Goal: Task Accomplishment & Management: Complete application form

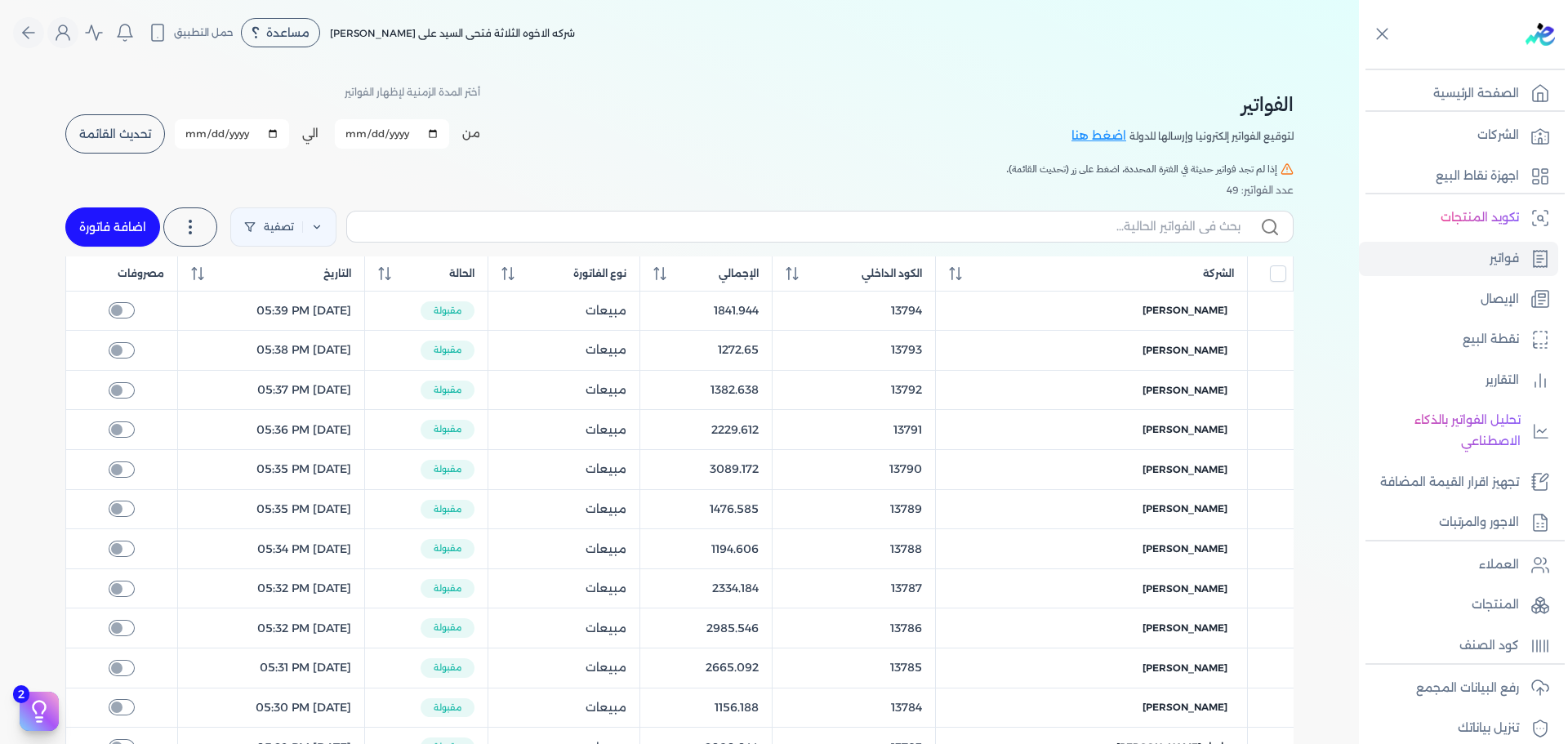
click at [117, 229] on link "اضافة فاتورة" at bounding box center [112, 227] width 94 height 39
select select "EGP"
select select "B"
select select "EGS"
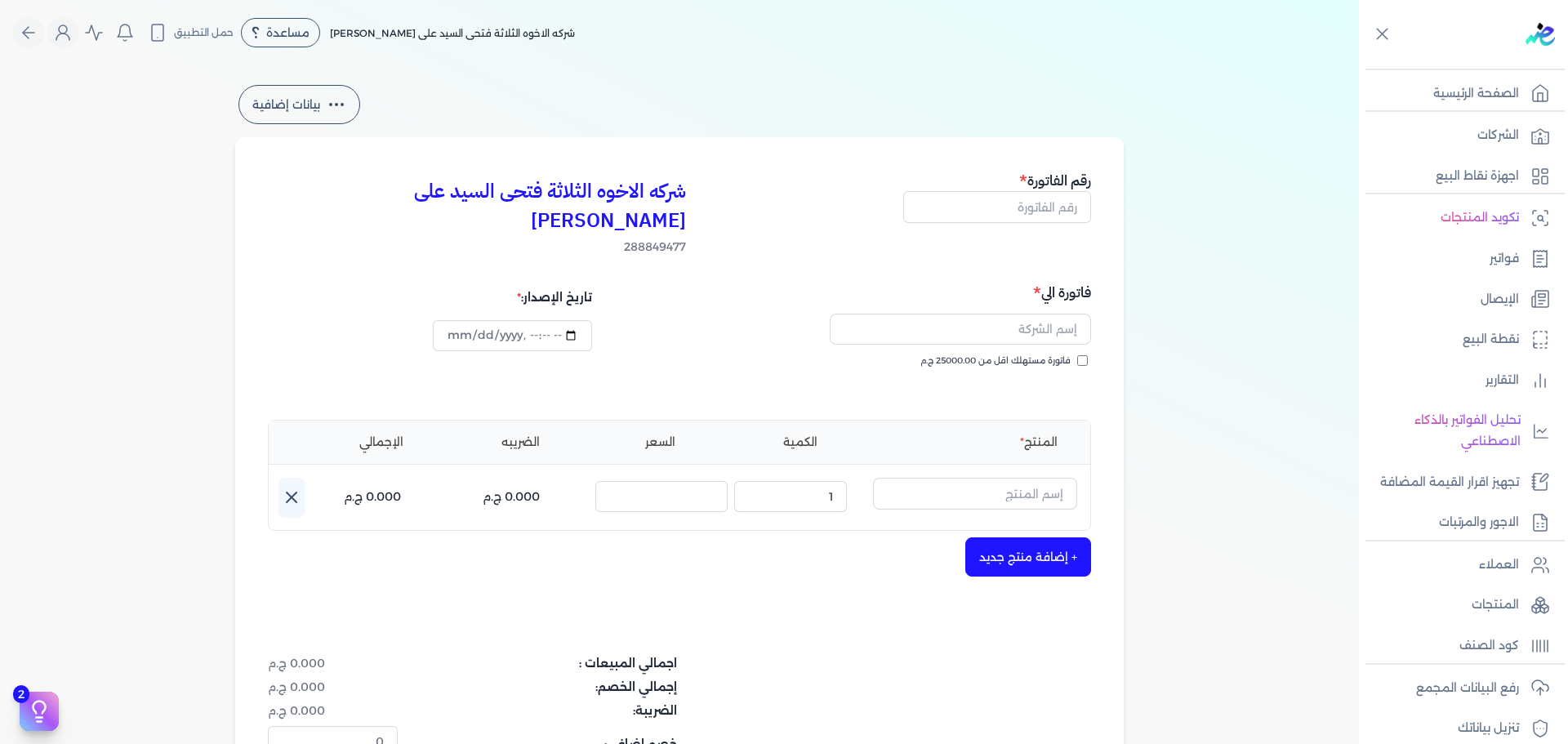
type input "[DATE]T15:22:53"
click at [1069, 354] on span "فاتورة مستهلك اقل من 25000.00 ج.م" at bounding box center [995, 361] width 150 height 13
click at [1077, 355] on input "فاتورة مستهلك اقل من 25000.00 ج.م" at bounding box center [1083, 361] width 11 height 11
click at [1069, 354] on span "فاتورة مستهلك اقل من 25000.00 ج.م" at bounding box center [995, 361] width 150 height 13
click at [1077, 355] on input "فاتورة مستهلك اقل من 25000.00 ج.م" at bounding box center [1083, 361] width 11 height 11
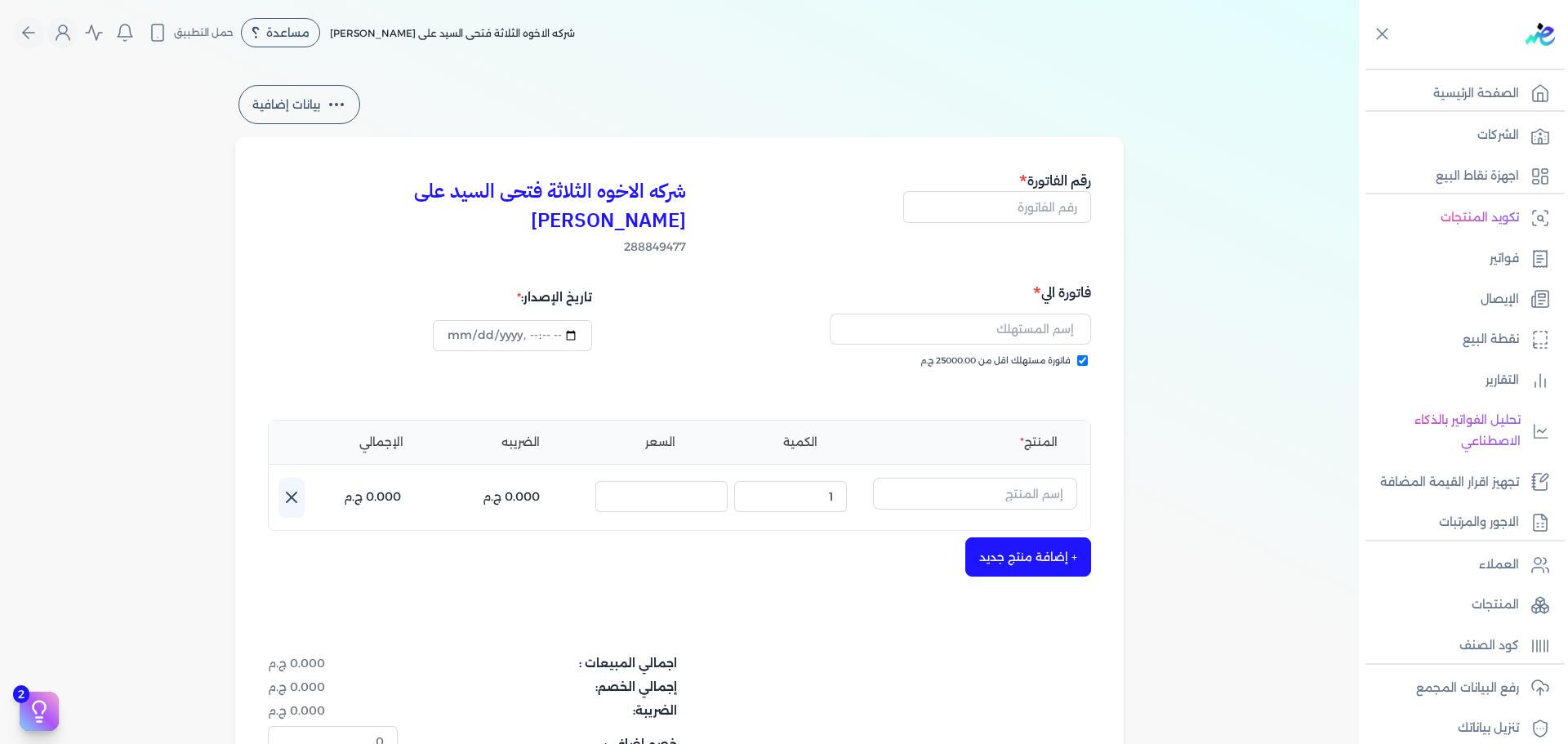
checkbox input "false"
click at [1033, 314] on input "text" at bounding box center [959, 329] width 261 height 31
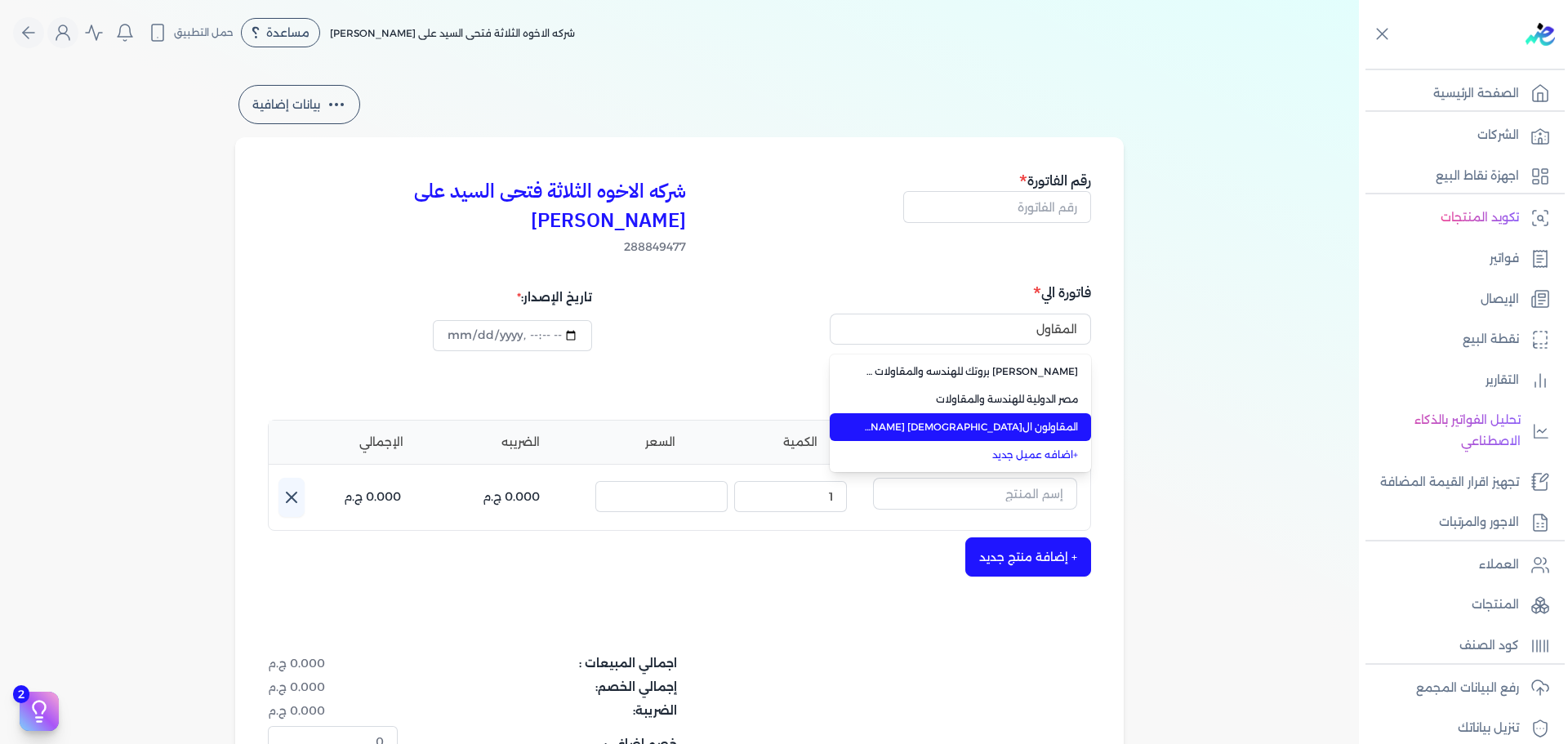
click at [998, 413] on li "المقاولون ال[DEMOGRAPHIC_DATA] [PERSON_NAME]" at bounding box center [959, 426] width 261 height 27
type input "المقاولون ال[DEMOGRAPHIC_DATA] [PERSON_NAME]"
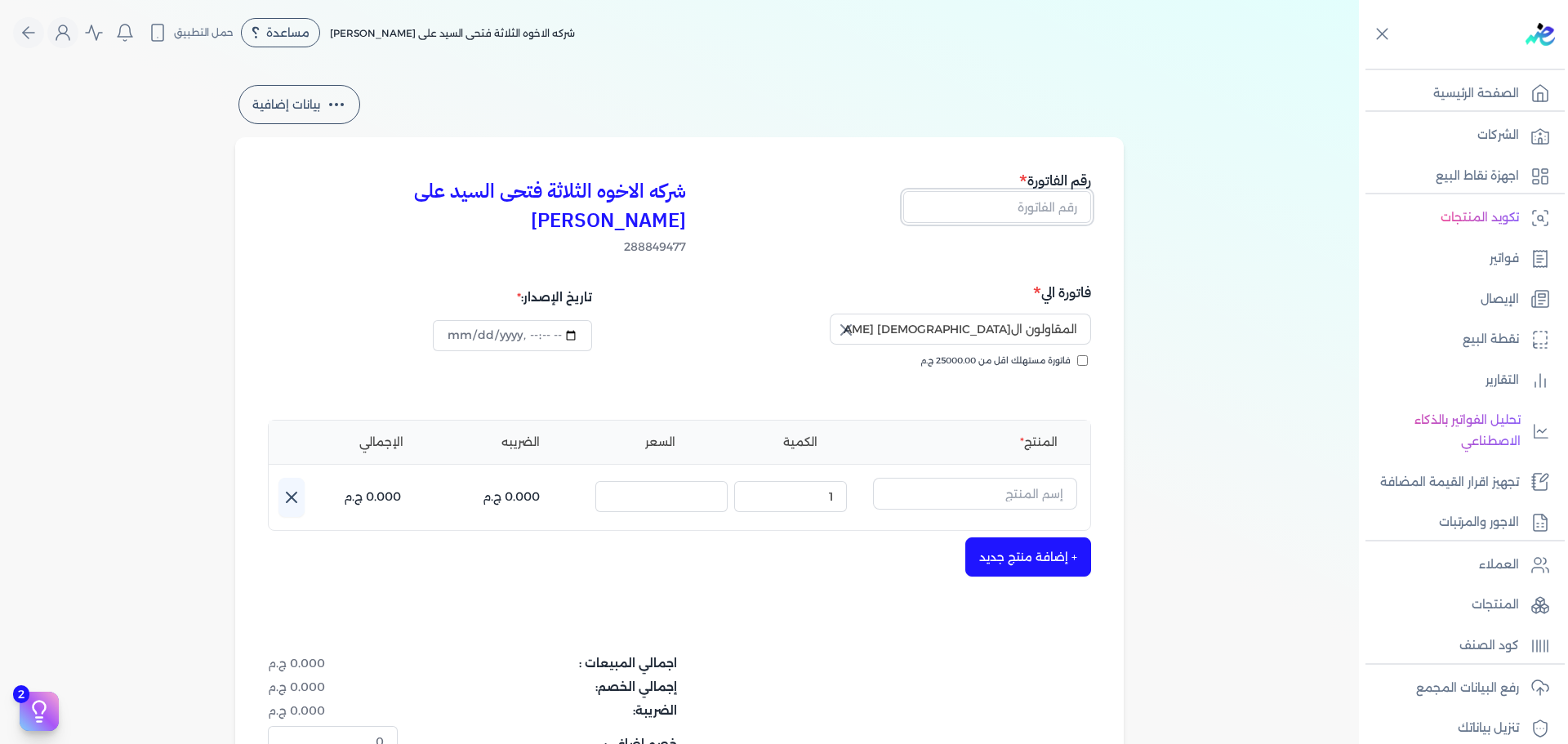
click at [964, 203] on input "text" at bounding box center [997, 207] width 188 height 31
type input "13810"
click at [1000, 478] on input "text" at bounding box center [975, 493] width 204 height 31
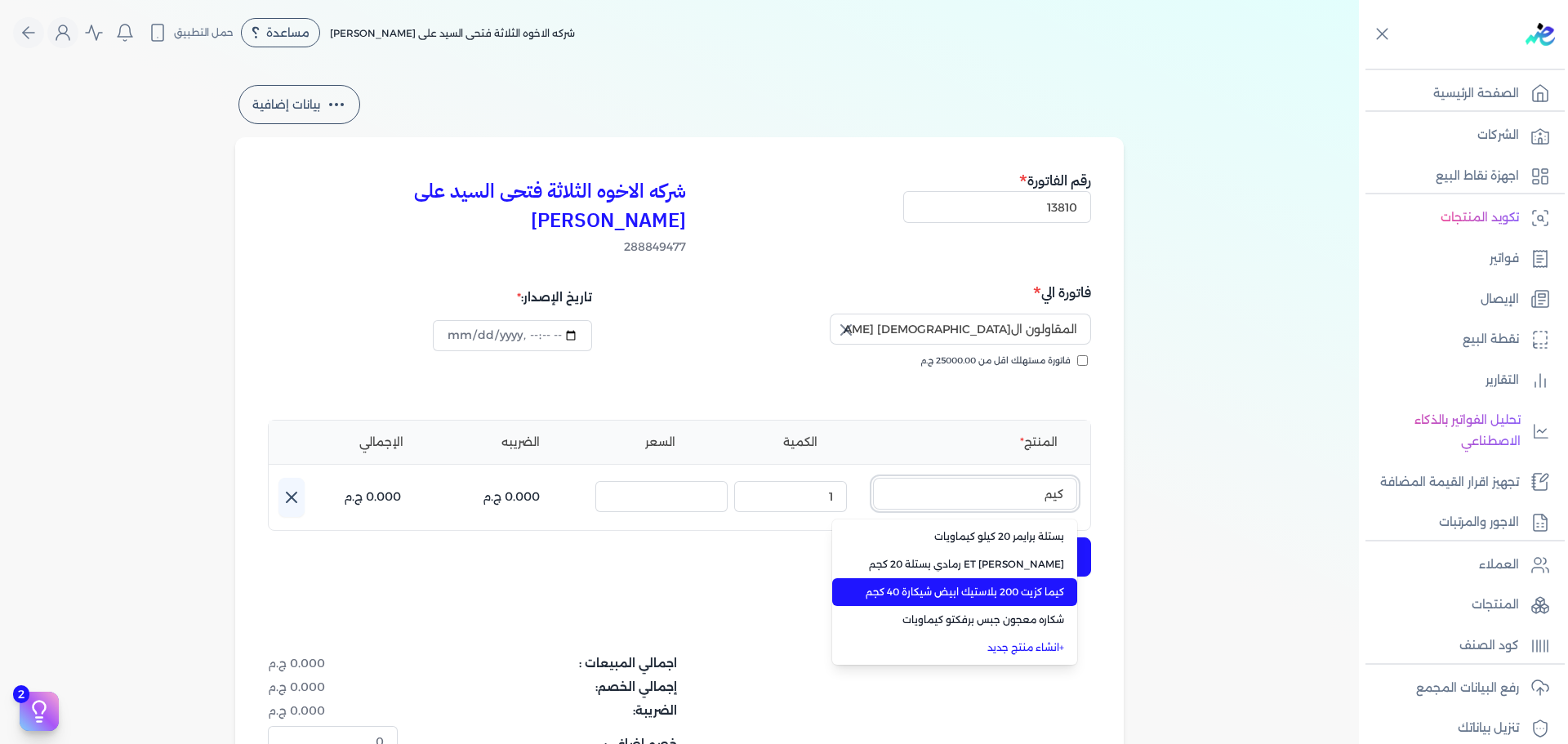
type input "كيم"
drag, startPoint x: 1037, startPoint y: 573, endPoint x: 1023, endPoint y: 570, distance: 14.3
click at [1037, 578] on li "كيما كزيت 200 بلاستيك ابيض شيكارة 40 كجم" at bounding box center [955, 592] width 245 height 27
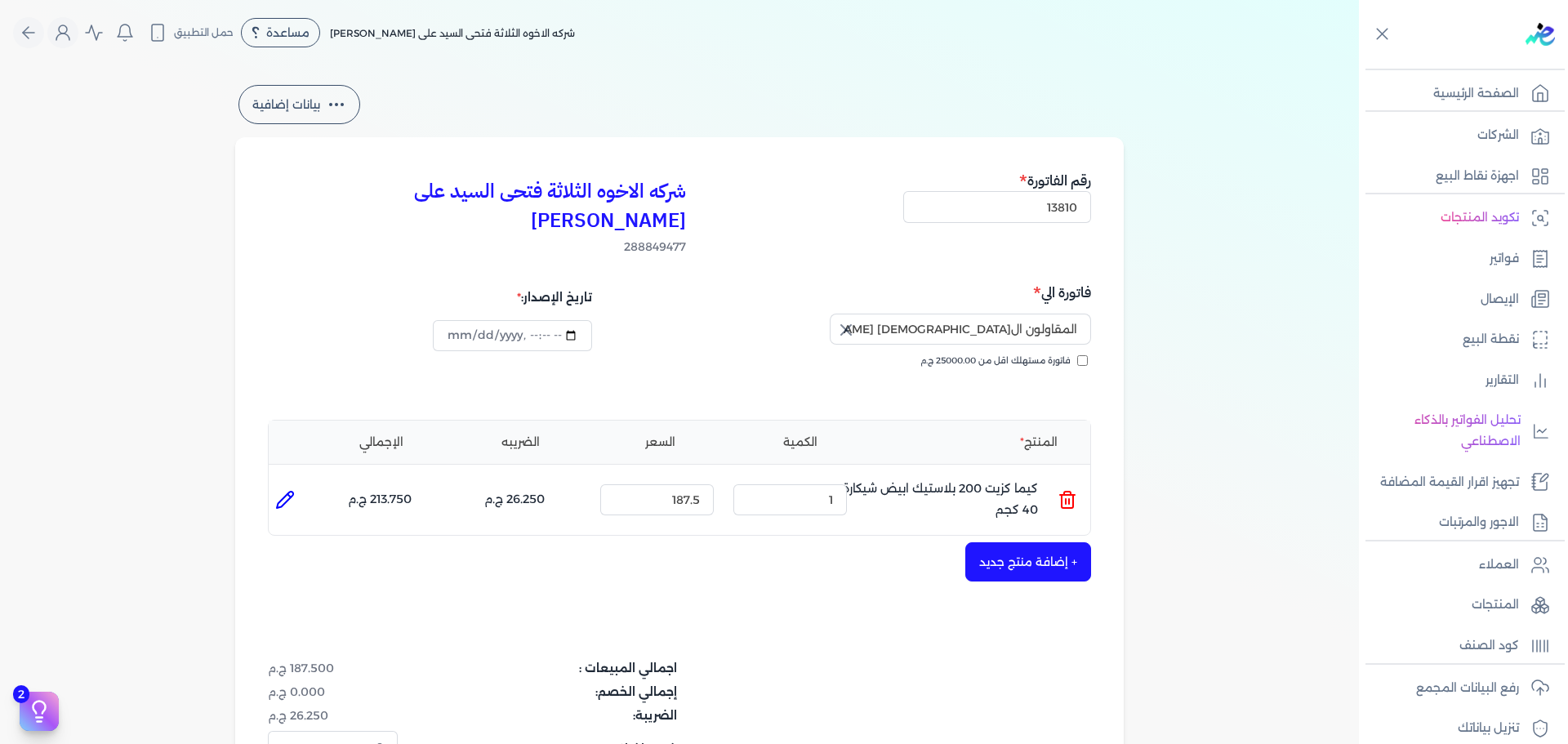
click at [269, 470] on div "شركه الاخوه الثلاثة فتحى السيد على [PERSON_NAME] 288849477 رقم الفاتورة 13810 ف…" at bounding box center [679, 524] width 888 height 774
click at [278, 490] on icon at bounding box center [285, 499] width 19 height 19
type input "كيما كزيت 200 بلاستيك ابيض شيكارة 40 كجم"
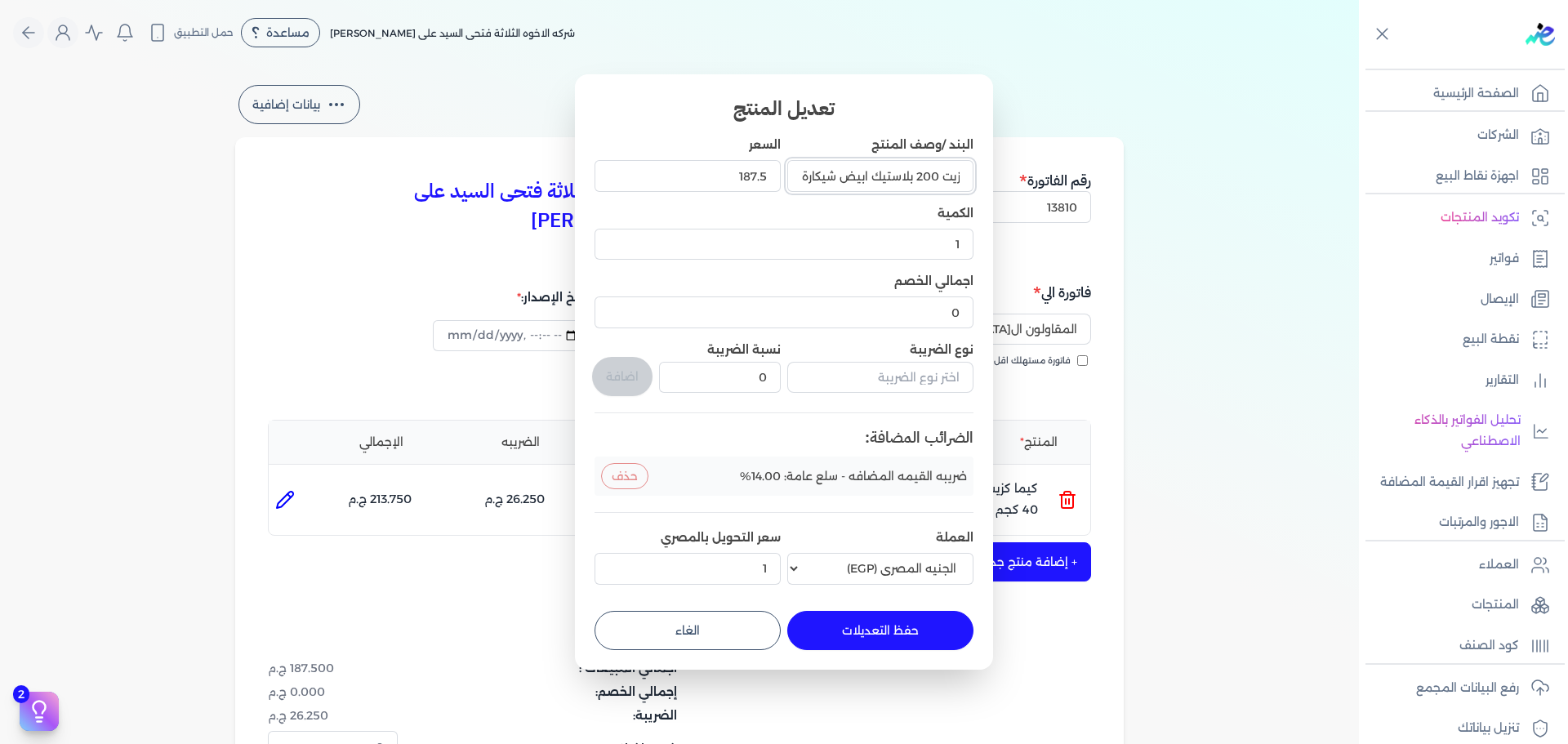
scroll to position [0, -74]
drag, startPoint x: 832, startPoint y: 175, endPoint x: 790, endPoint y: 187, distance: 43.7
click at [790, 187] on input "كيما كزيت 200 بلاستيك ابيض شيكارة 40 كجم" at bounding box center [880, 176] width 186 height 31
drag, startPoint x: 956, startPoint y: 178, endPoint x: 797, endPoint y: 186, distance: 159.2
click at [797, 186] on input "كيما كزيت 200 بلاستيك ابيض شيكارة 40 كجم" at bounding box center [880, 176] width 186 height 31
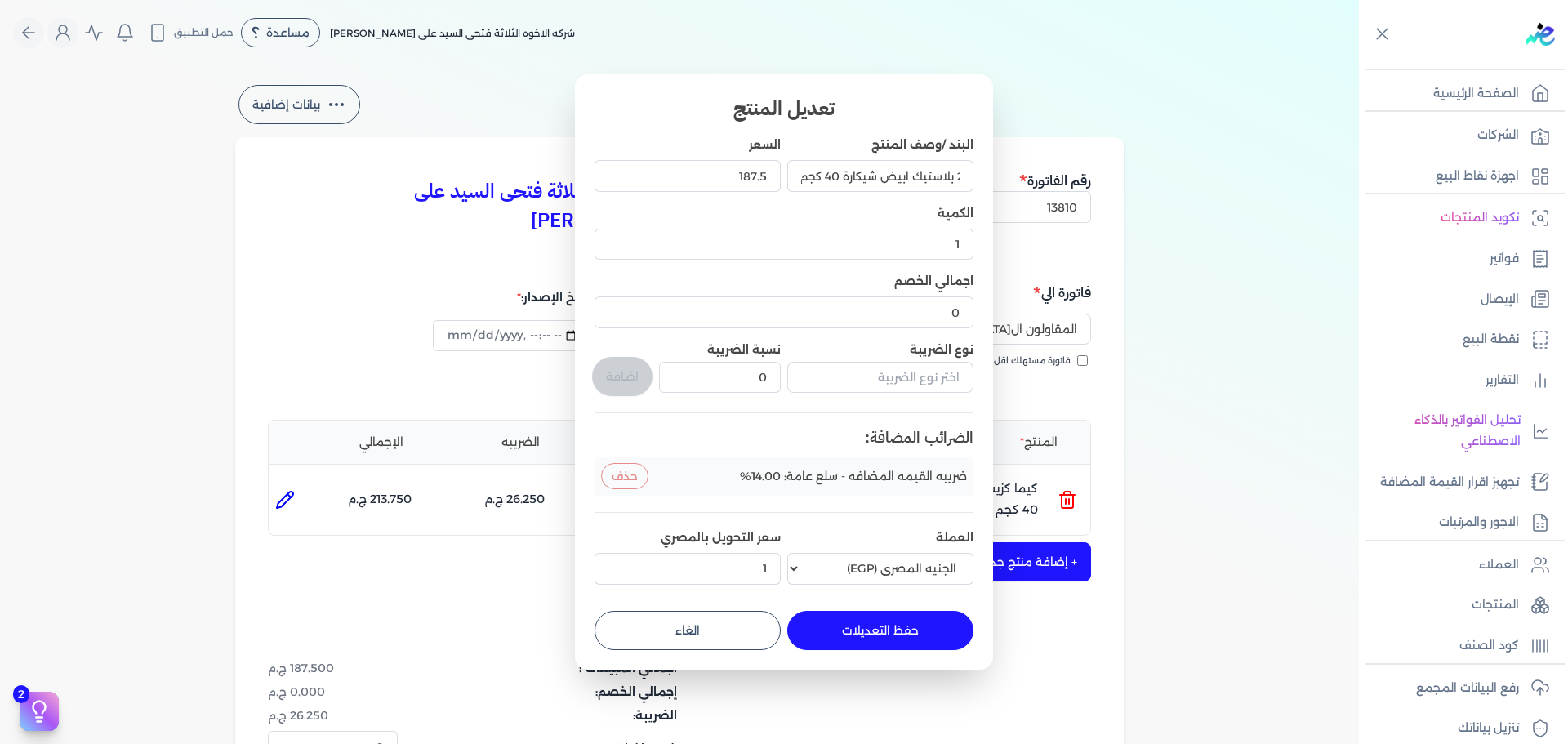
scroll to position [0, 0]
click at [813, 213] on div "الكمية 1" at bounding box center [784, 236] width 379 height 62
drag, startPoint x: 733, startPoint y: 179, endPoint x: 790, endPoint y: 178, distance: 57.0
click at [790, 178] on div "البند /وصف المنتج كيما كزيت 200 بلاستيك ابيض شيكارة 40 كجم السعر 187.5 الكمية 1…" at bounding box center [784, 363] width 379 height 454
type input "195"
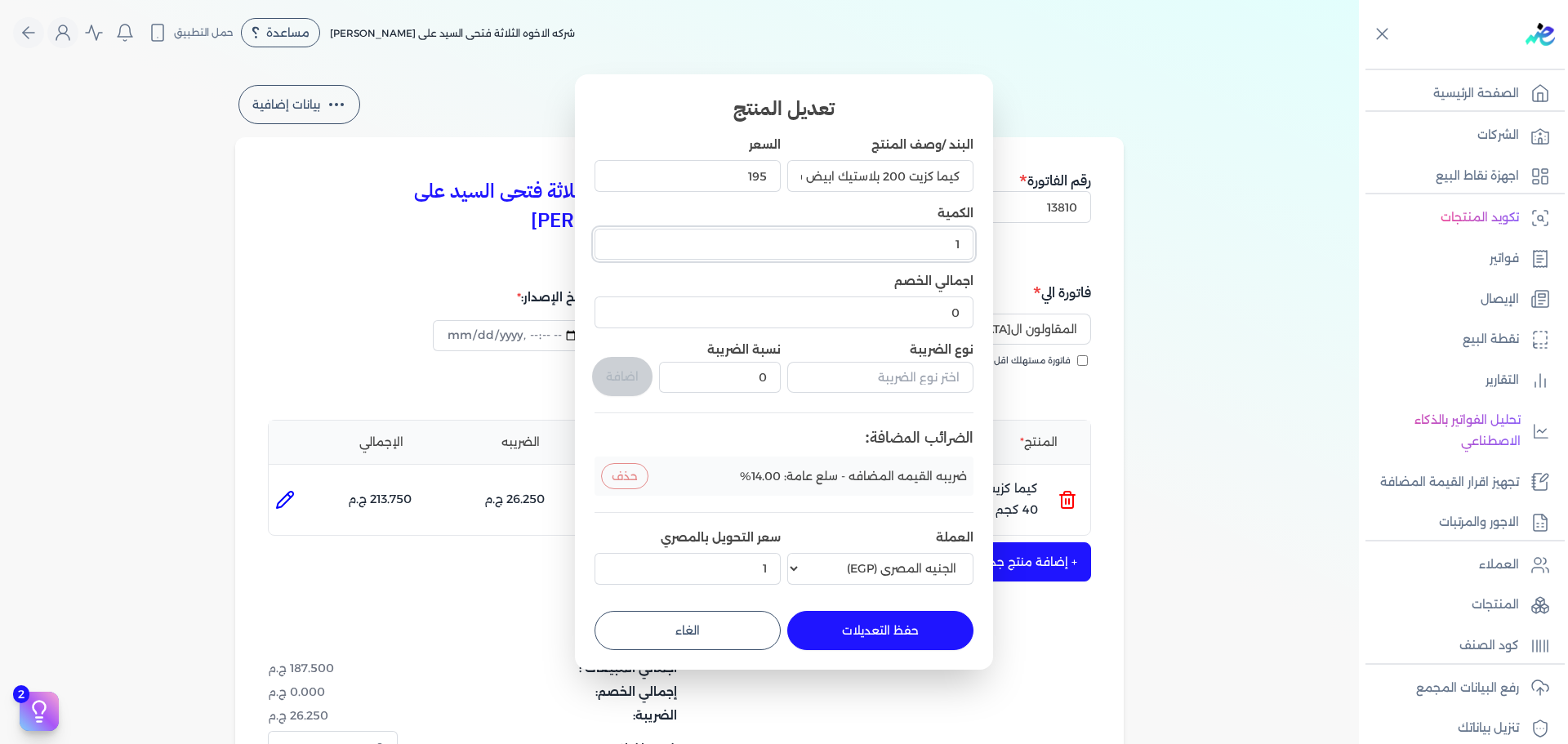
click at [929, 236] on input "1" at bounding box center [784, 244] width 379 height 31
type input "3"
click at [866, 382] on input "text" at bounding box center [880, 377] width 186 height 31
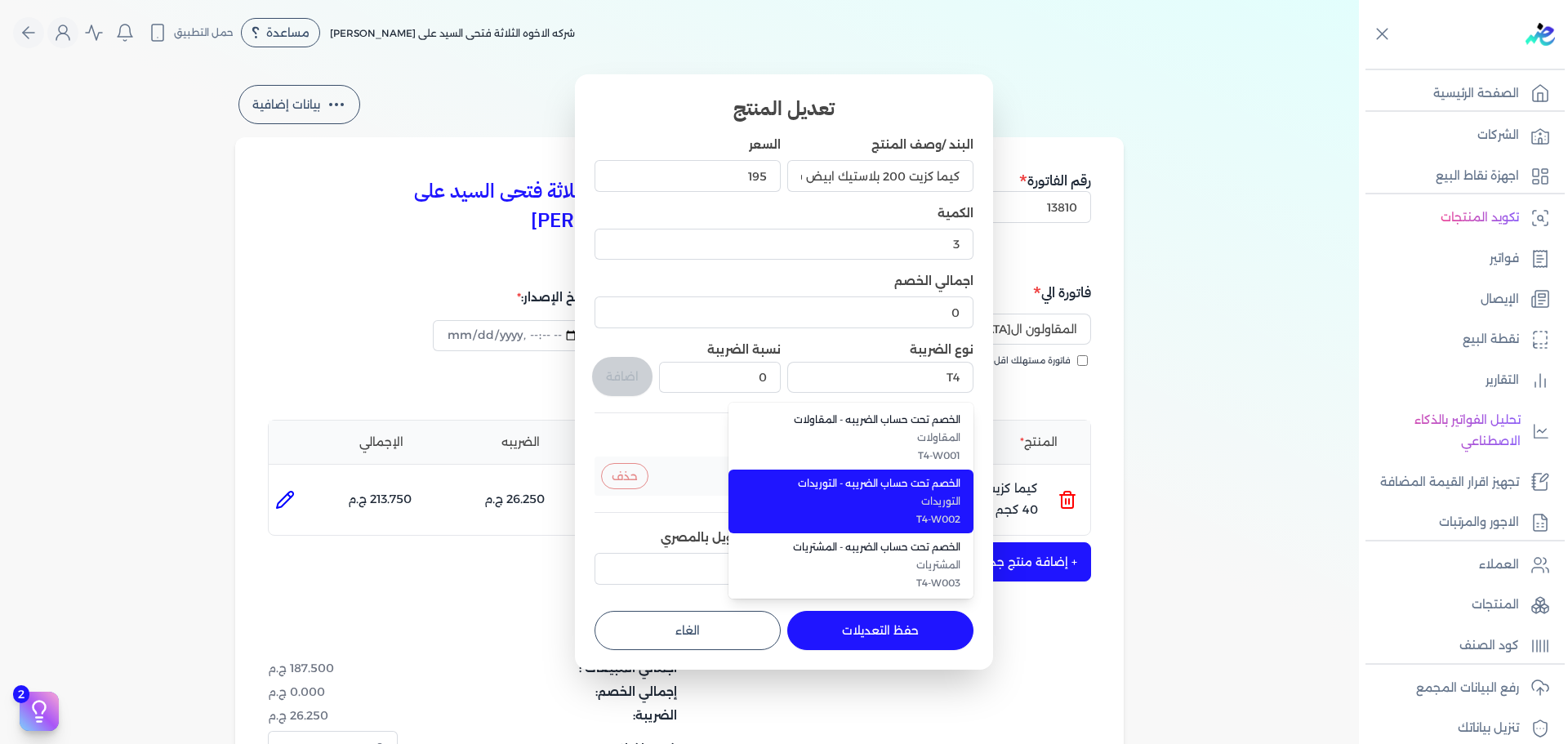
drag, startPoint x: 903, startPoint y: 475, endPoint x: 865, endPoint y: 466, distance: 39.1
click at [903, 475] on li "الخصم تحت حساب الضريبه - التوريدات التوريدات T4-W002" at bounding box center [851, 501] width 245 height 64
type input "الخصم تحت حساب الضريبه - التوريدات"
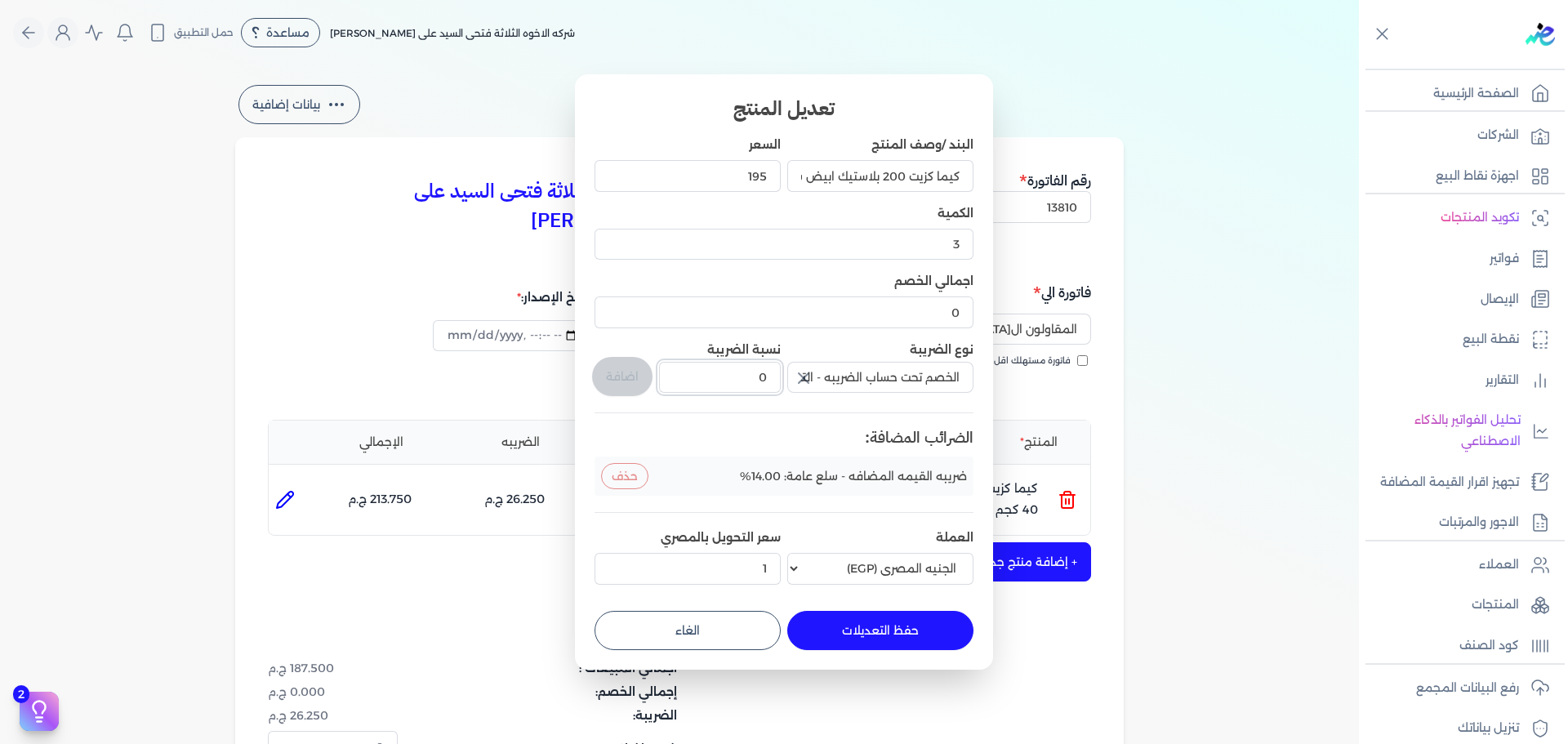
drag, startPoint x: 746, startPoint y: 385, endPoint x: 832, endPoint y: 377, distance: 86.4
click at [828, 377] on div "البند /وصف المنتج كيما كزيت 200 بلاستيك ابيض شيكارة 40 كجم السعر 195 الكمية 3 ا…" at bounding box center [784, 363] width 379 height 454
type input "1"
click at [635, 379] on button "اضافة" at bounding box center [622, 376] width 60 height 39
type input "0"
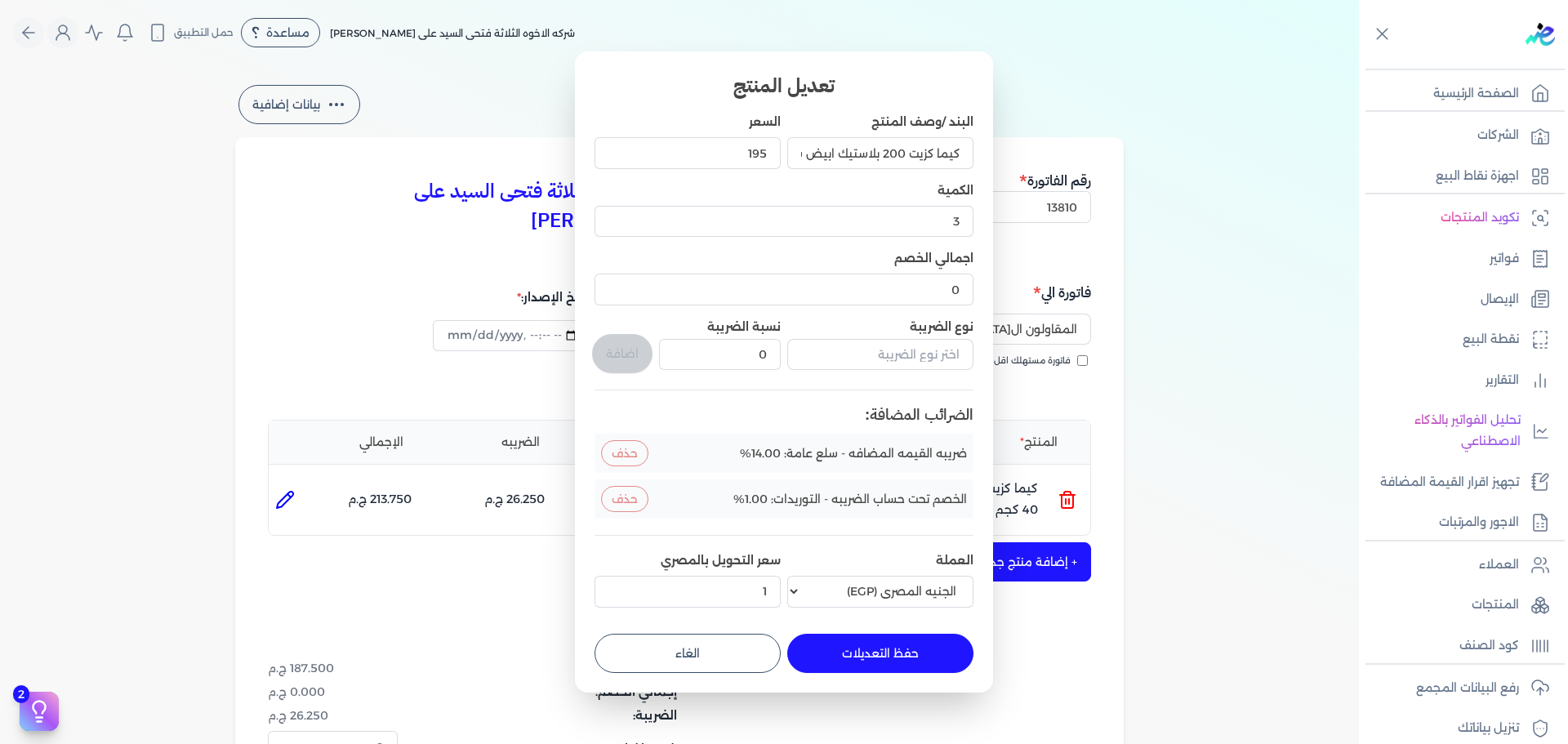
click at [861, 642] on button "حفظ التعديلات" at bounding box center [880, 652] width 186 height 39
type input "0"
type input "1"
type input "3"
type input "195"
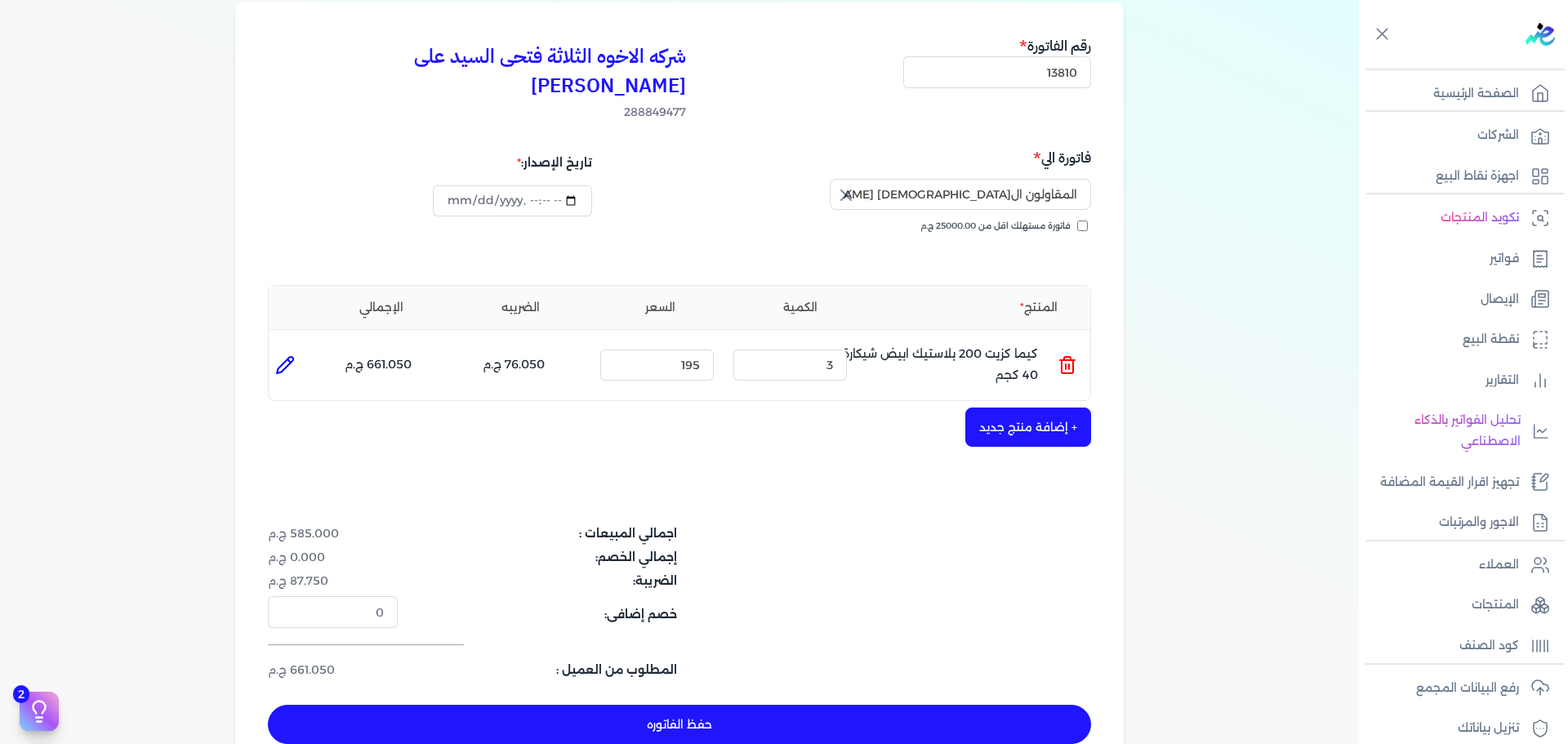
scroll to position [163, 0]
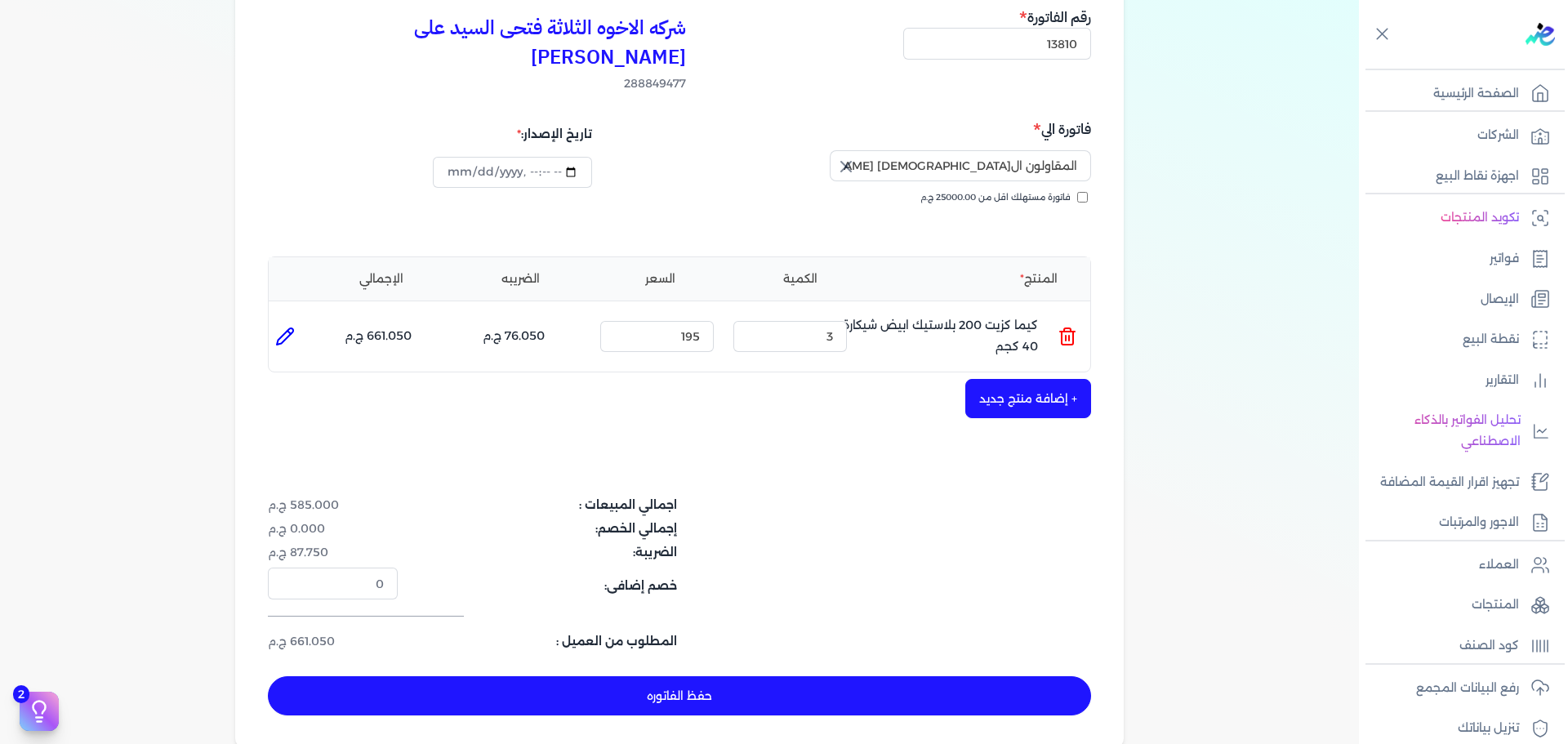
click at [786, 676] on button "حفظ الفاتوره" at bounding box center [679, 695] width 823 height 39
type input "[DATE]"
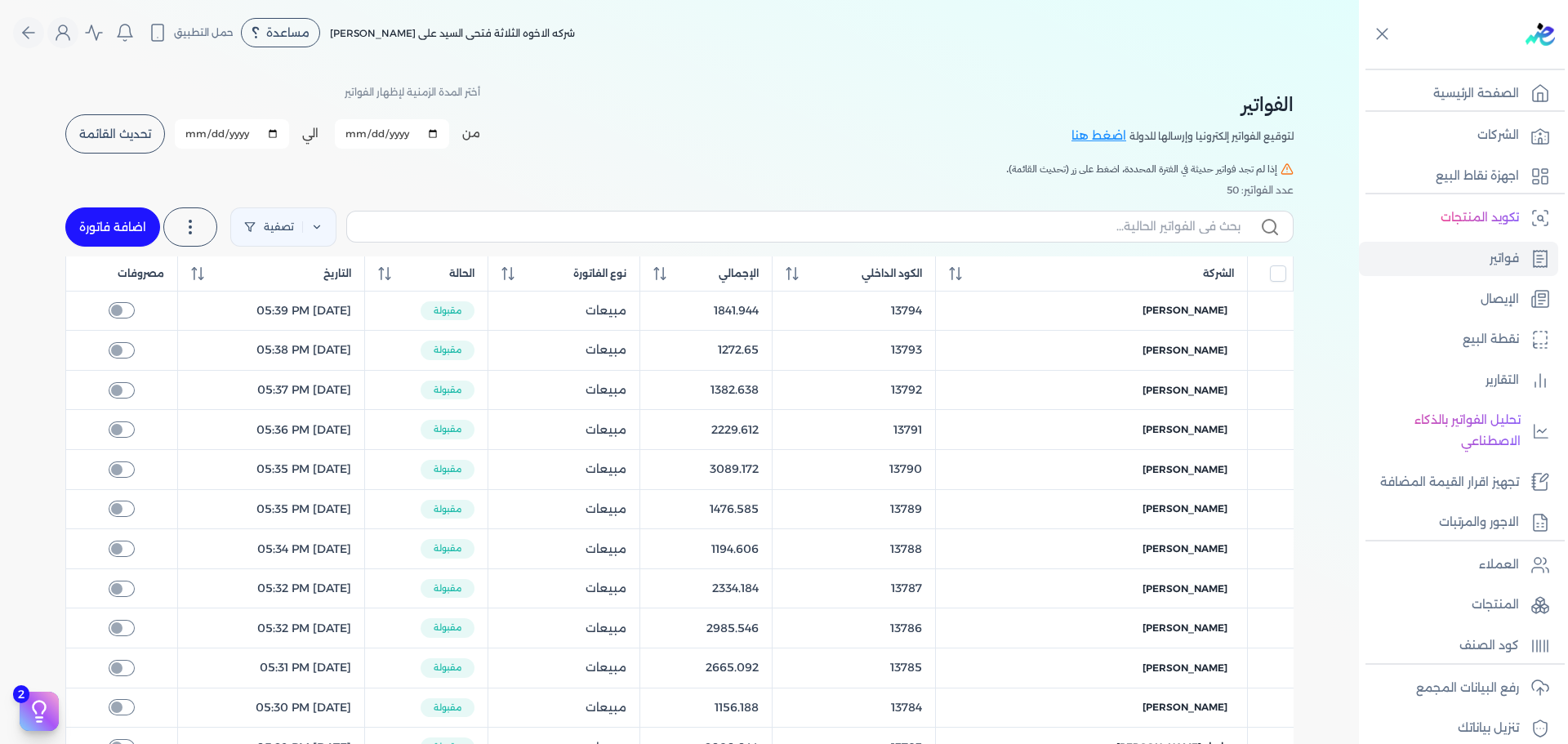
click at [117, 115] on button "تحديث القائمة" at bounding box center [114, 134] width 100 height 39
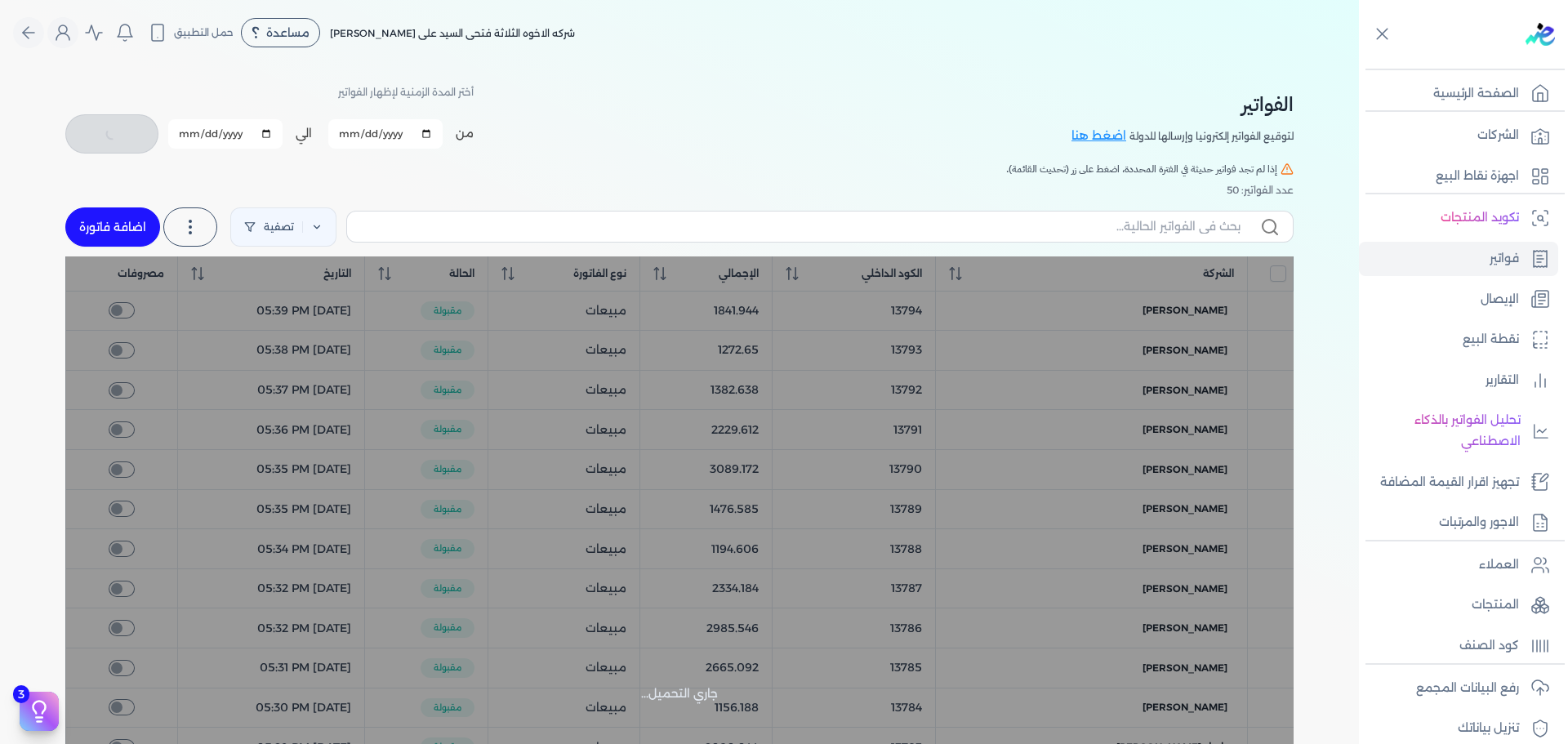
checkbox input "false"
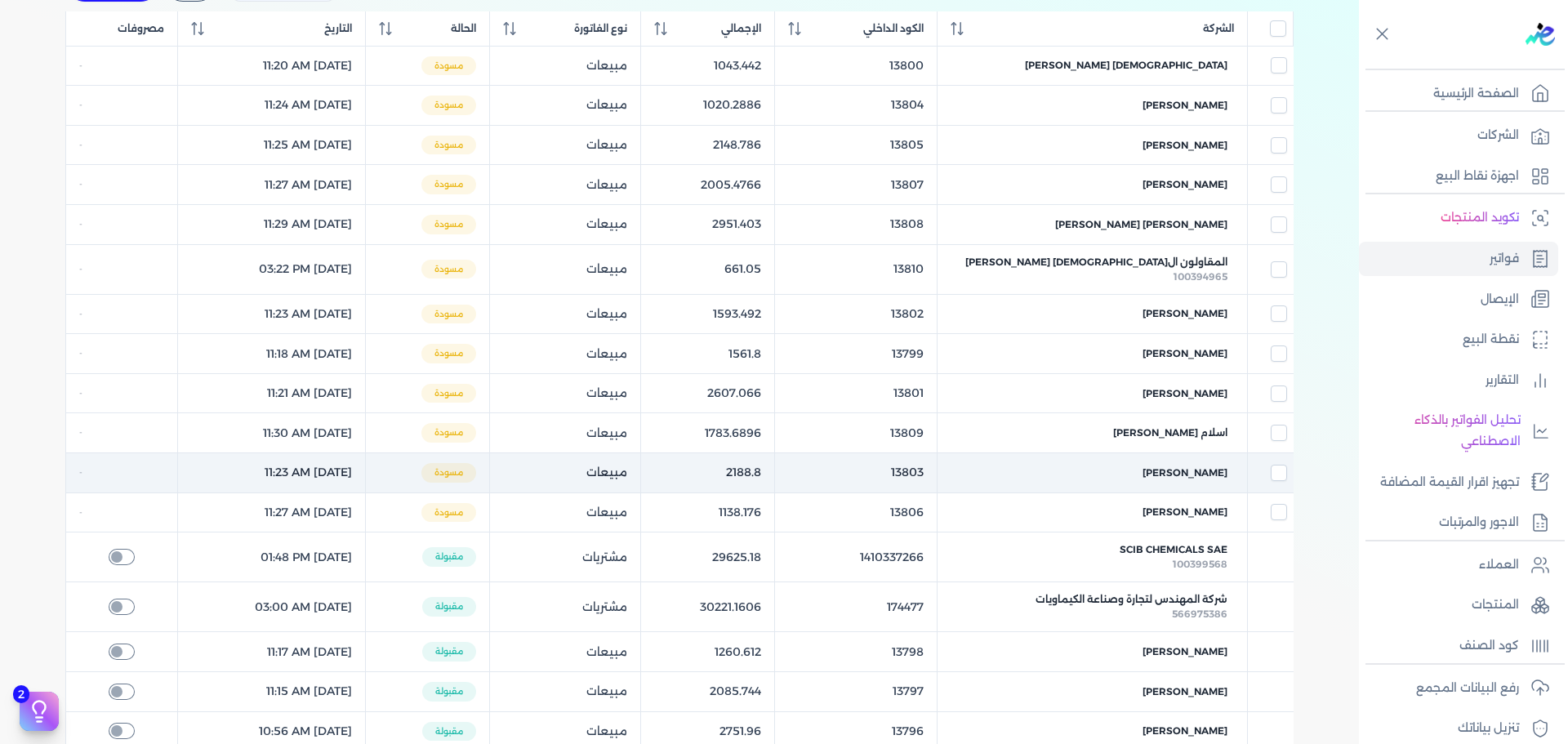
scroll to position [163, 0]
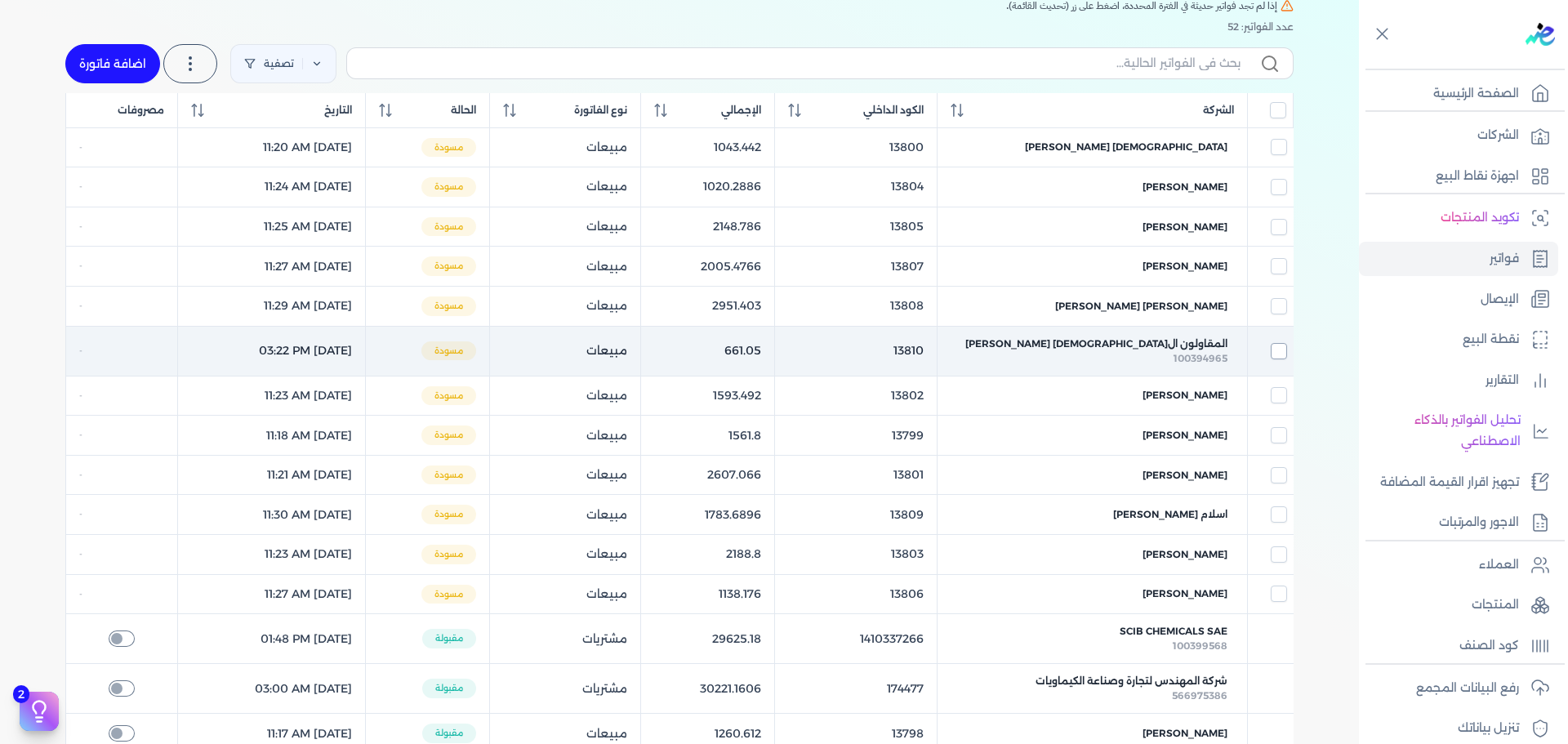
click at [1277, 351] on input "checkbox" at bounding box center [1279, 351] width 16 height 16
checkbox input "true"
checkbox input "false"
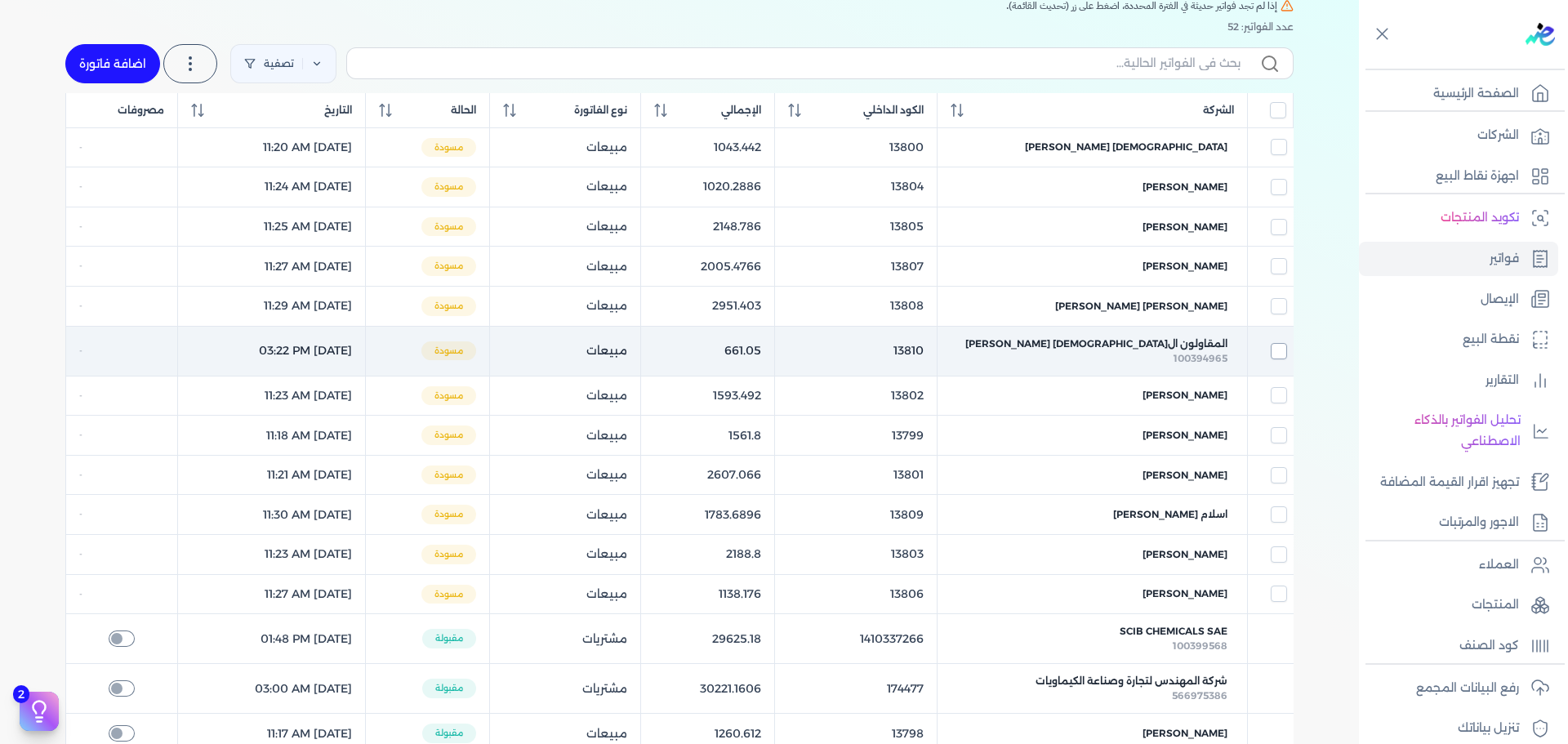
checkbox input "false"
checkbox input "true"
checkbox input "false"
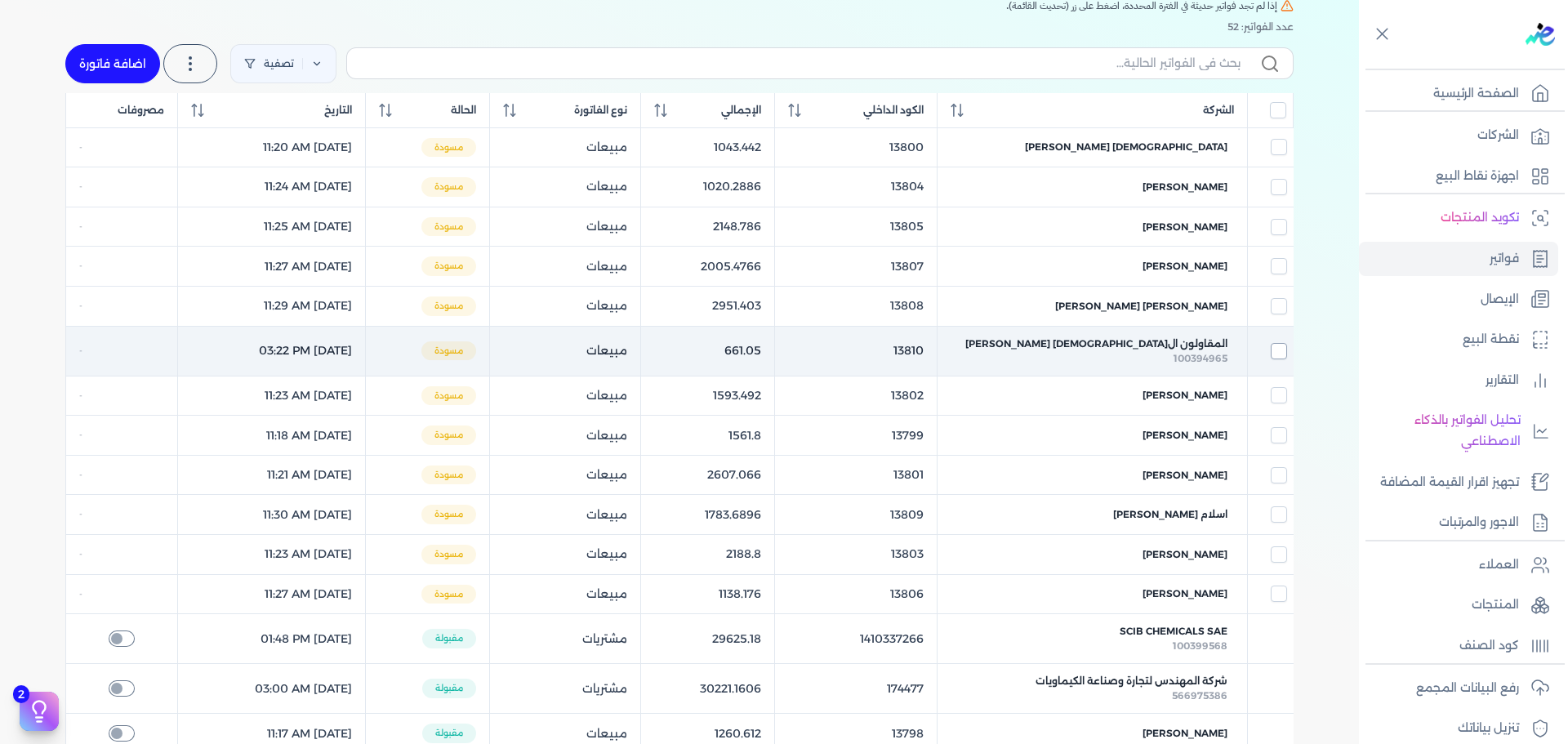
checkbox input "false"
drag, startPoint x: 1275, startPoint y: 350, endPoint x: 1254, endPoint y: 346, distance: 21.4
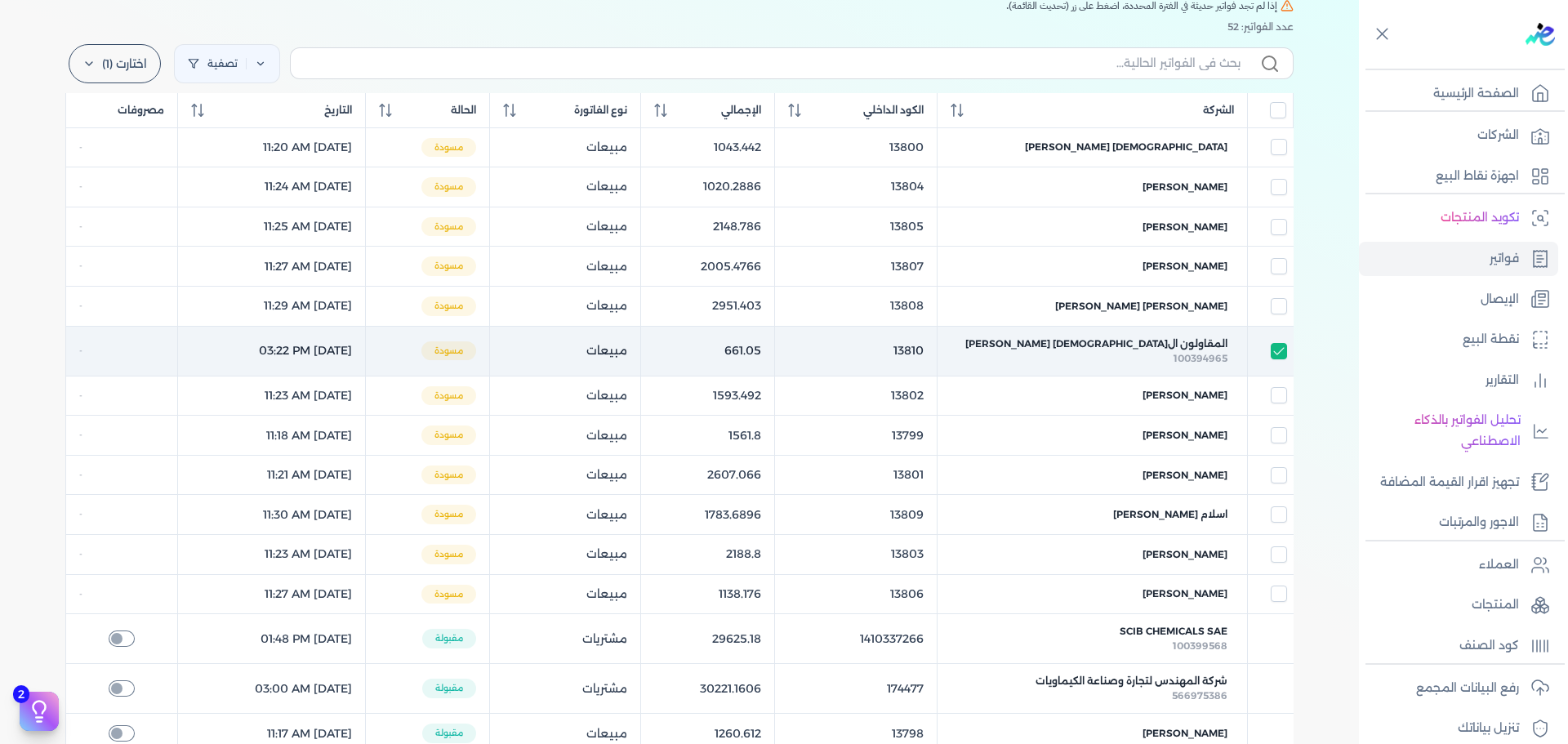
click at [1254, 346] on td at bounding box center [1270, 350] width 46 height 49
checkbox input "false"
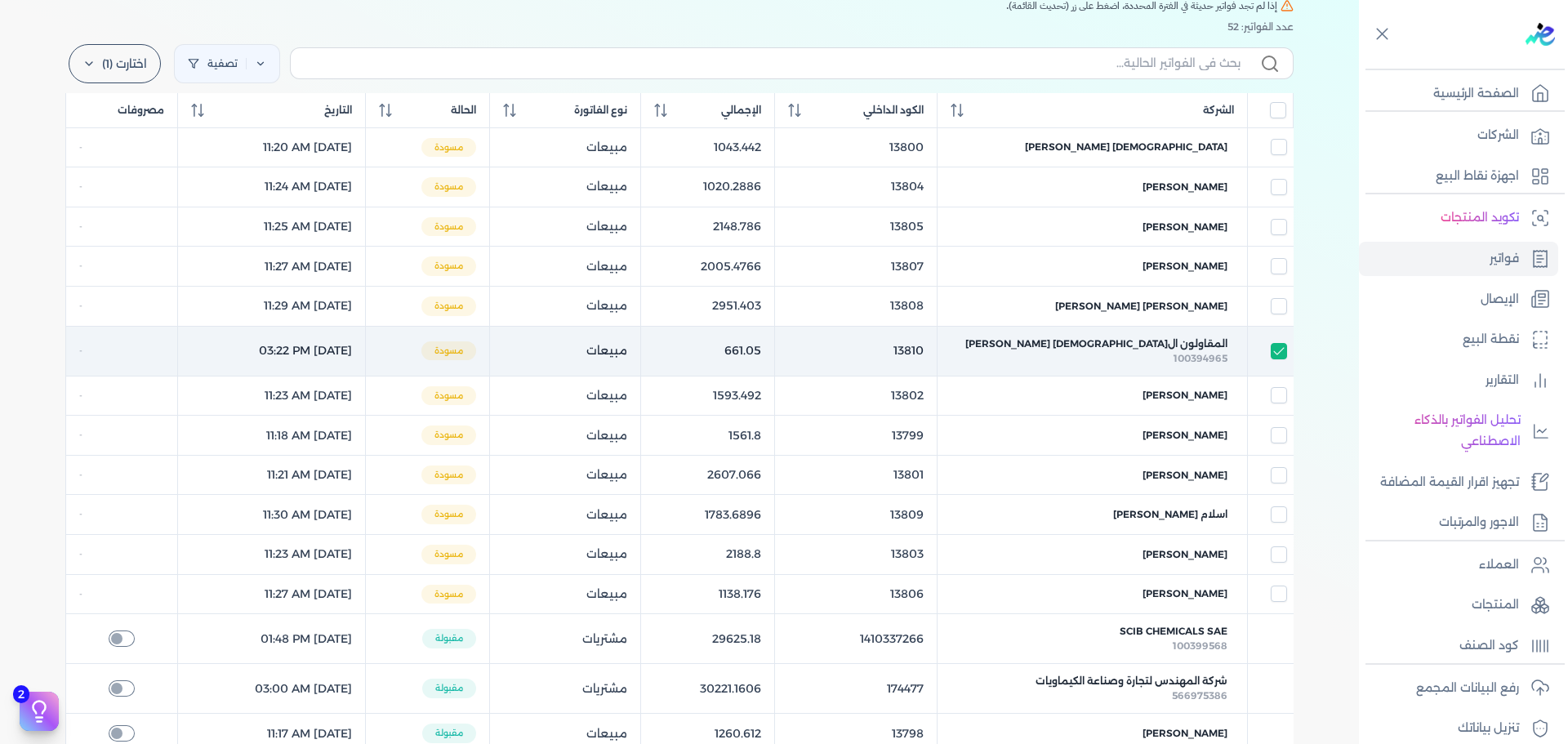
checkbox input "false"
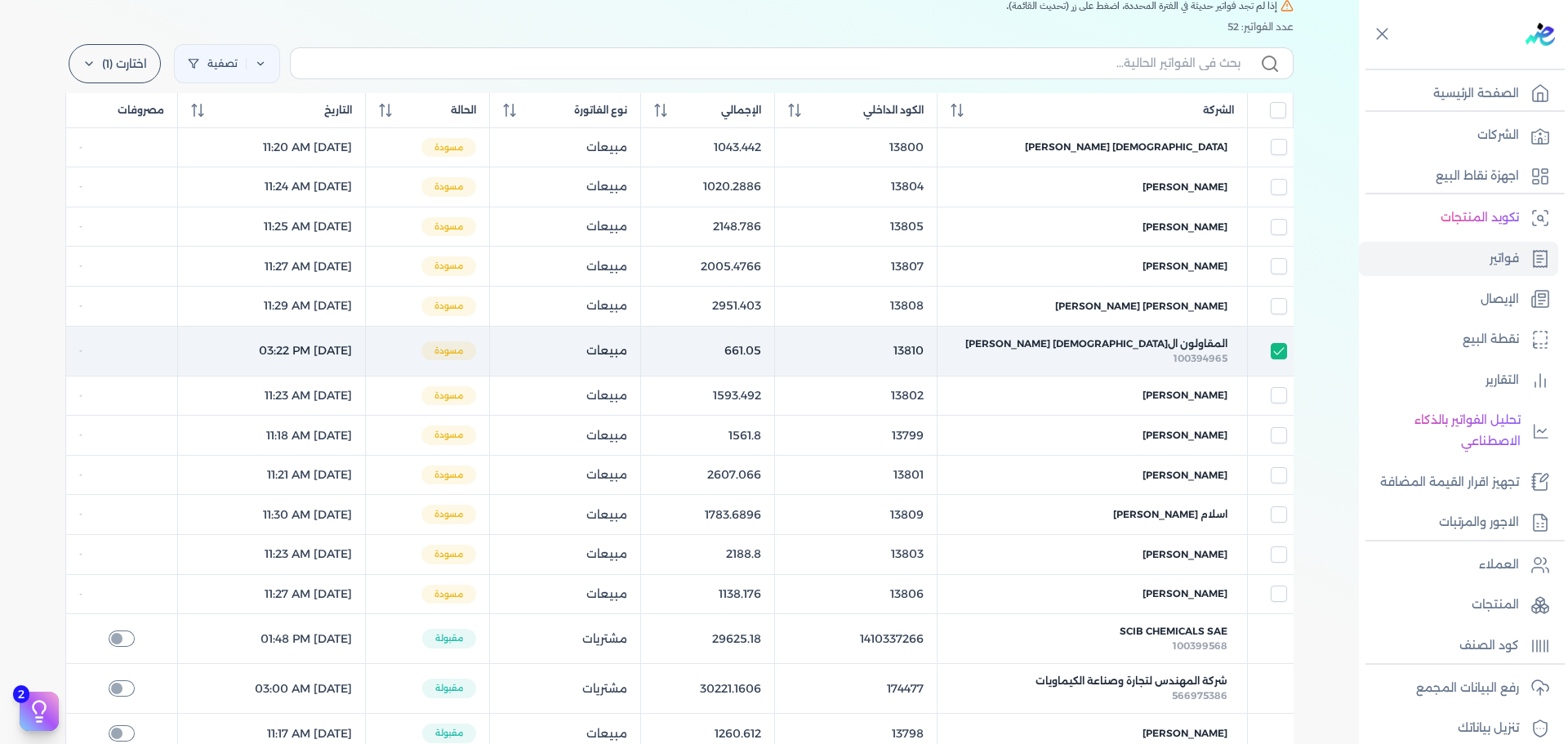
checkbox input "false"
click at [1196, 347] on span "المقاولون ال[DEMOGRAPHIC_DATA] [PERSON_NAME]" at bounding box center [1096, 343] width 262 height 15
select select "EGP"
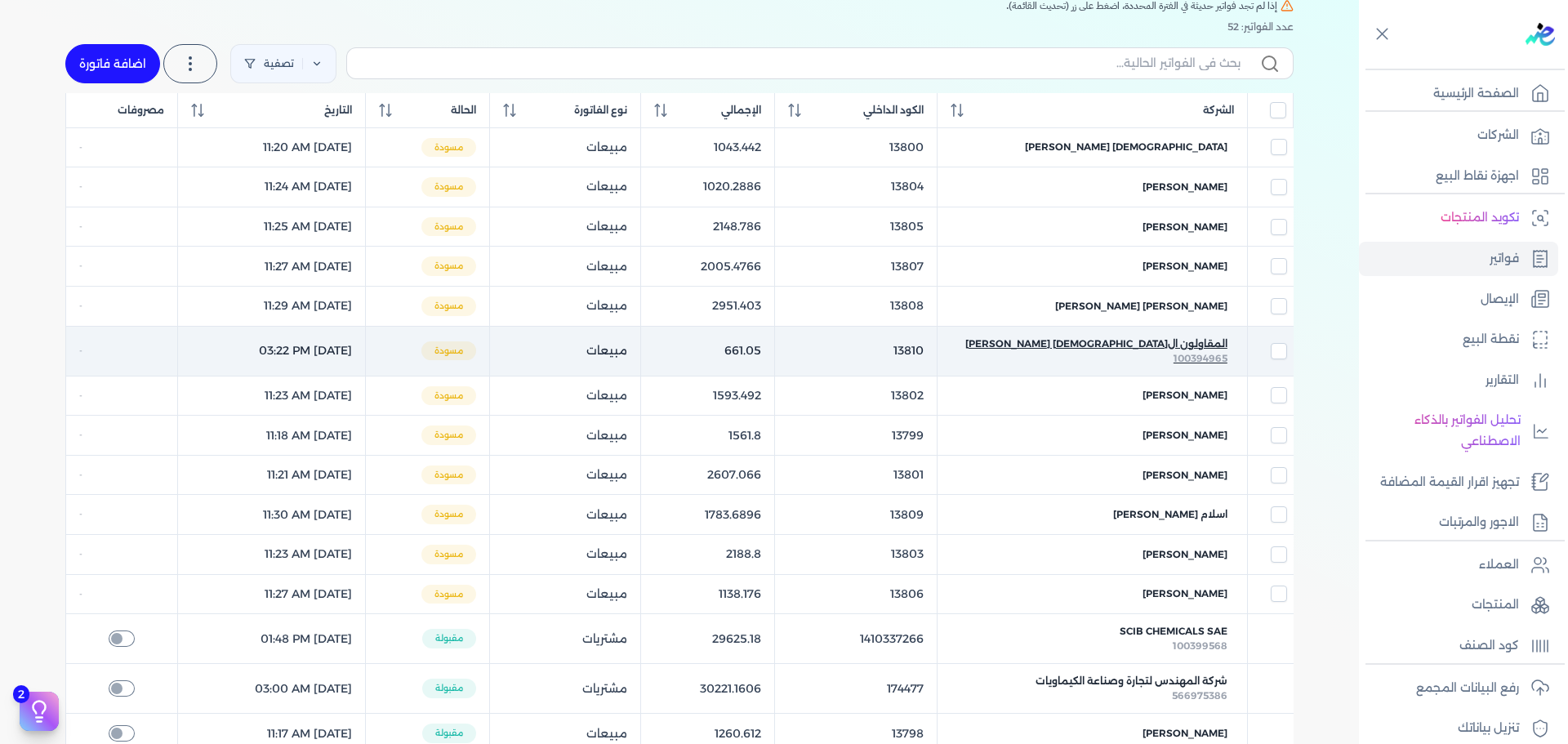
select select "B"
select select "EGS"
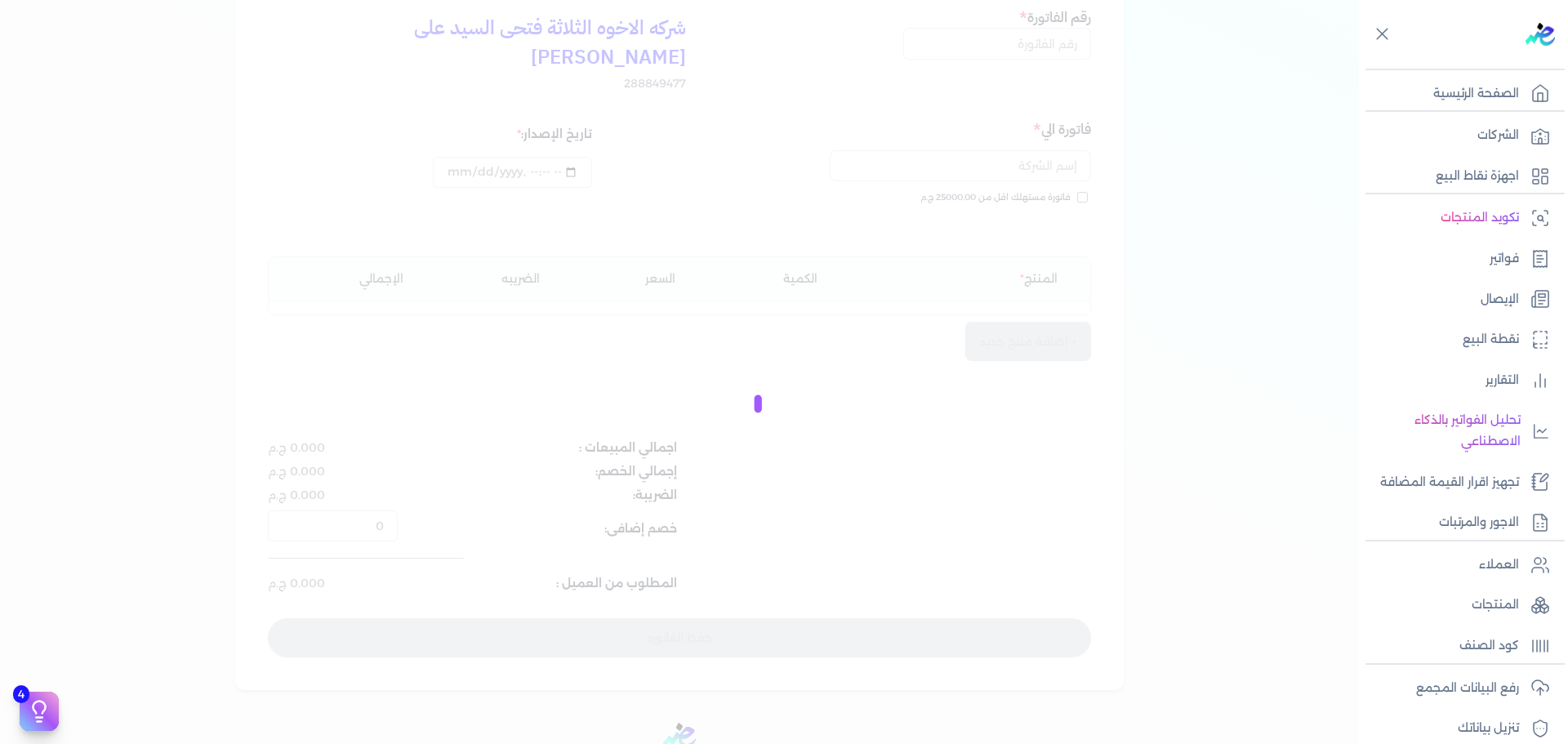
scroll to position [179, 0]
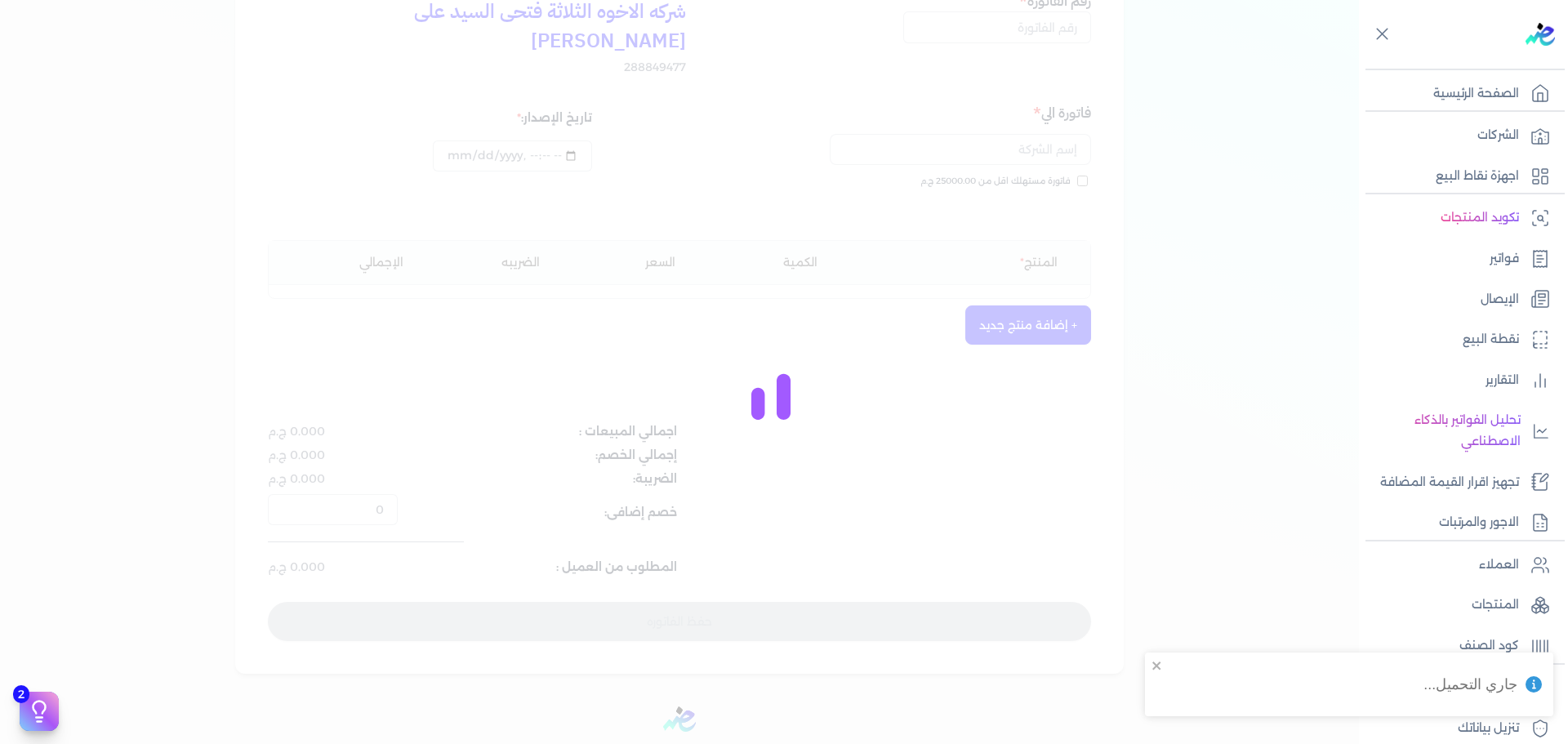
type input "13810"
type input "المقاولون ال[DEMOGRAPHIC_DATA] [PERSON_NAME]"
type input "[DATE]T15:22:53"
type input "[DATE]"
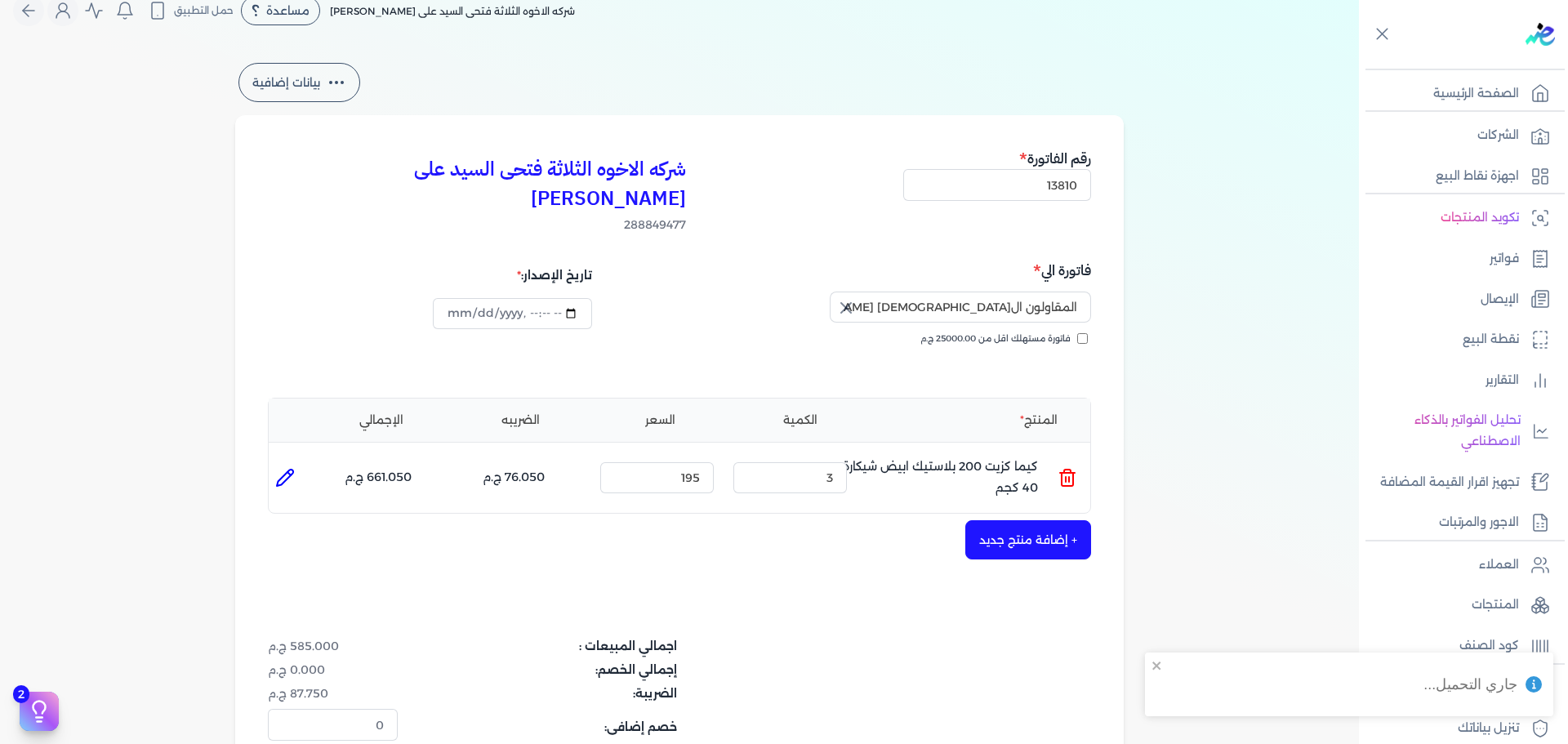
scroll to position [0, 0]
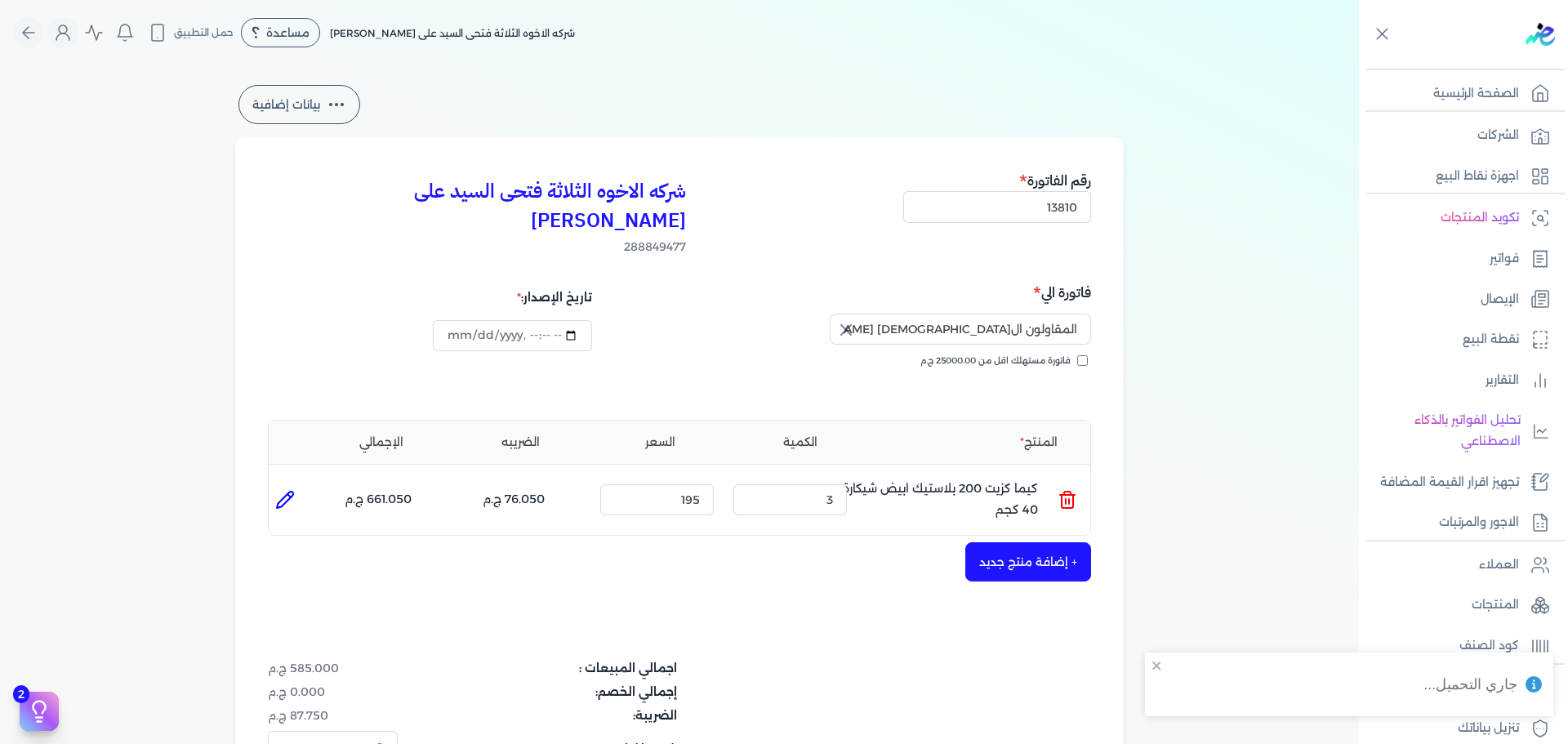
click at [341, 108] on icon at bounding box center [336, 103] width 19 height 19
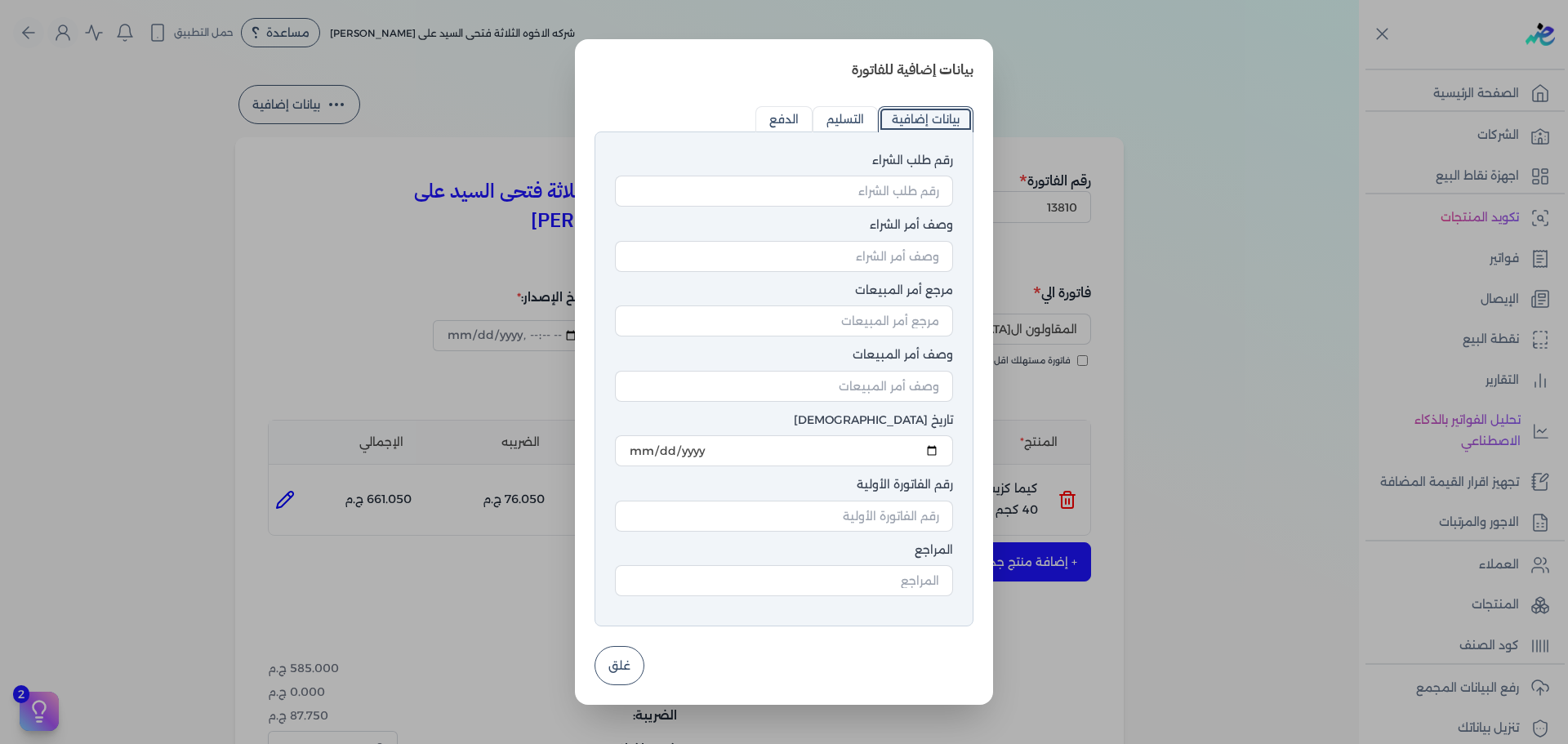
click at [378, 111] on dialog "بيانات إضافية للفاتورة رقم طلب الشراء وصف أمر الشراء مرجع أمر المبيعات وصف أمر …" at bounding box center [784, 372] width 1568 height 744
click at [202, 40] on dialog "بيانات إضافية للفاتورة رقم طلب الشراء وصف أمر الشراء مرجع أمر المبيعات وصف أمر …" at bounding box center [784, 372] width 1568 height 744
click at [631, 661] on button "غلق" at bounding box center [619, 665] width 49 height 39
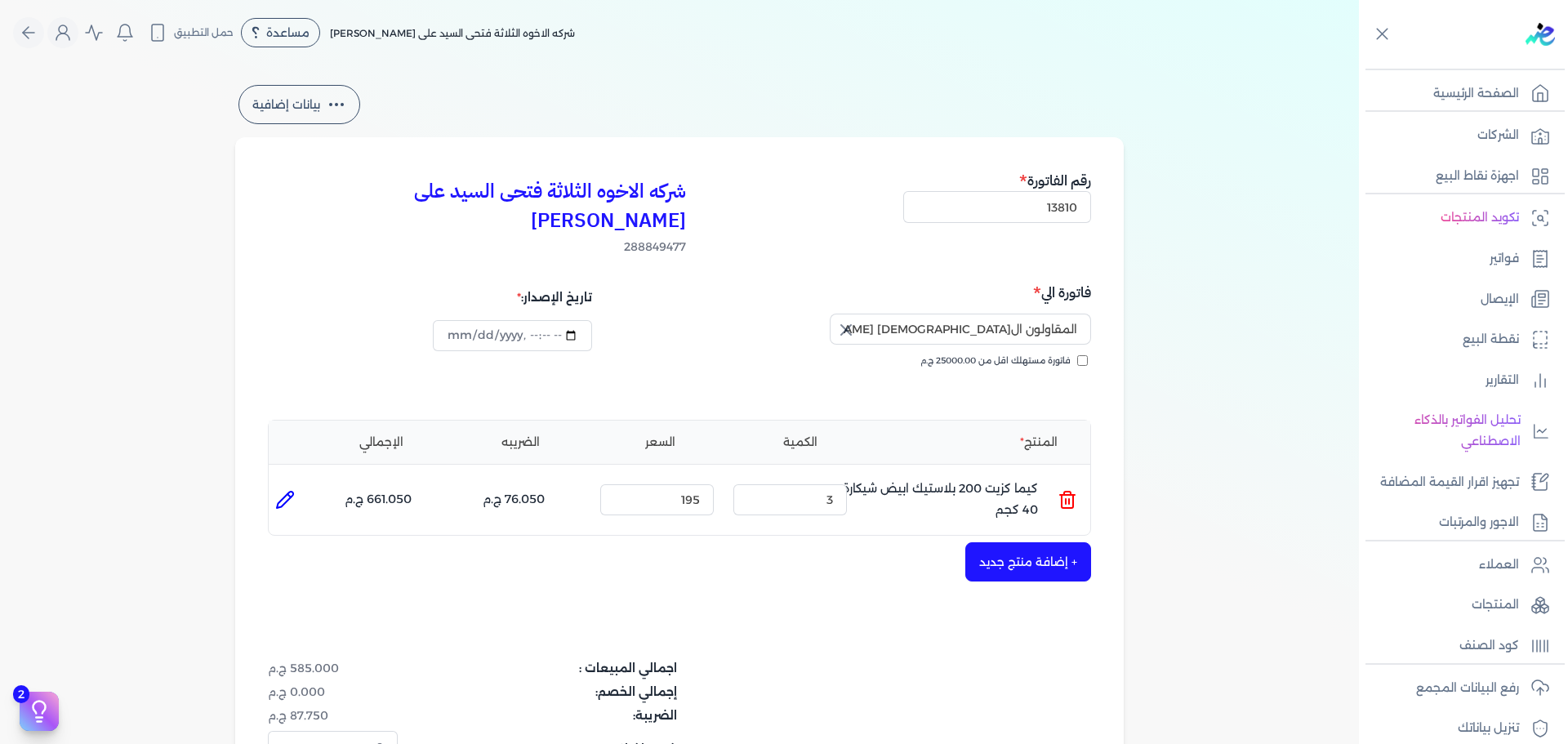
click at [19, 32] on nav "Toggle Navigation الاسعار العمولات مساعدة خدمة العملاء دليل المستخدم تسجيل الدخ…" at bounding box center [679, 32] width 1358 height 65
click at [27, 37] on icon "Global" at bounding box center [28, 32] width 19 height 19
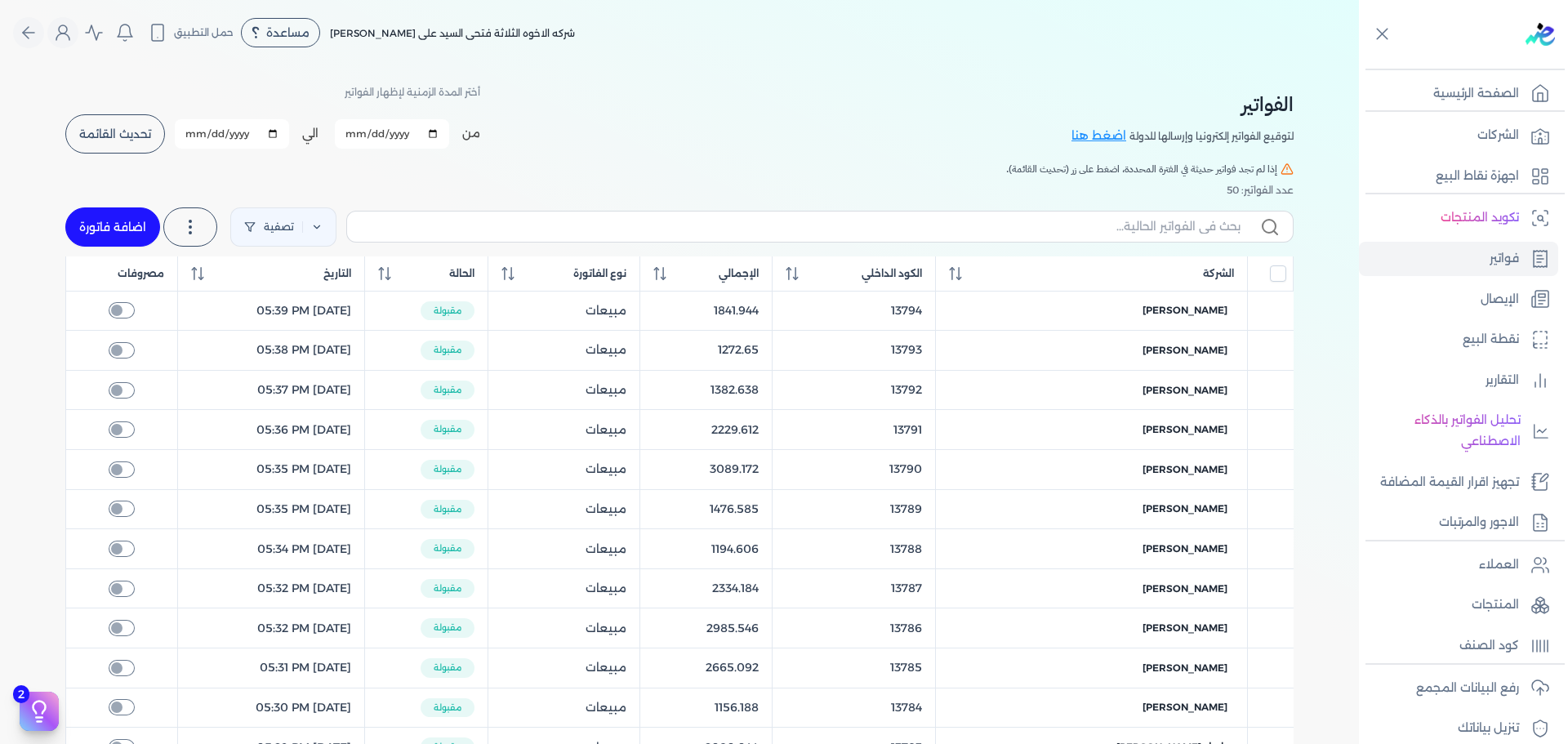
click at [121, 160] on div "الفواتير لتوقيع الفواتير إلكترونيا وإرسالها للدولة اضغط هنا أختر المدة الزمنية …" at bounding box center [679, 598] width 1254 height 1066
click at [123, 151] on button "تحديث القائمة" at bounding box center [114, 134] width 100 height 39
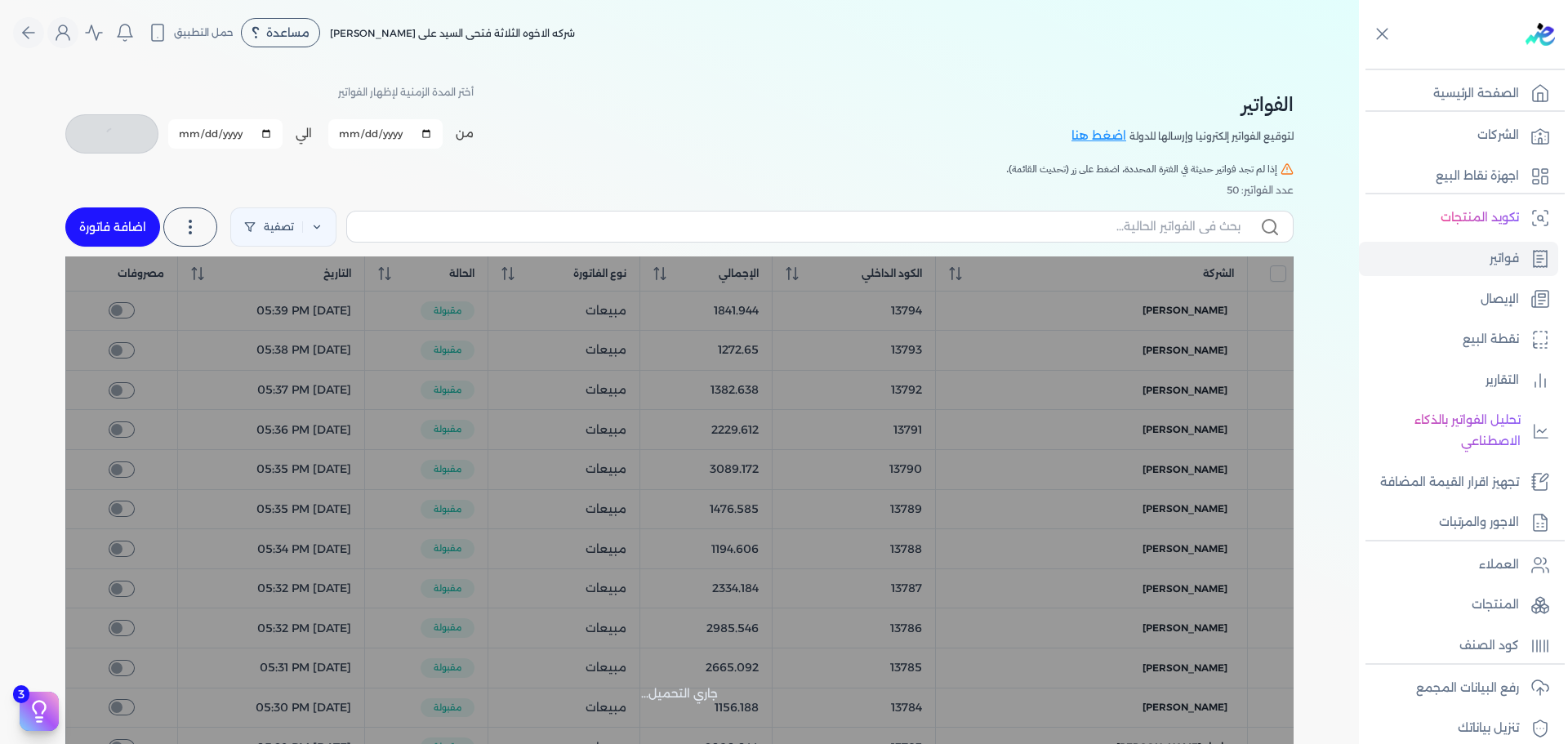
checkbox input "false"
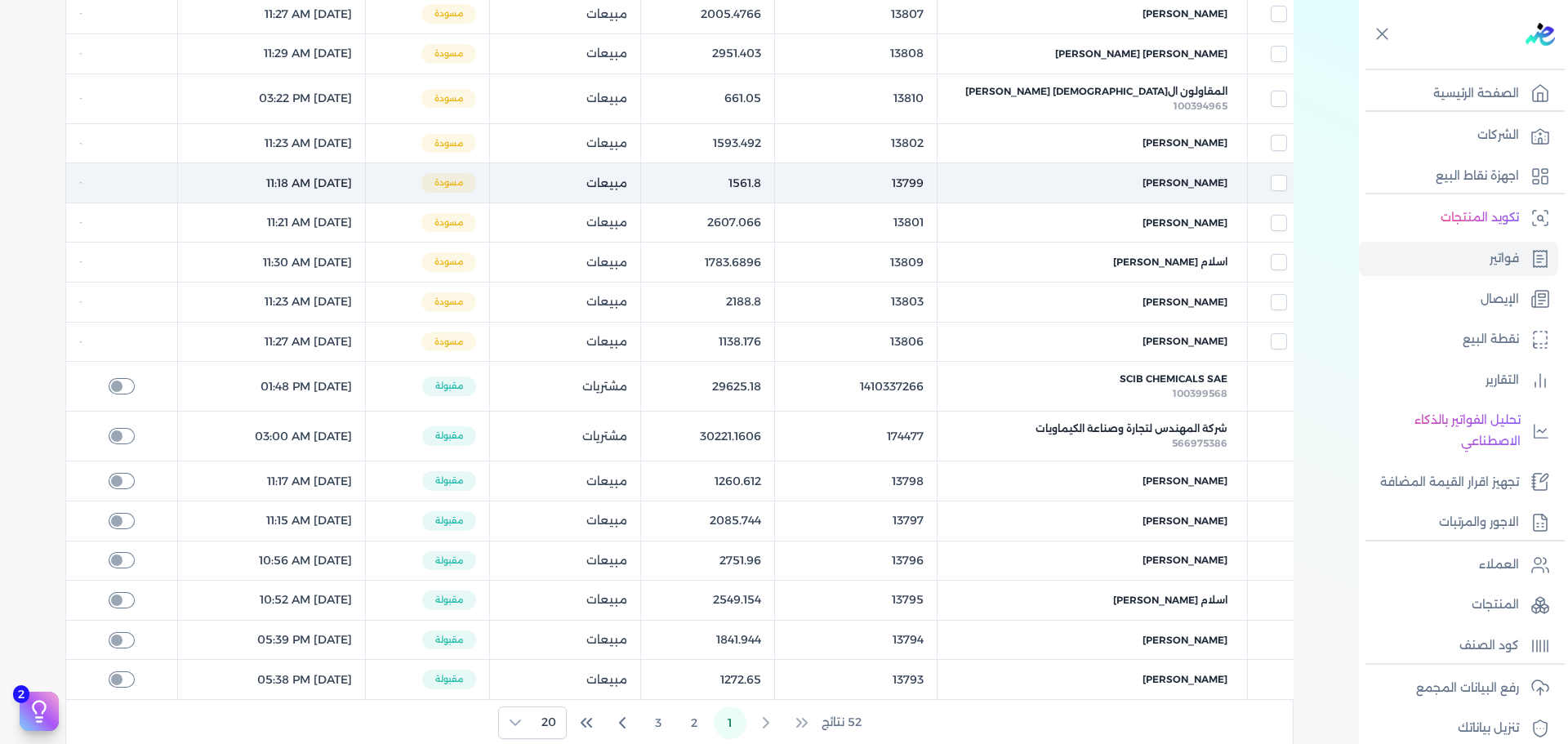
scroll to position [408, 0]
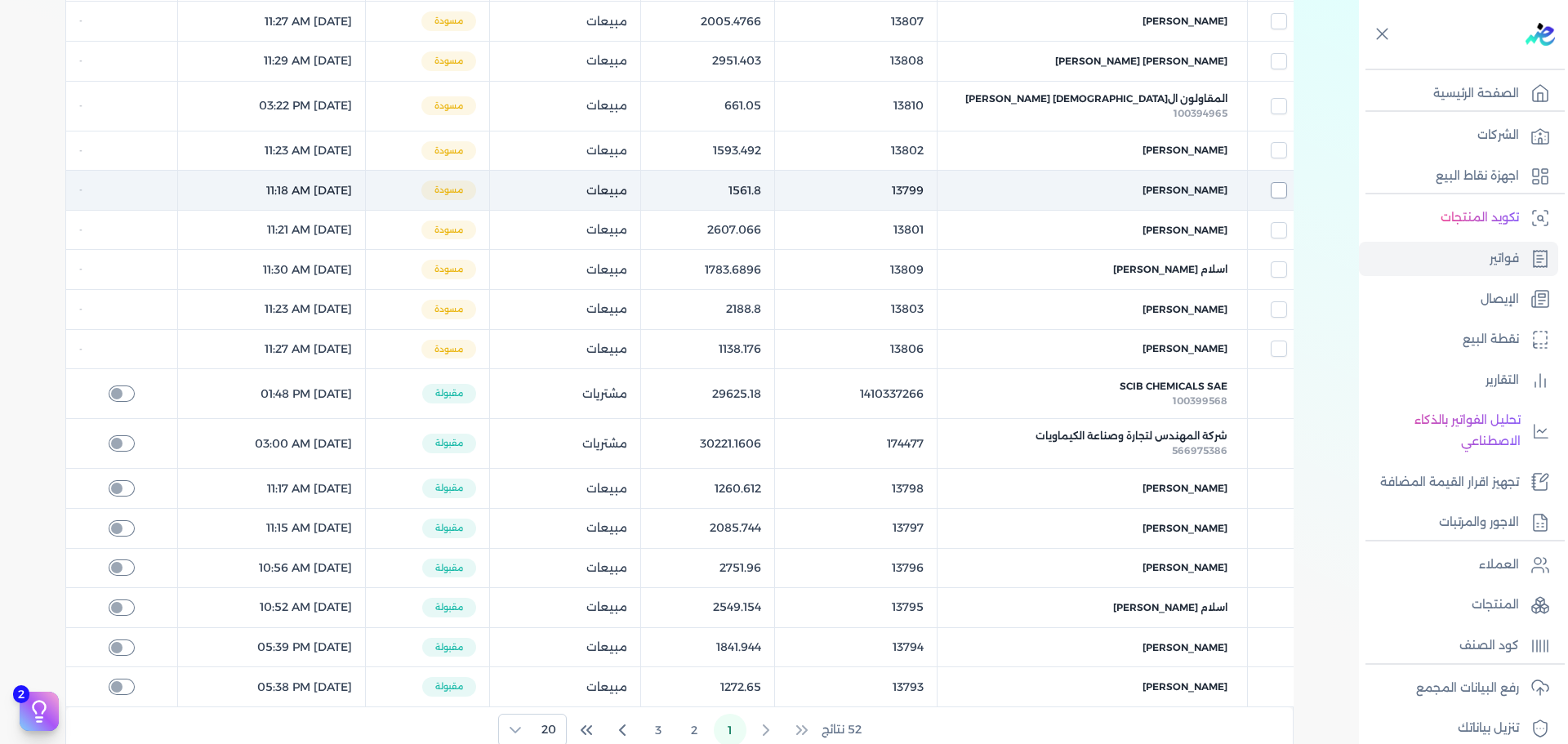
click at [1287, 189] on input "checkbox" at bounding box center [1279, 190] width 16 height 16
checkbox input "true"
checkbox input "false"
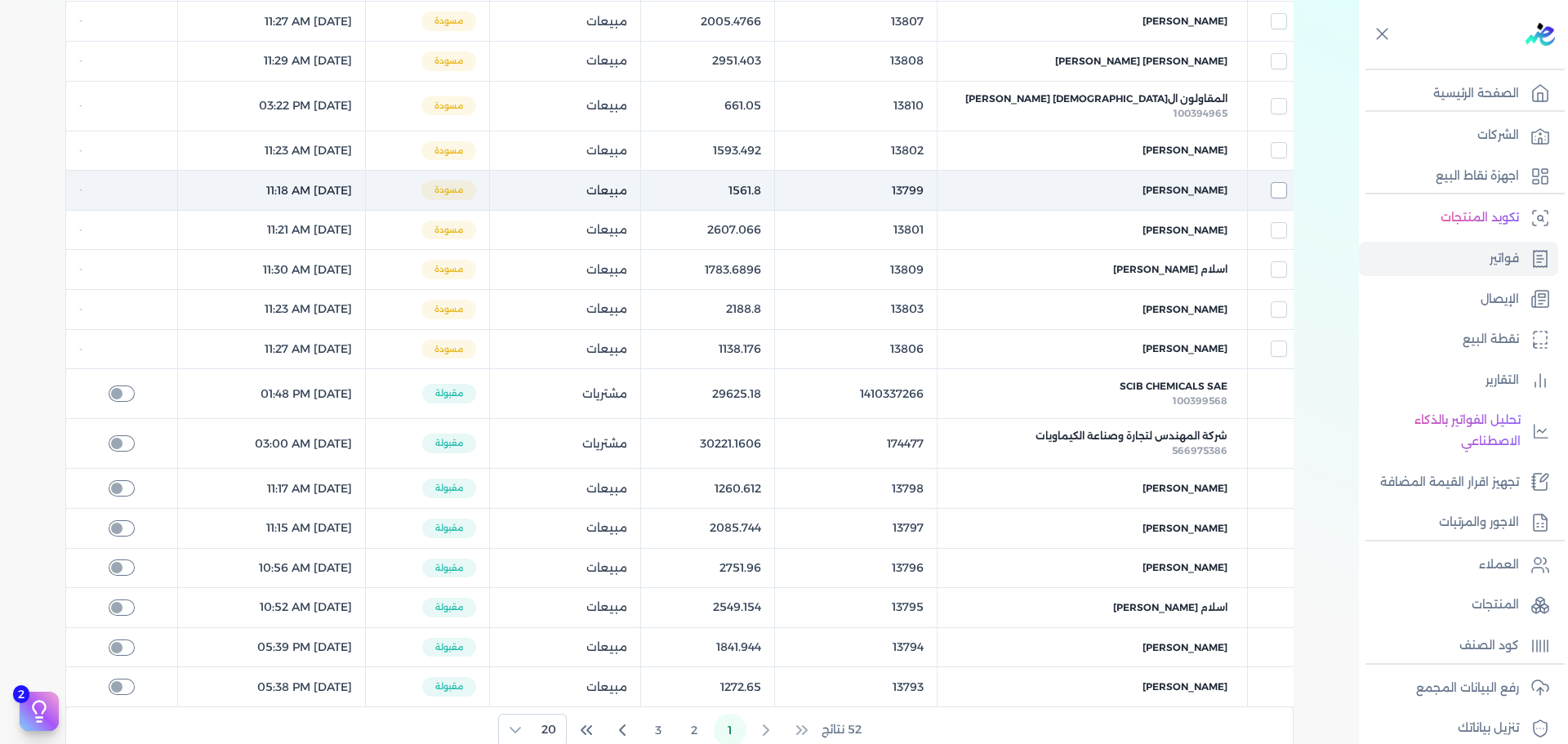
checkbox input "false"
checkbox input "true"
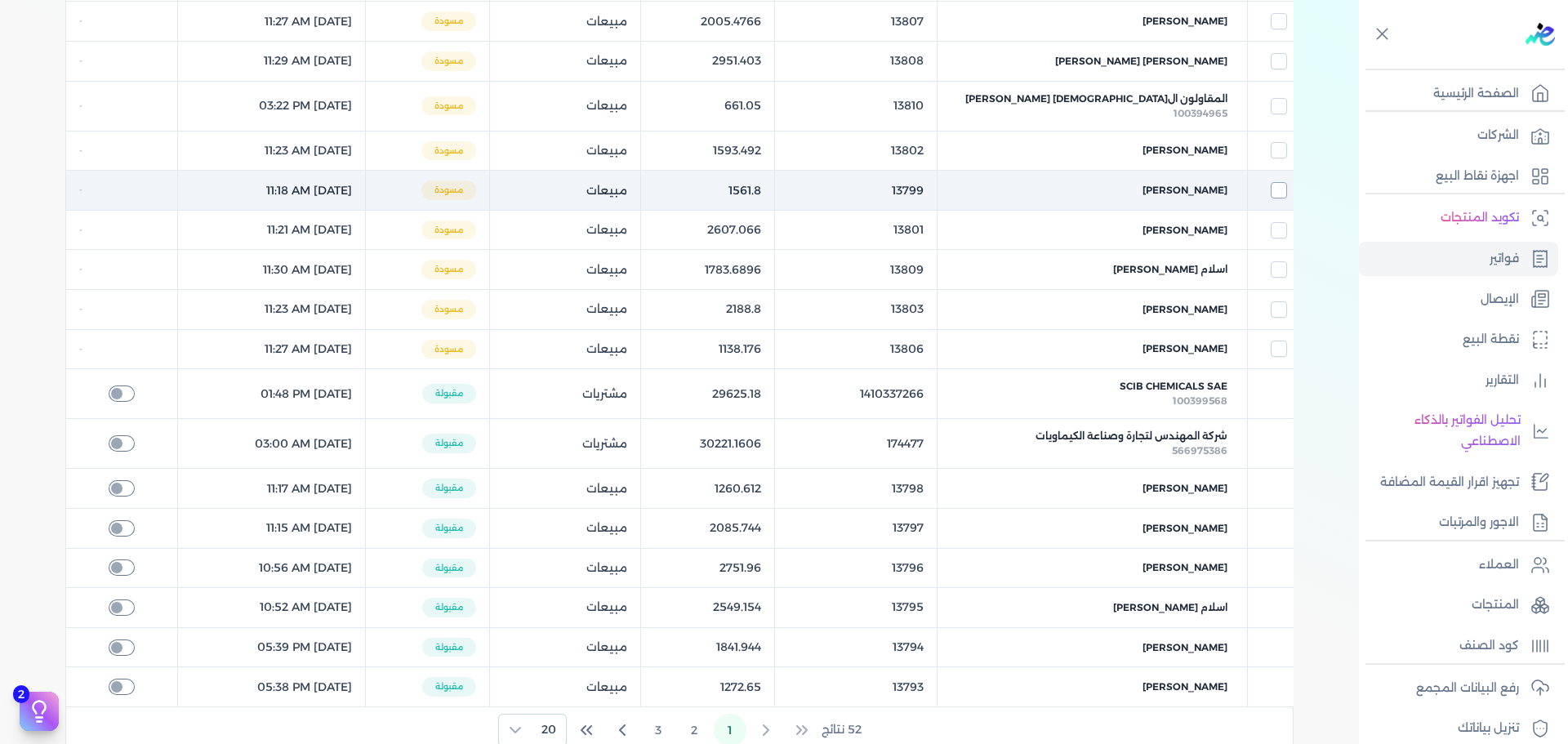
checkbox input "false"
click at [1158, 193] on span "[PERSON_NAME]" at bounding box center [1184, 190] width 85 height 15
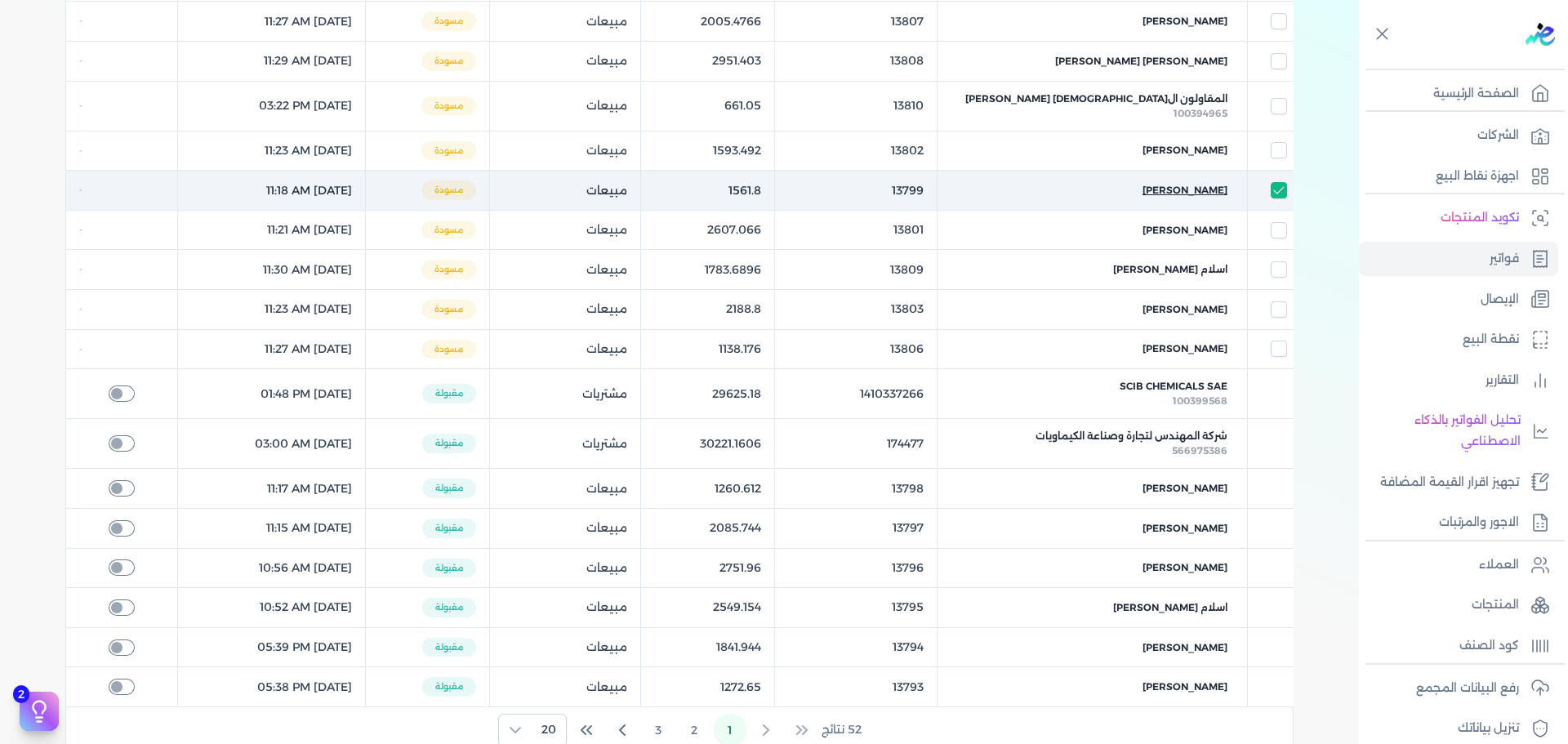
select select "EGP"
select select "B"
select select "EGS"
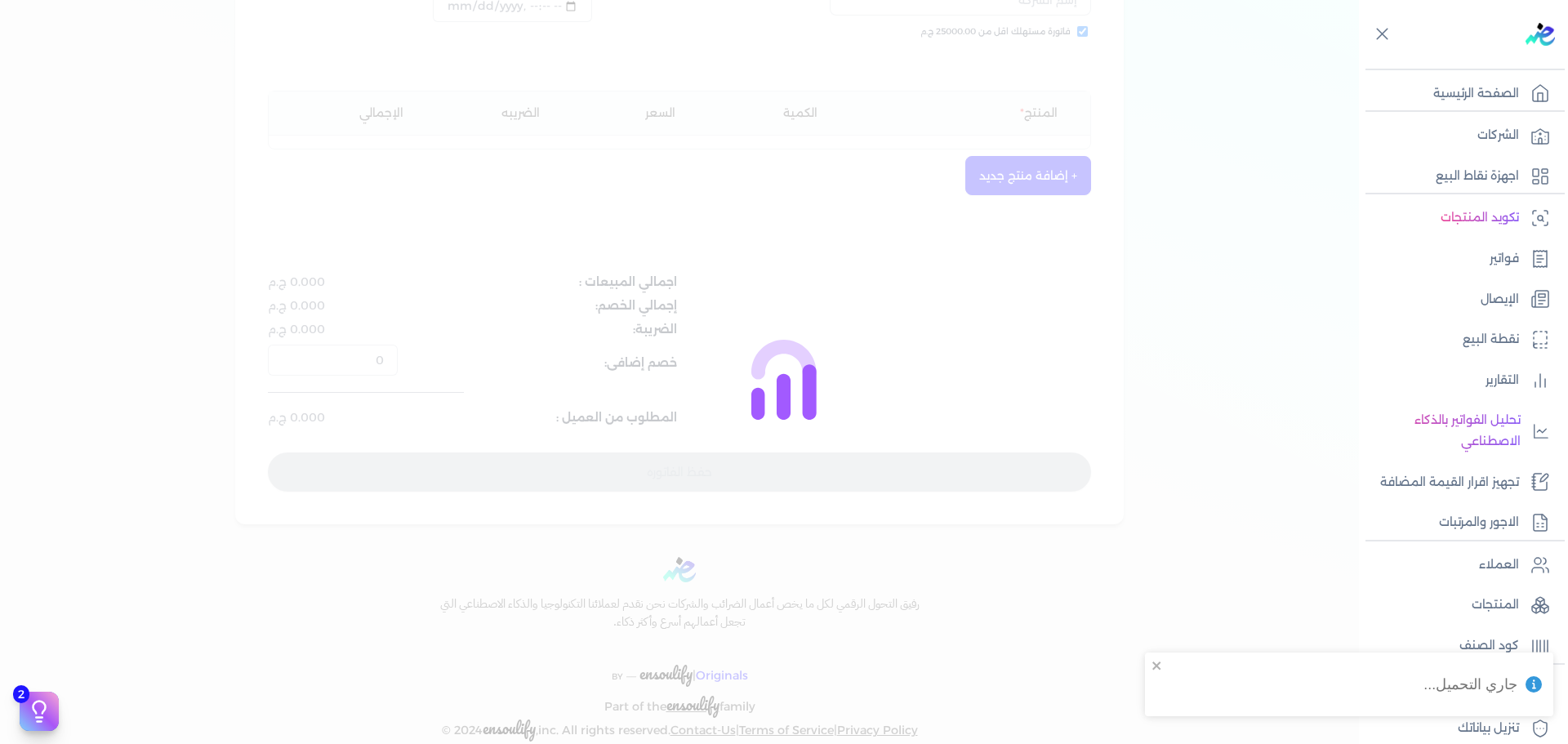
type input "13799"
checkbox input "true"
type input "[DATE]T11:18:51"
type input "[DATE]"
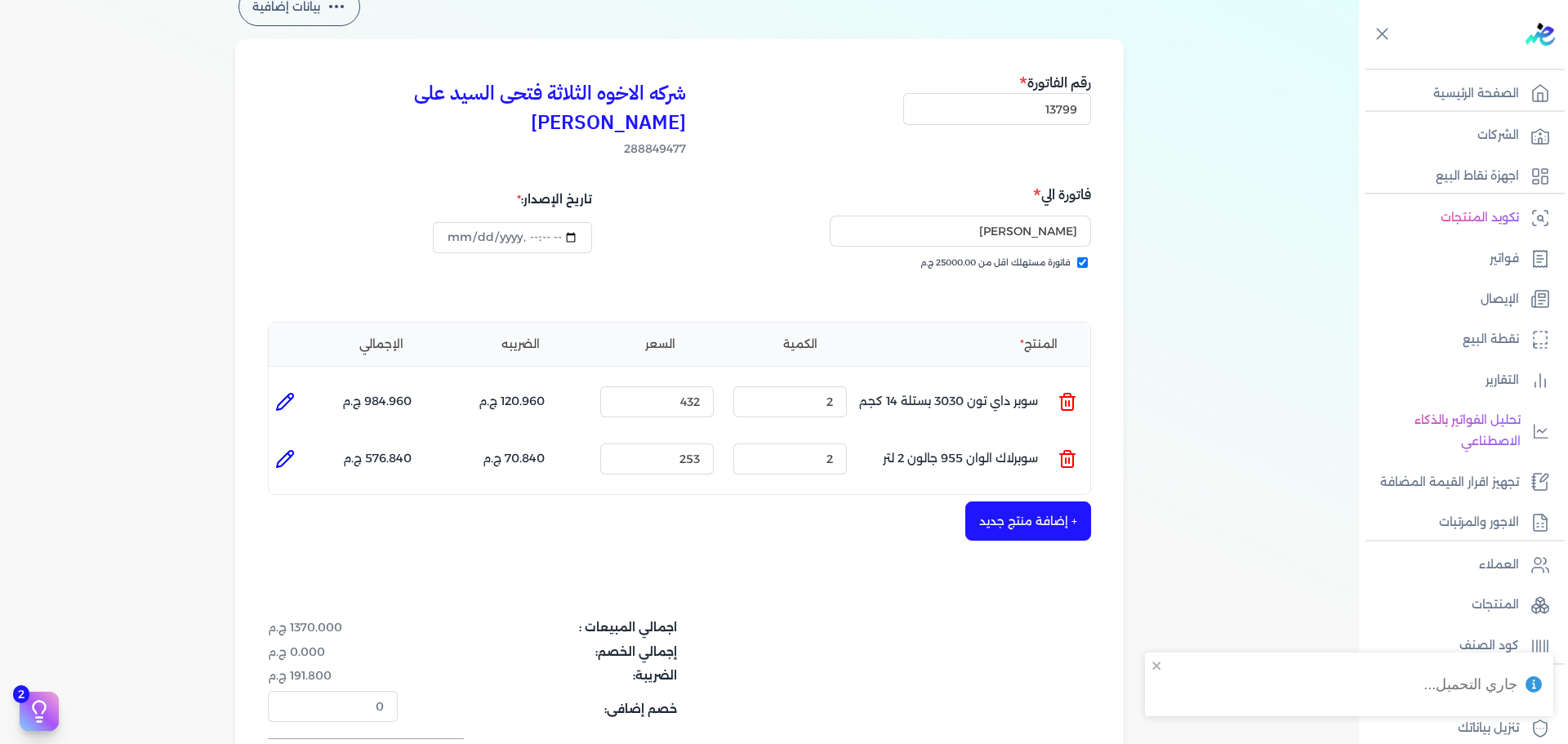
scroll to position [179, 0]
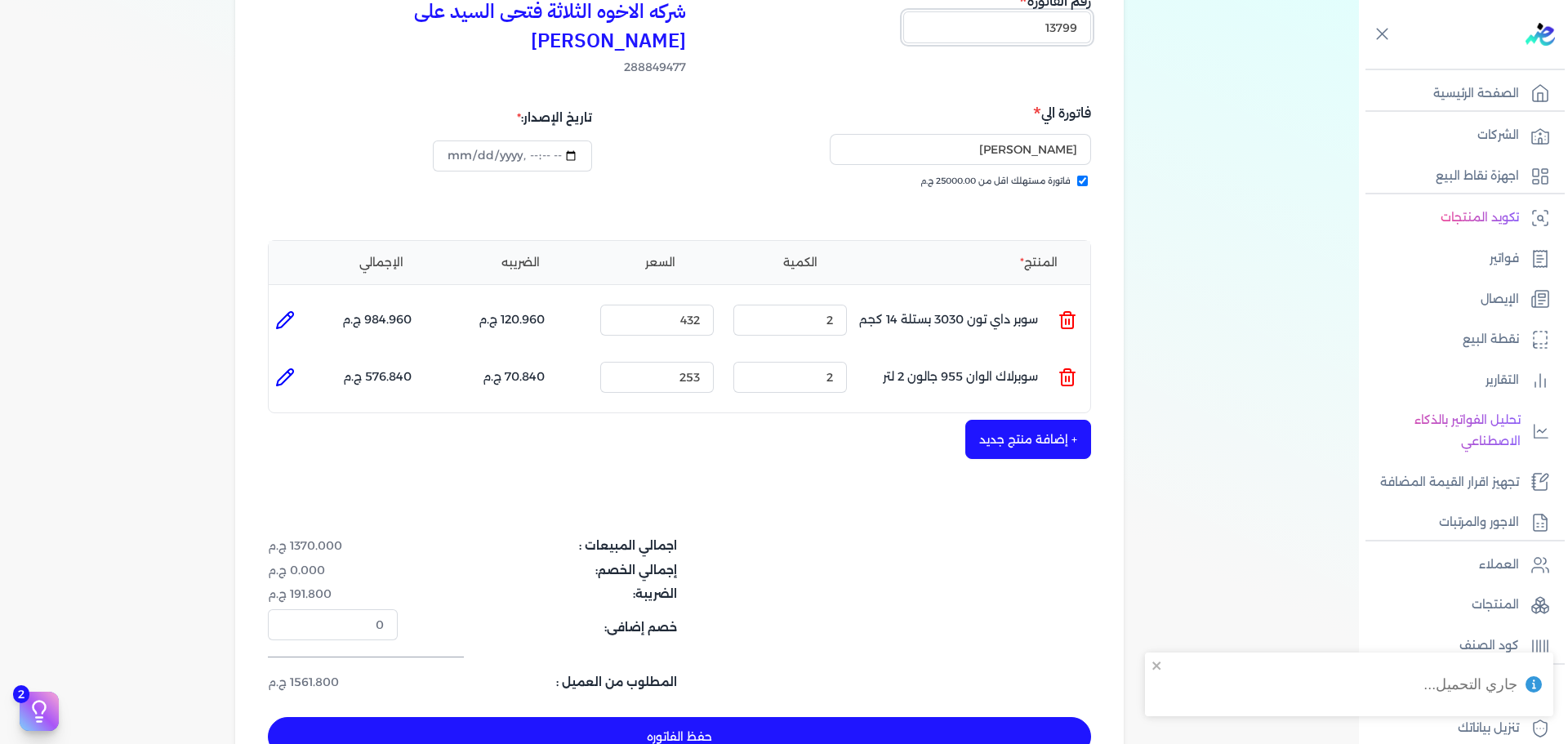
click at [1033, 37] on input "13799" at bounding box center [997, 27] width 188 height 31
click at [985, 134] on input "[PERSON_NAME]" at bounding box center [959, 149] width 261 height 31
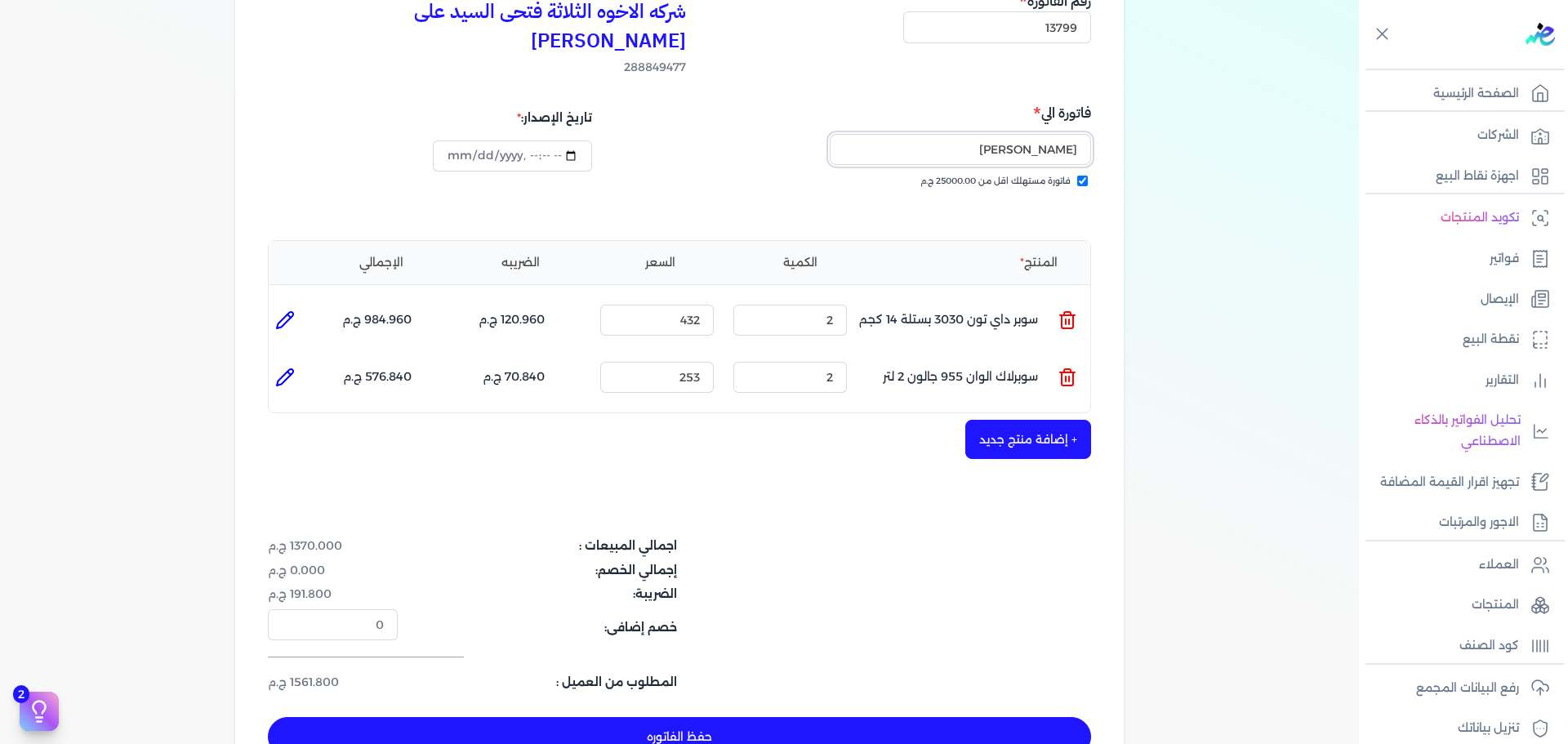
click at [985, 134] on input "[PERSON_NAME]" at bounding box center [959, 149] width 261 height 31
click at [1079, 175] on label "فاتورة مستهلك اقل من 25000.00 ج.م" at bounding box center [1003, 181] width 168 height 13
click at [1079, 176] on input "فاتورة مستهلك اقل من 25000.00 ج.م" at bounding box center [1083, 181] width 11 height 11
checkbox input "false"
click at [850, 140] on icon "button" at bounding box center [845, 149] width 19 height 19
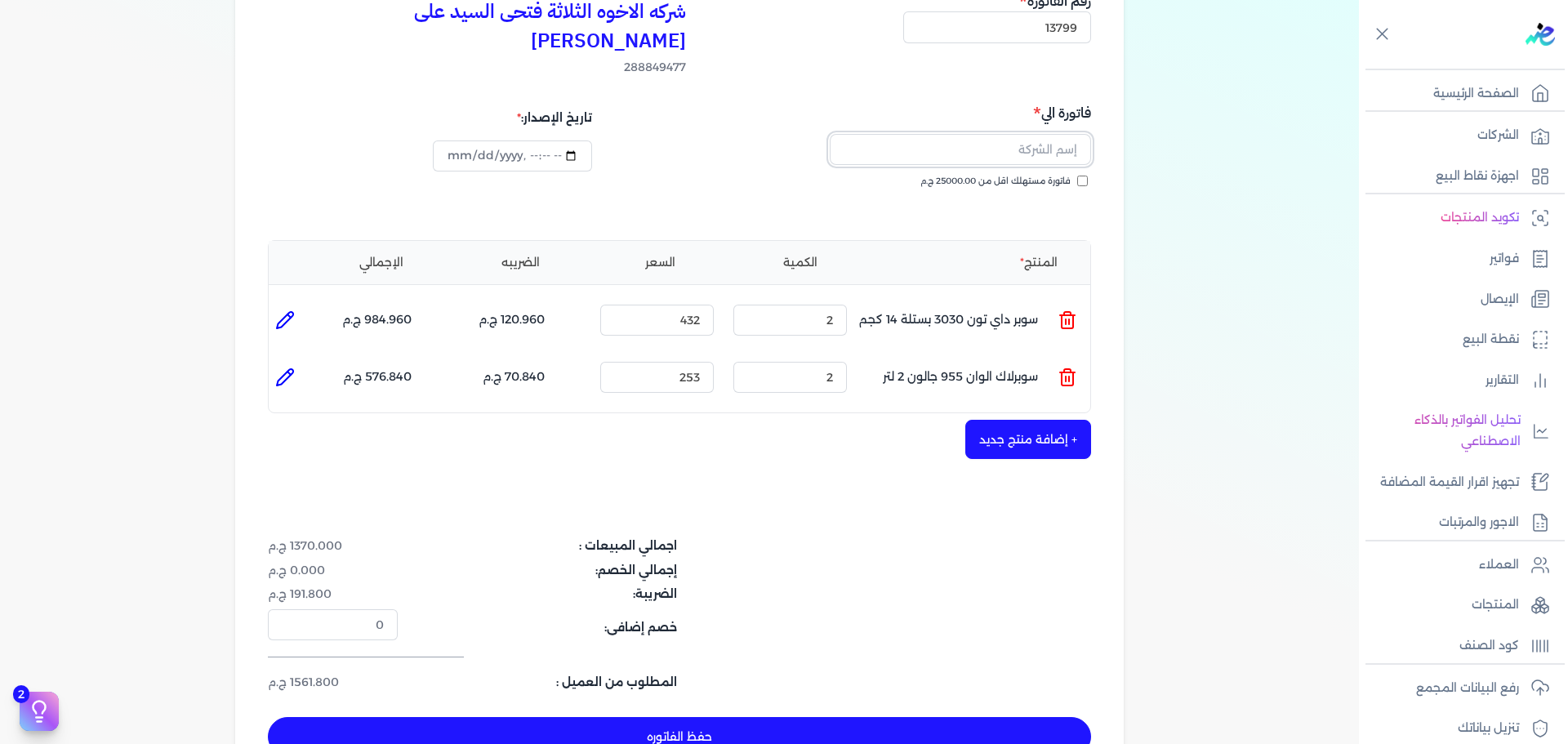
click at [926, 134] on input "text" at bounding box center [959, 149] width 261 height 31
type input "H"
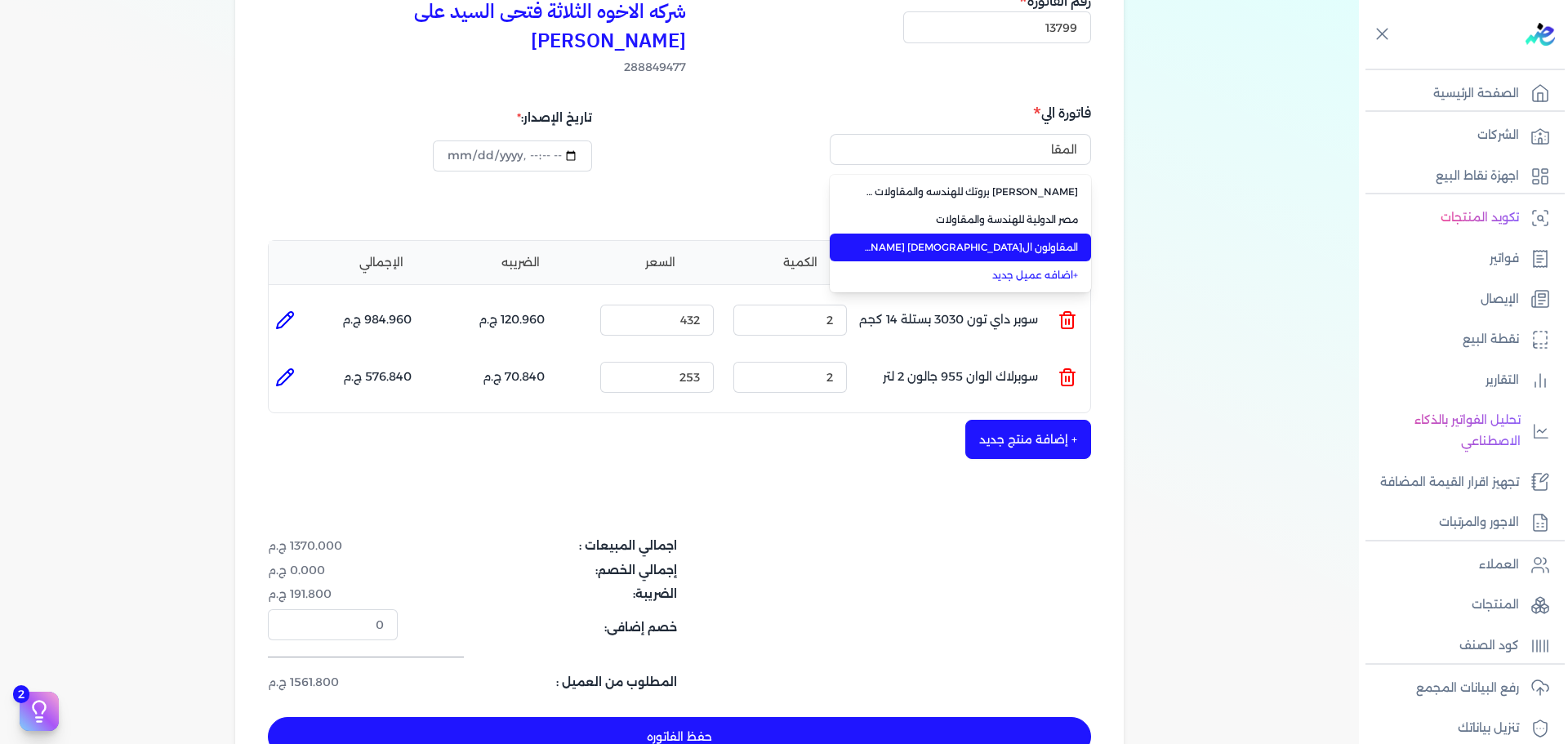
click at [986, 240] on span "المقاولون ال[DEMOGRAPHIC_DATA] [PERSON_NAME]" at bounding box center [969, 247] width 215 height 15
type input "المقاولون ال[DEMOGRAPHIC_DATA] [PERSON_NAME]"
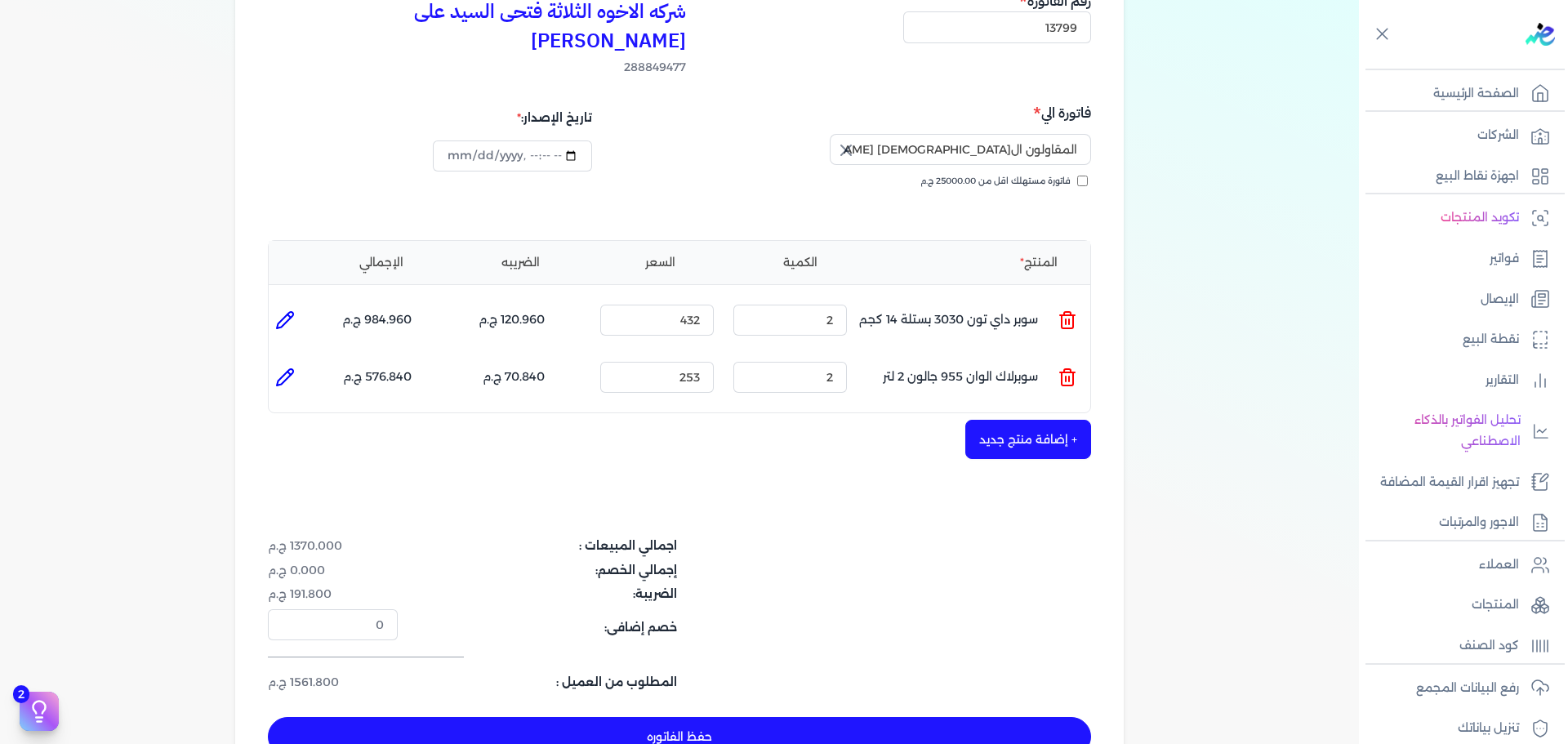
click at [1068, 315] on icon at bounding box center [1067, 321] width 11 height 13
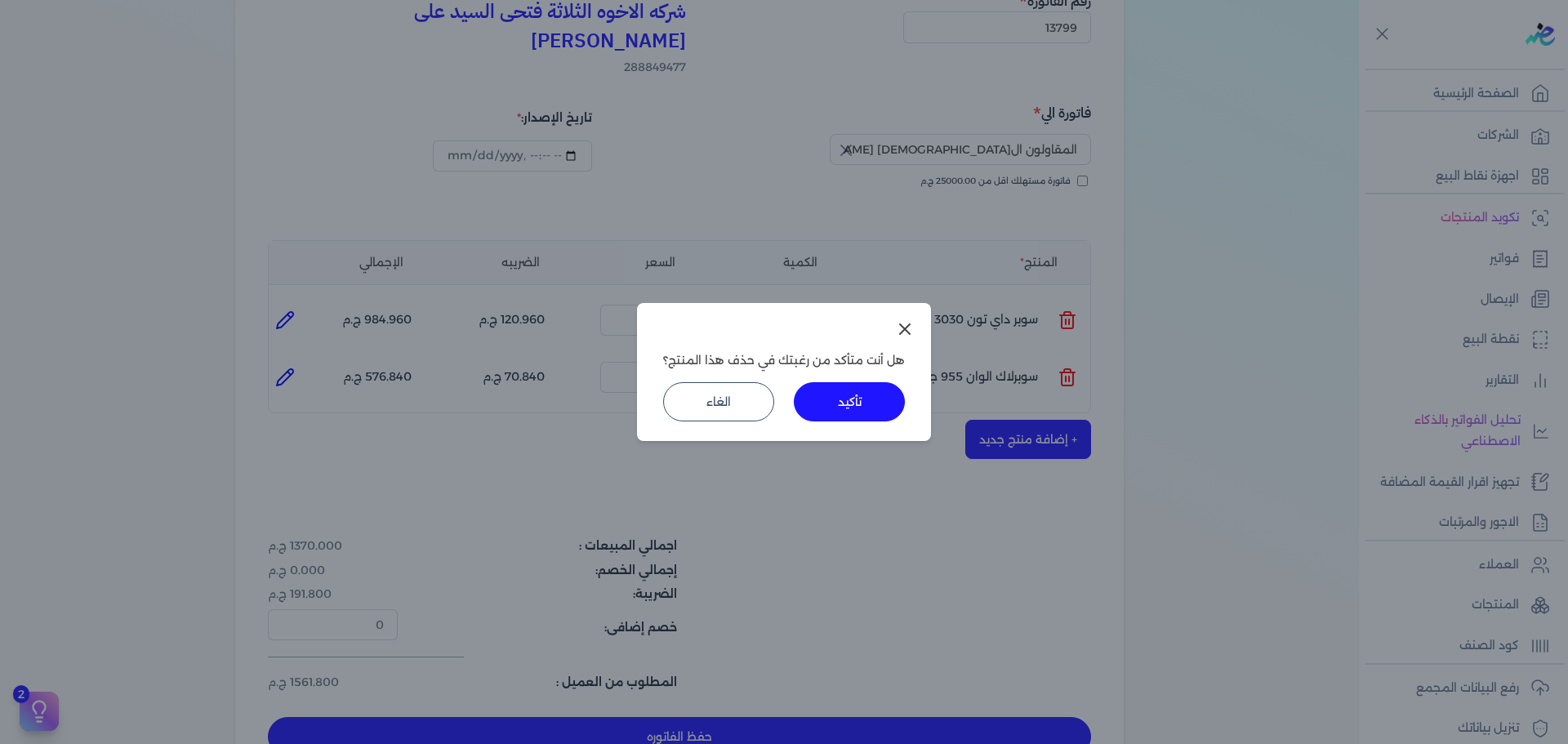
click at [861, 397] on button "تأكيد" at bounding box center [849, 401] width 111 height 39
type input "253"
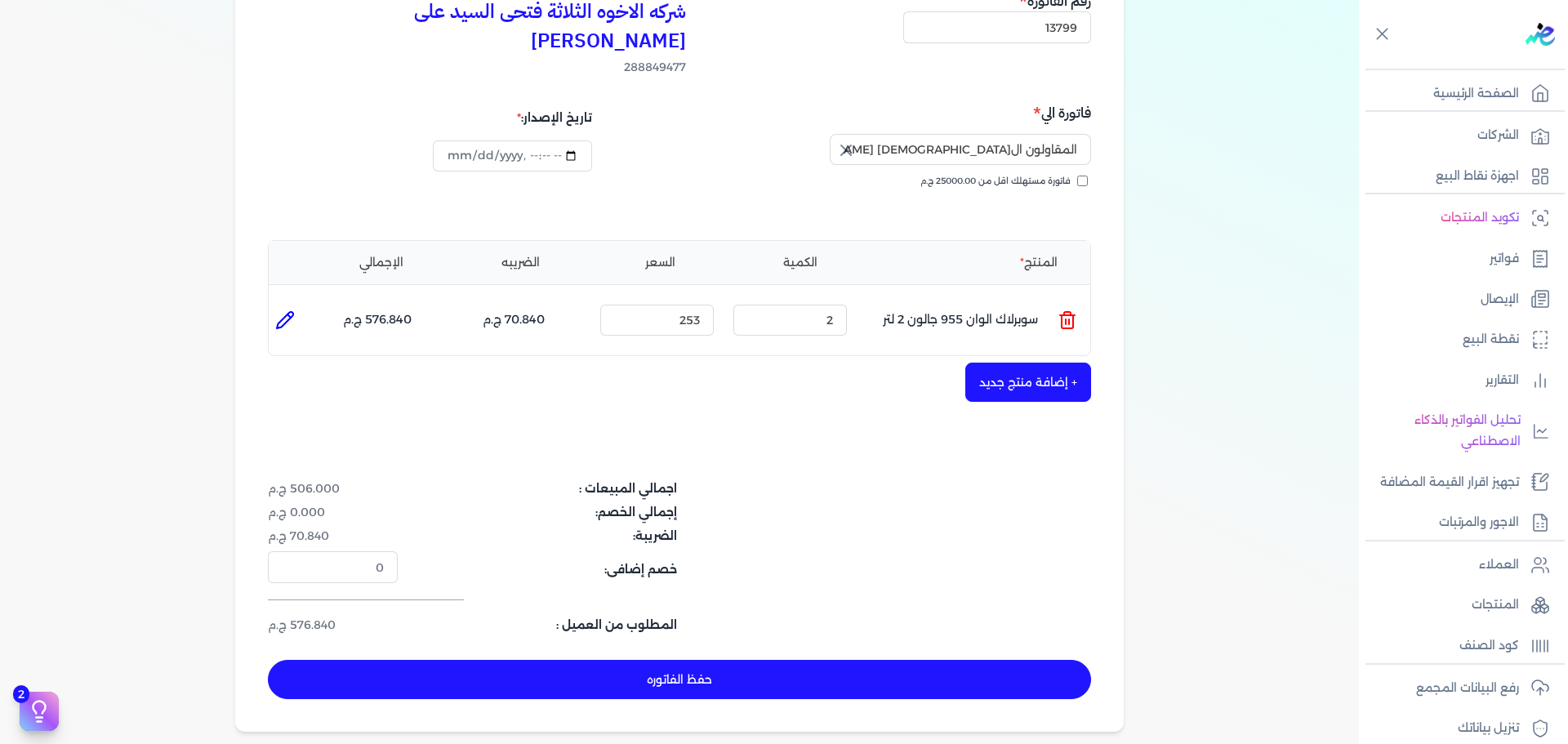
click at [1062, 310] on icon at bounding box center [1066, 319] width 19 height 19
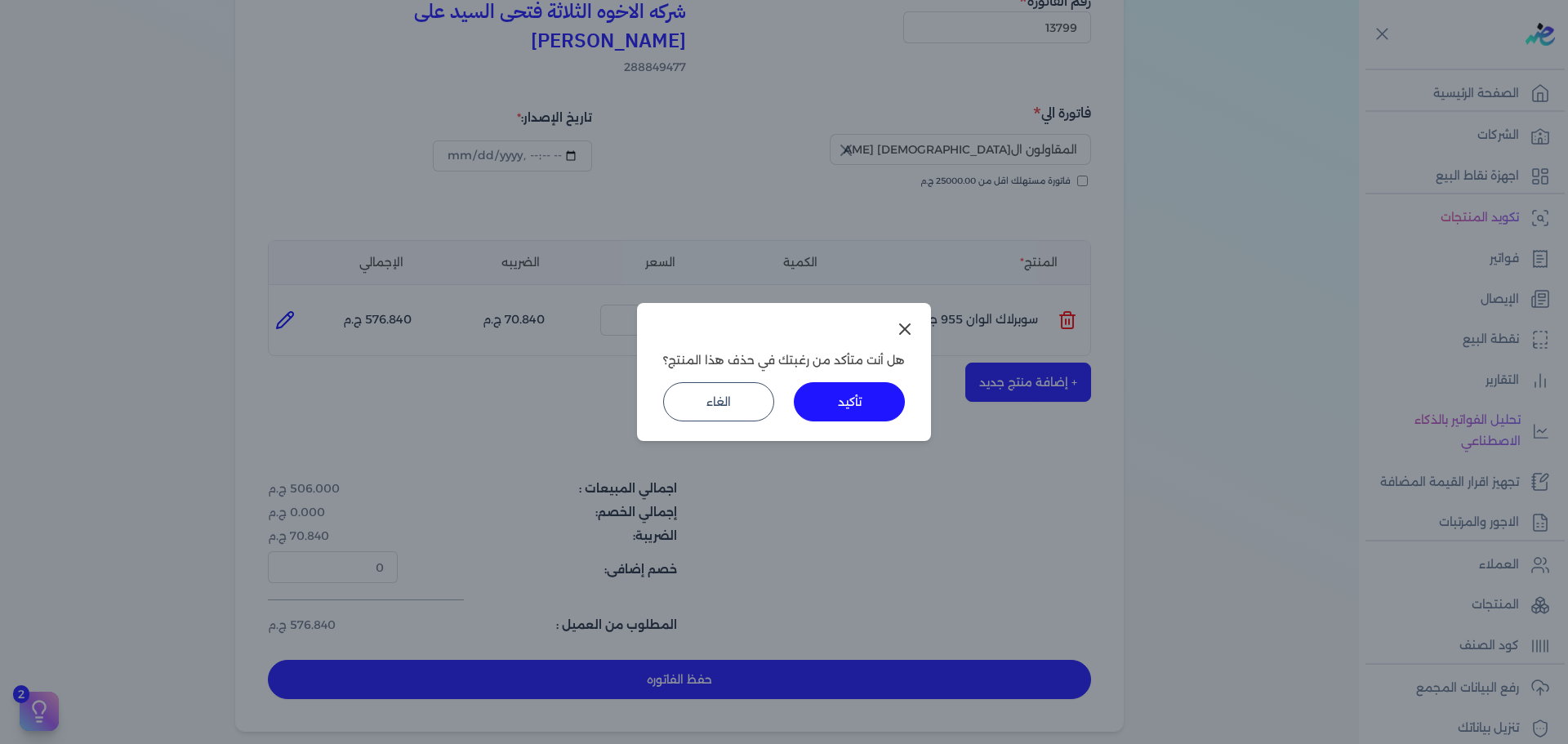
drag, startPoint x: 867, startPoint y: 396, endPoint x: 996, endPoint y: 353, distance: 136.0
click at [868, 396] on button "تأكيد" at bounding box center [849, 401] width 111 height 39
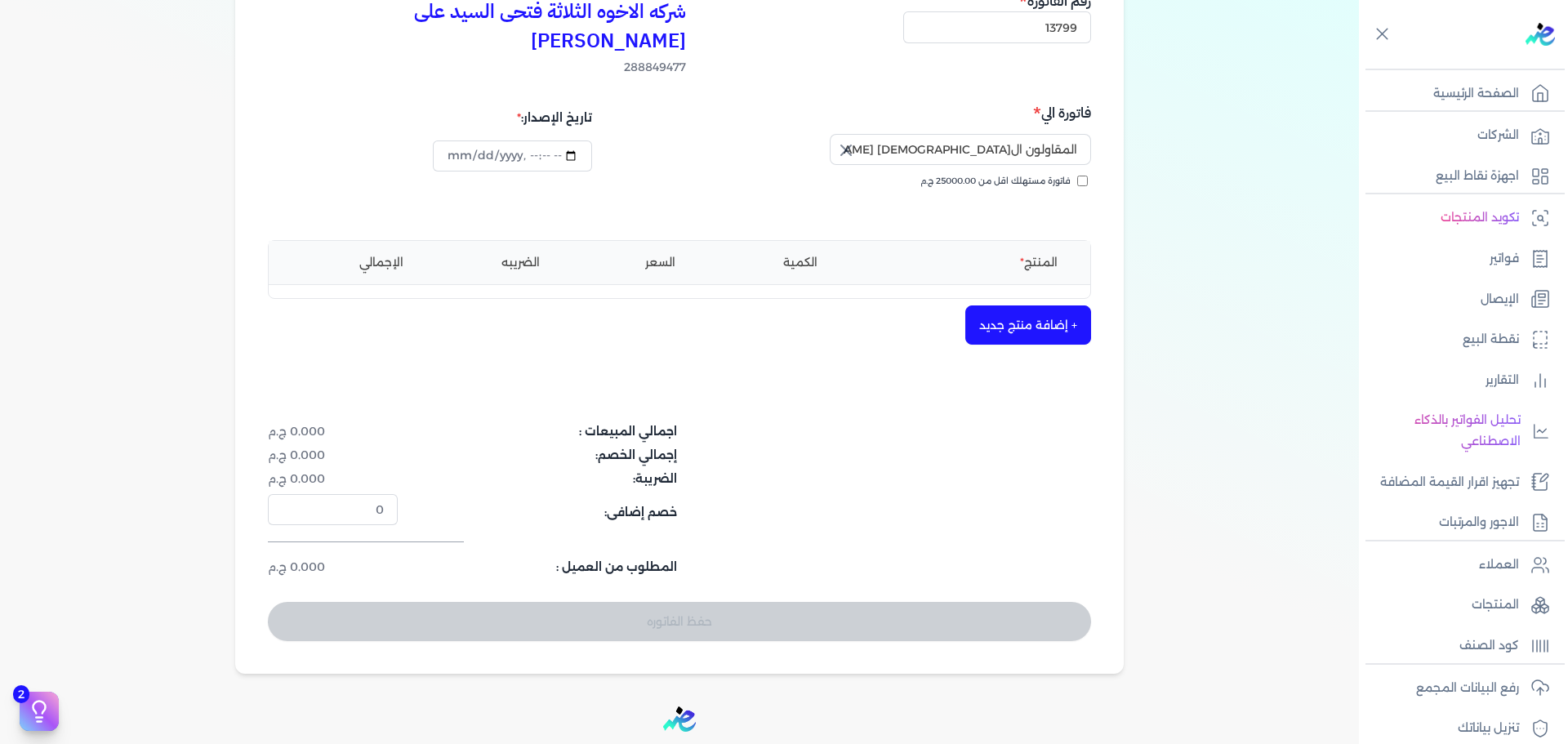
click at [1038, 306] on button "+ إضافة منتج جديد" at bounding box center [1027, 325] width 125 height 39
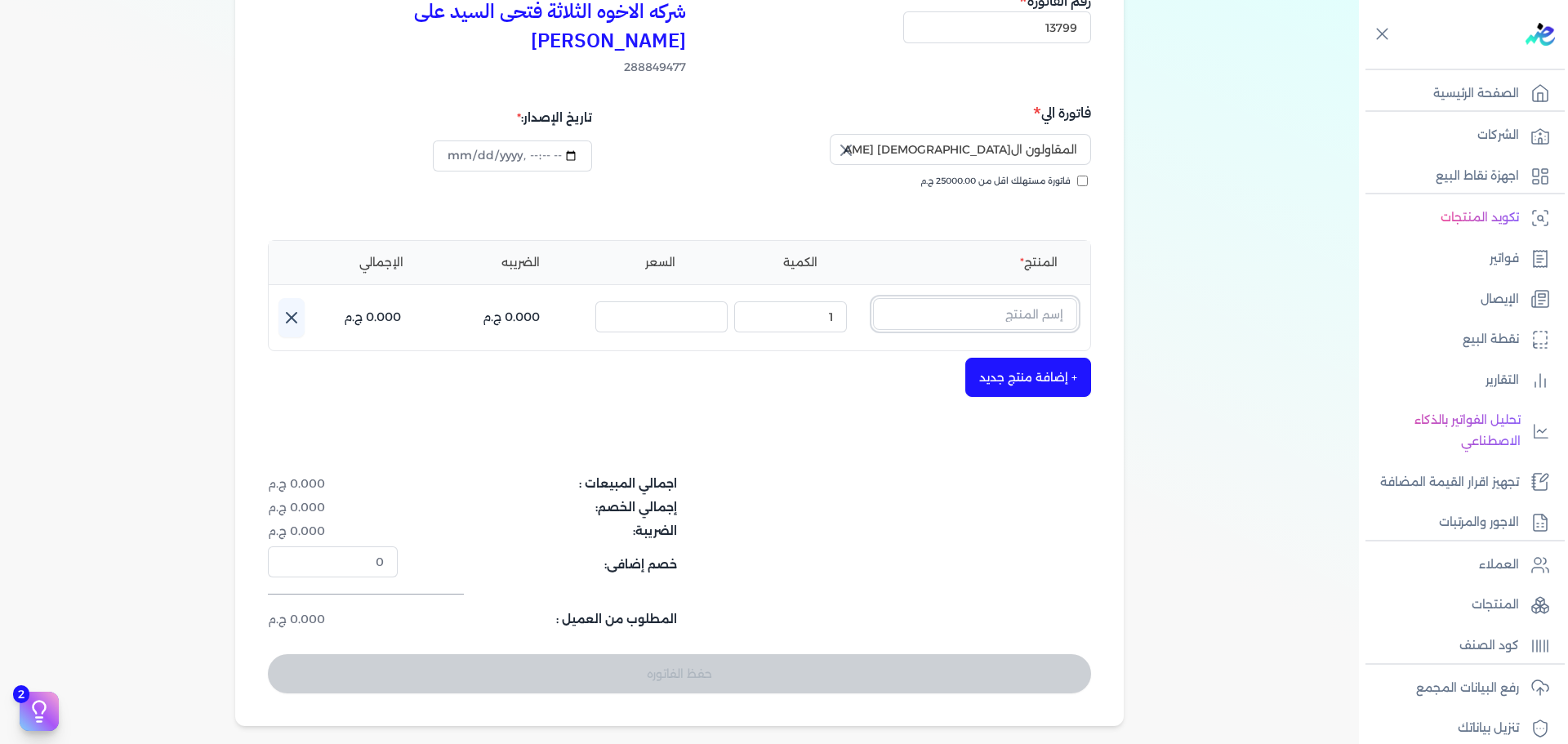
click at [1018, 298] on input "text" at bounding box center [975, 314] width 204 height 31
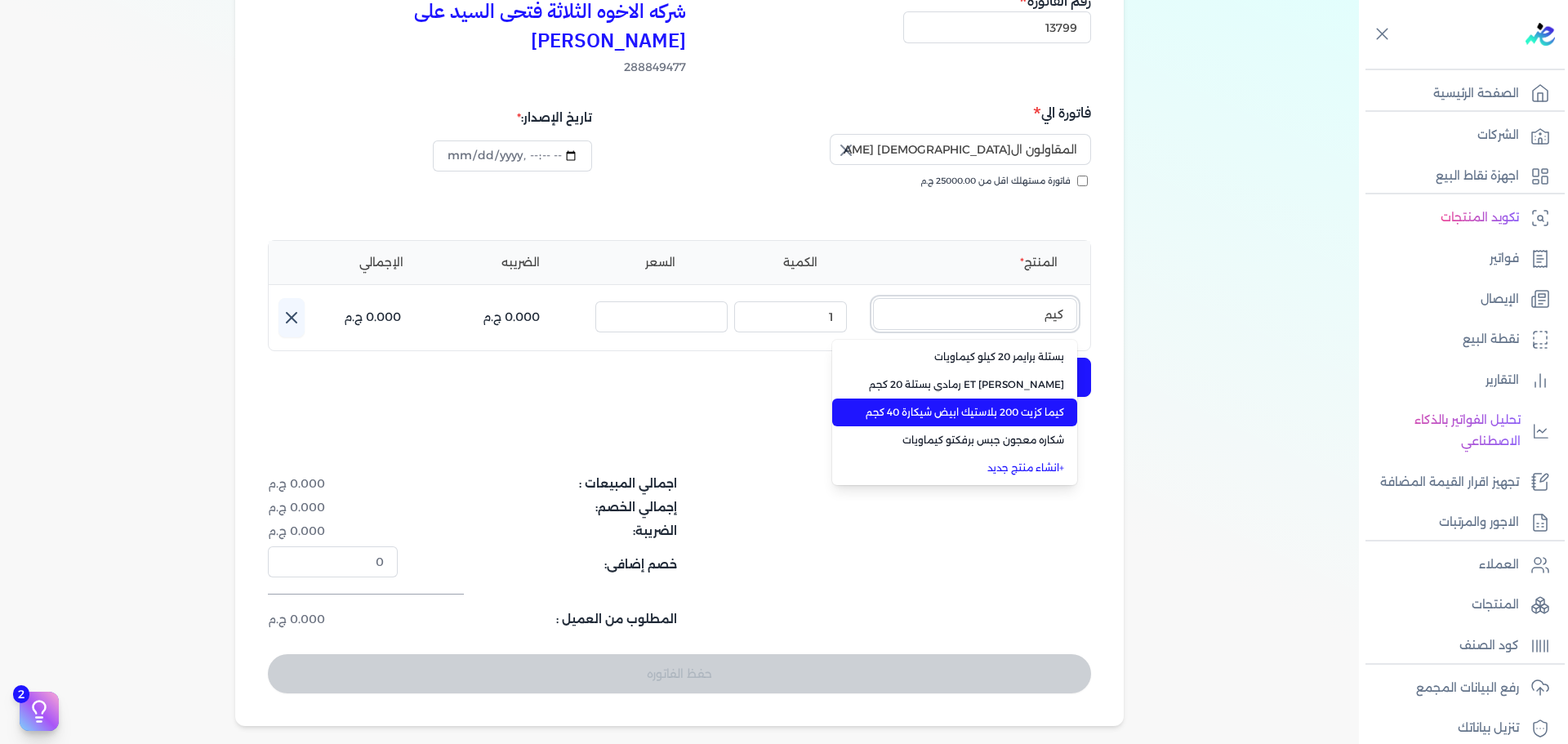
type input "كيم"
click at [1039, 398] on li "كيما كزيت 200 بلاستيك ابيض شيكارة 40 كجم" at bounding box center [955, 412] width 245 height 27
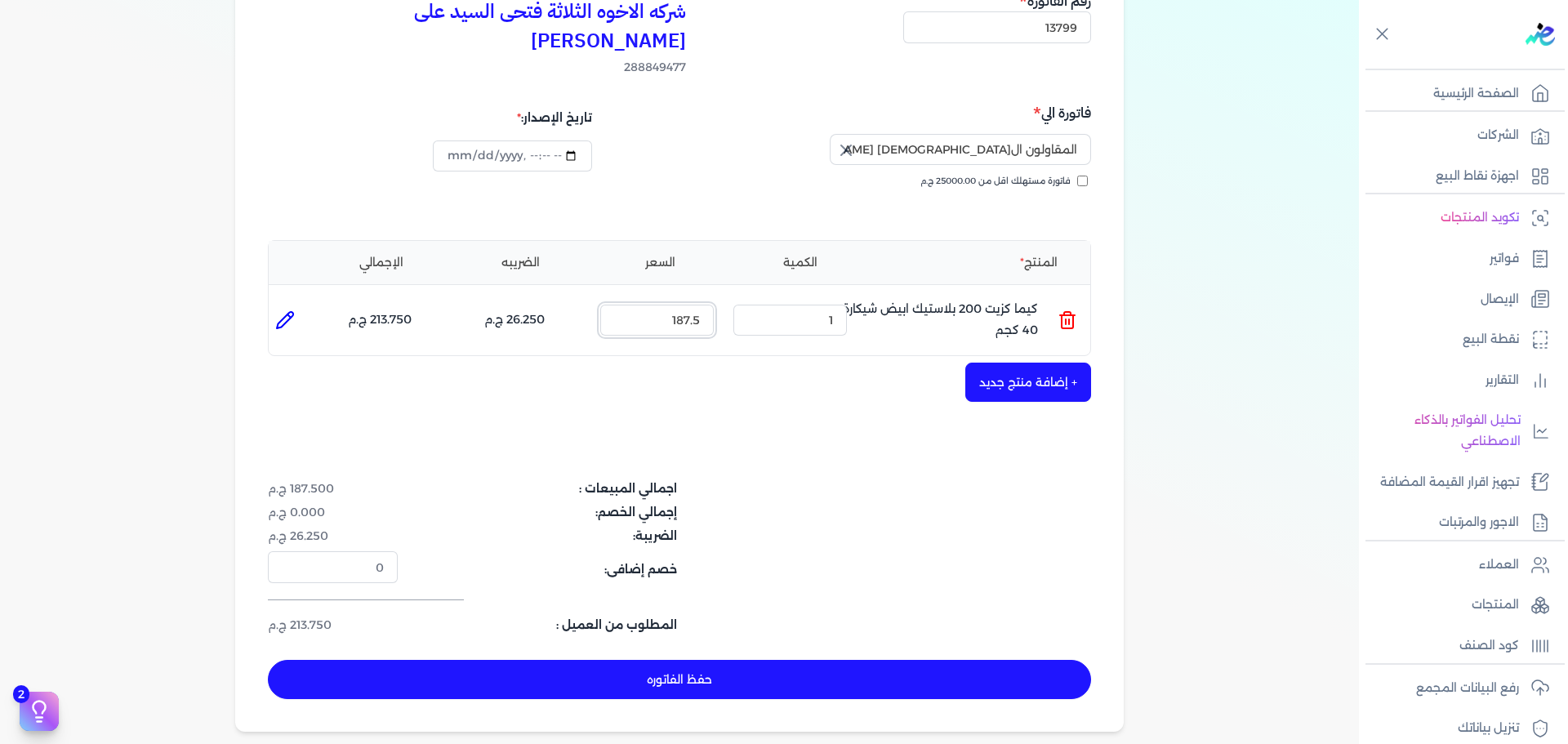
type input "[DATE]T15:28:23"
drag, startPoint x: 724, startPoint y: 306, endPoint x: 946, endPoint y: 330, distance: 223.3
click at [911, 329] on div "شركه الاخوه الثلاثة فتحى السيد على [PERSON_NAME] 288849477 رقم الفاتورة 13799 ف…" at bounding box center [679, 345] width 888 height 774
type input "195"
click at [293, 310] on icon at bounding box center [285, 319] width 19 height 19
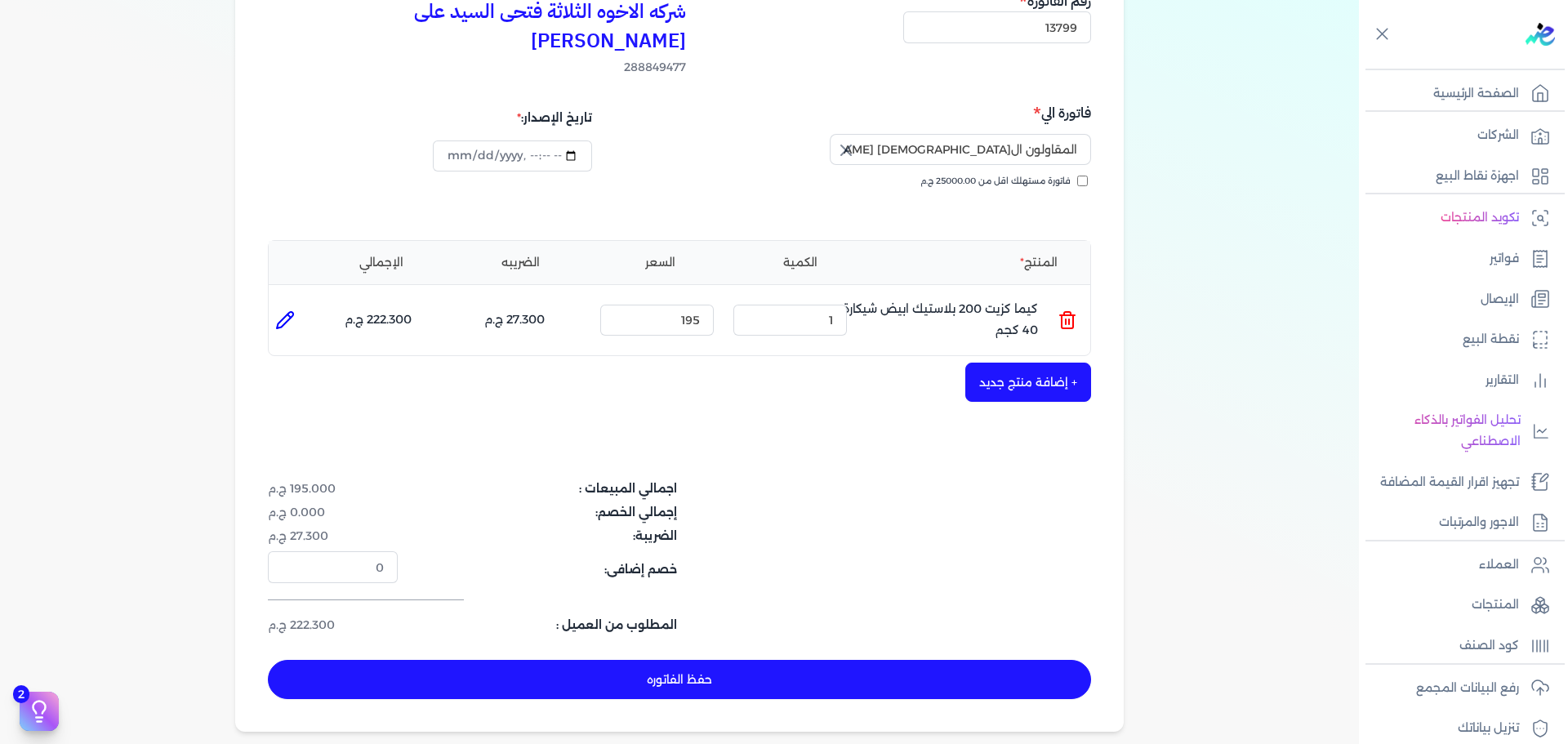
type input "كيما كزيت 200 بلاستيك ابيض شيكارة 40 كجم"
type input "195"
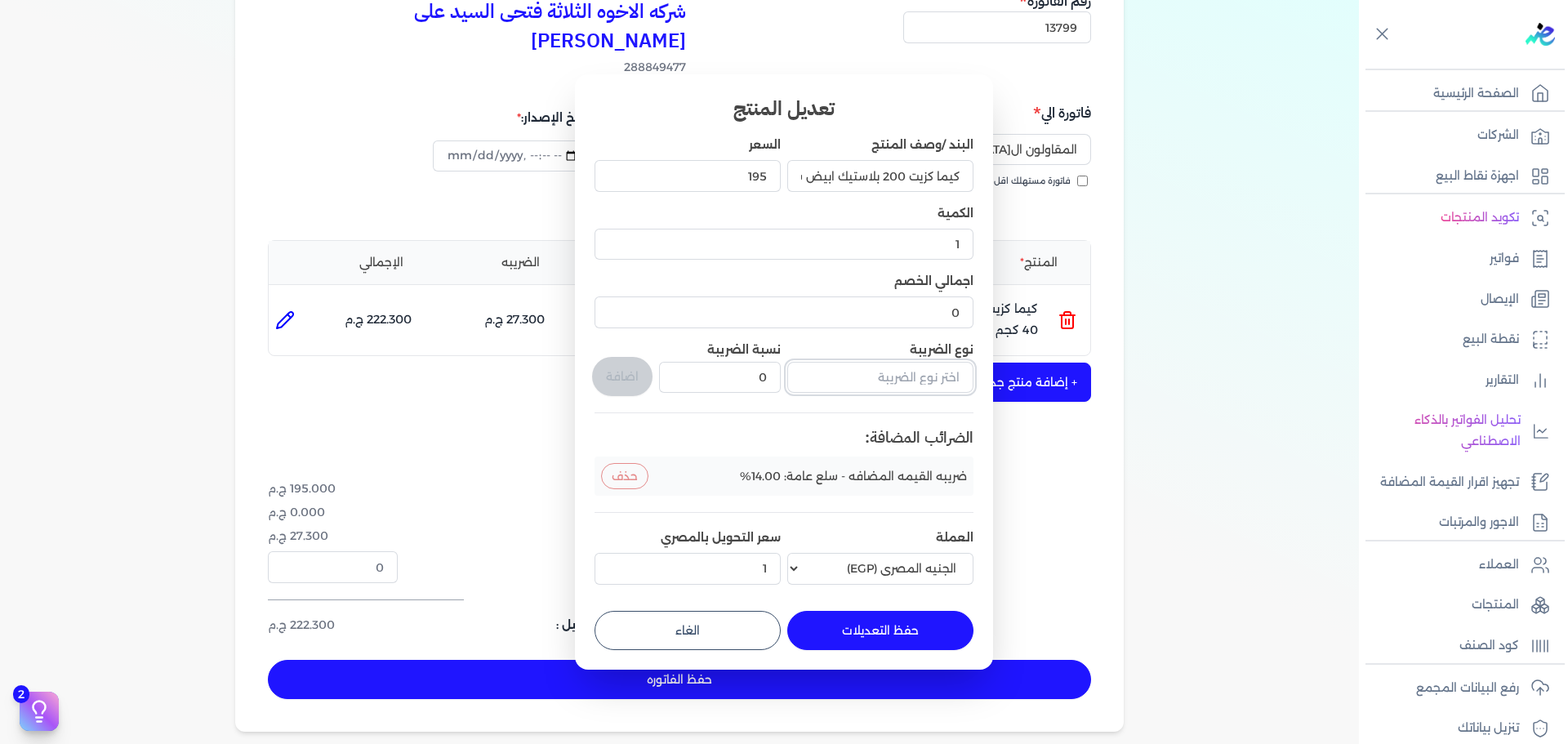
click at [917, 382] on input "text" at bounding box center [880, 377] width 186 height 31
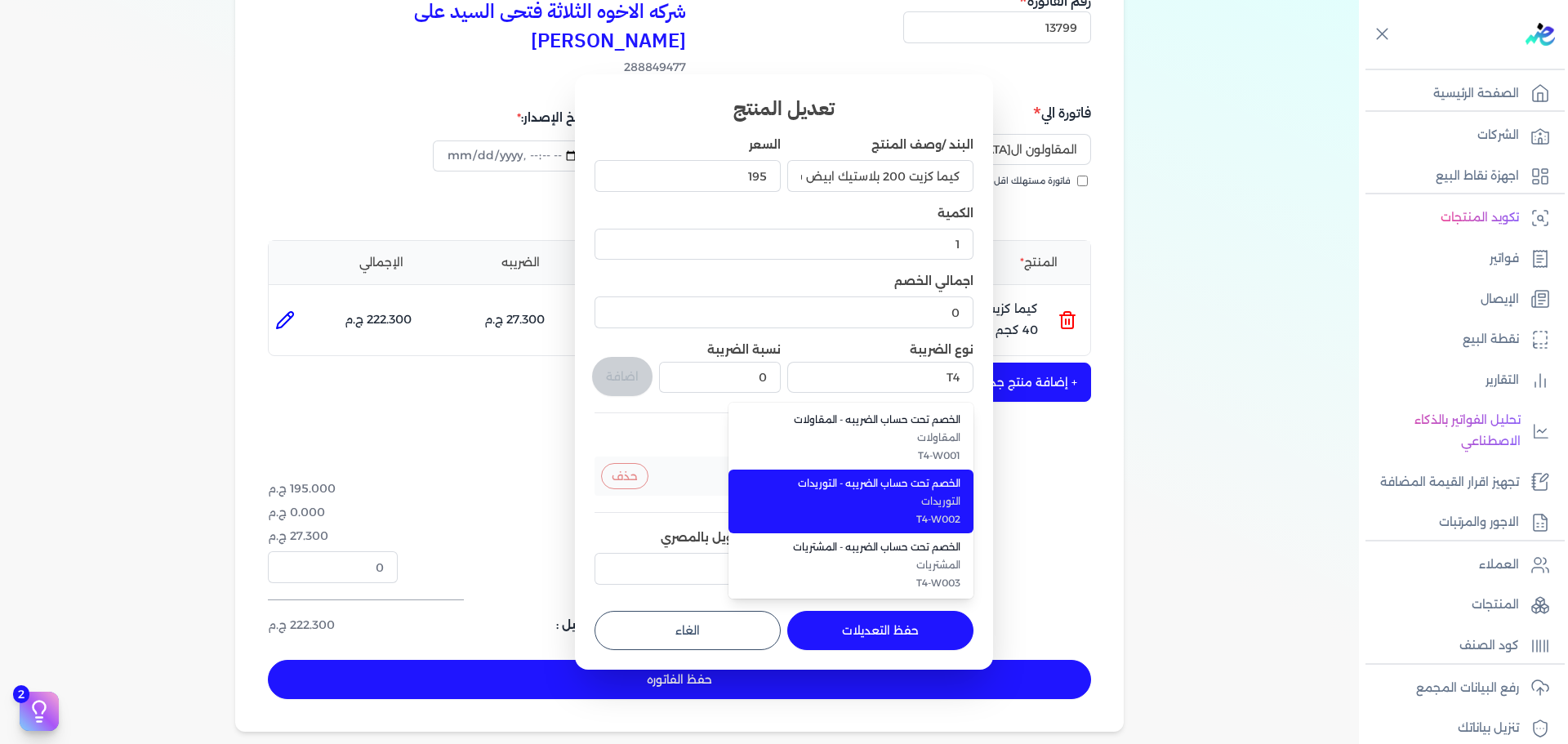
click at [908, 493] on li "الخصم تحت حساب الضريبه - التوريدات التوريدات T4-W002" at bounding box center [851, 501] width 245 height 64
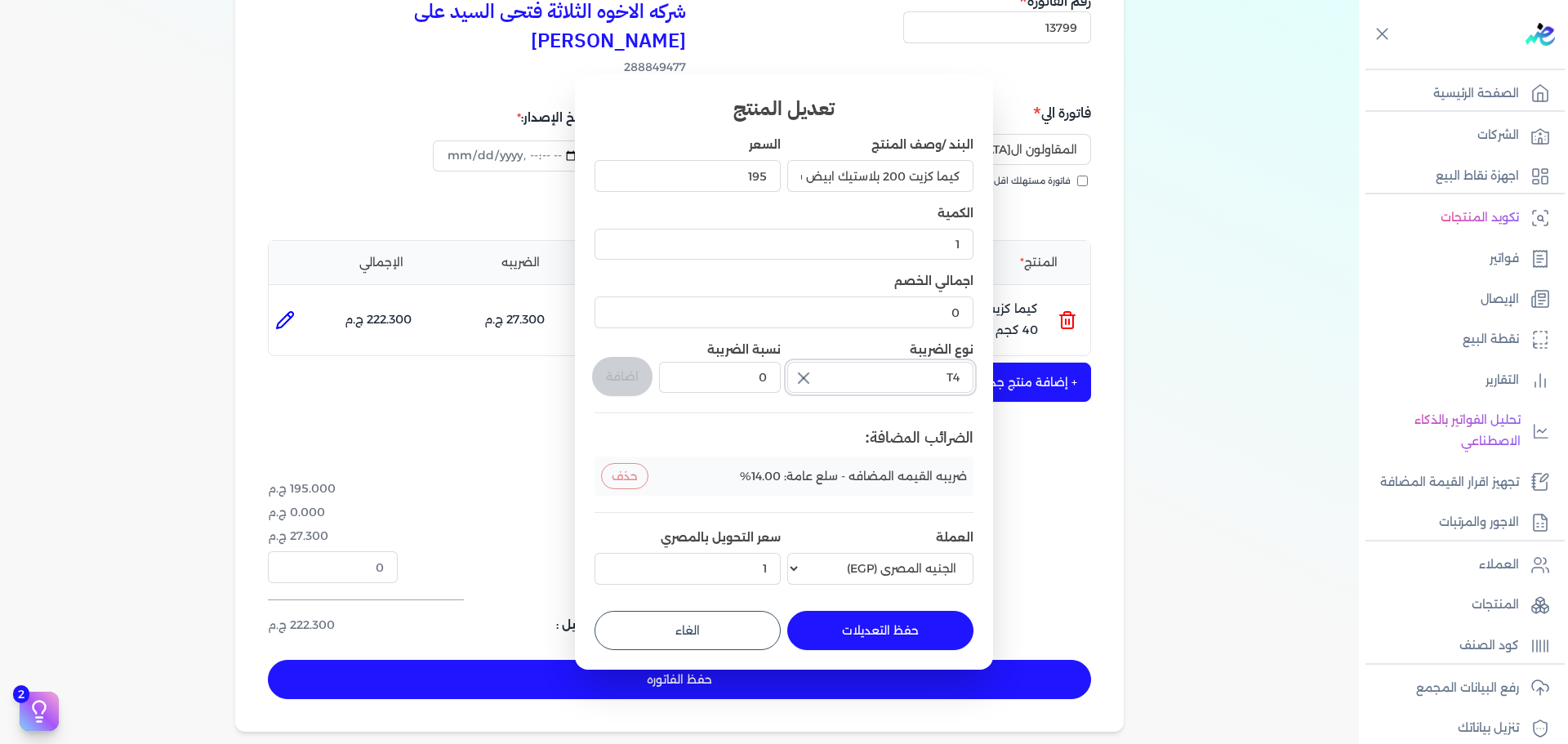
type input "الخصم تحت حساب الضريبه - التوريدات"
drag, startPoint x: 752, startPoint y: 376, endPoint x: 793, endPoint y: 382, distance: 41.4
click at [785, 382] on div "البند /وصف المنتج كيما كزيت 200 بلاستيك ابيض شيكارة 40 كجم السعر 195 الكمية 1 ا…" at bounding box center [784, 363] width 379 height 454
type input "1"
drag, startPoint x: 617, startPoint y: 374, endPoint x: 741, endPoint y: 450, distance: 145.4
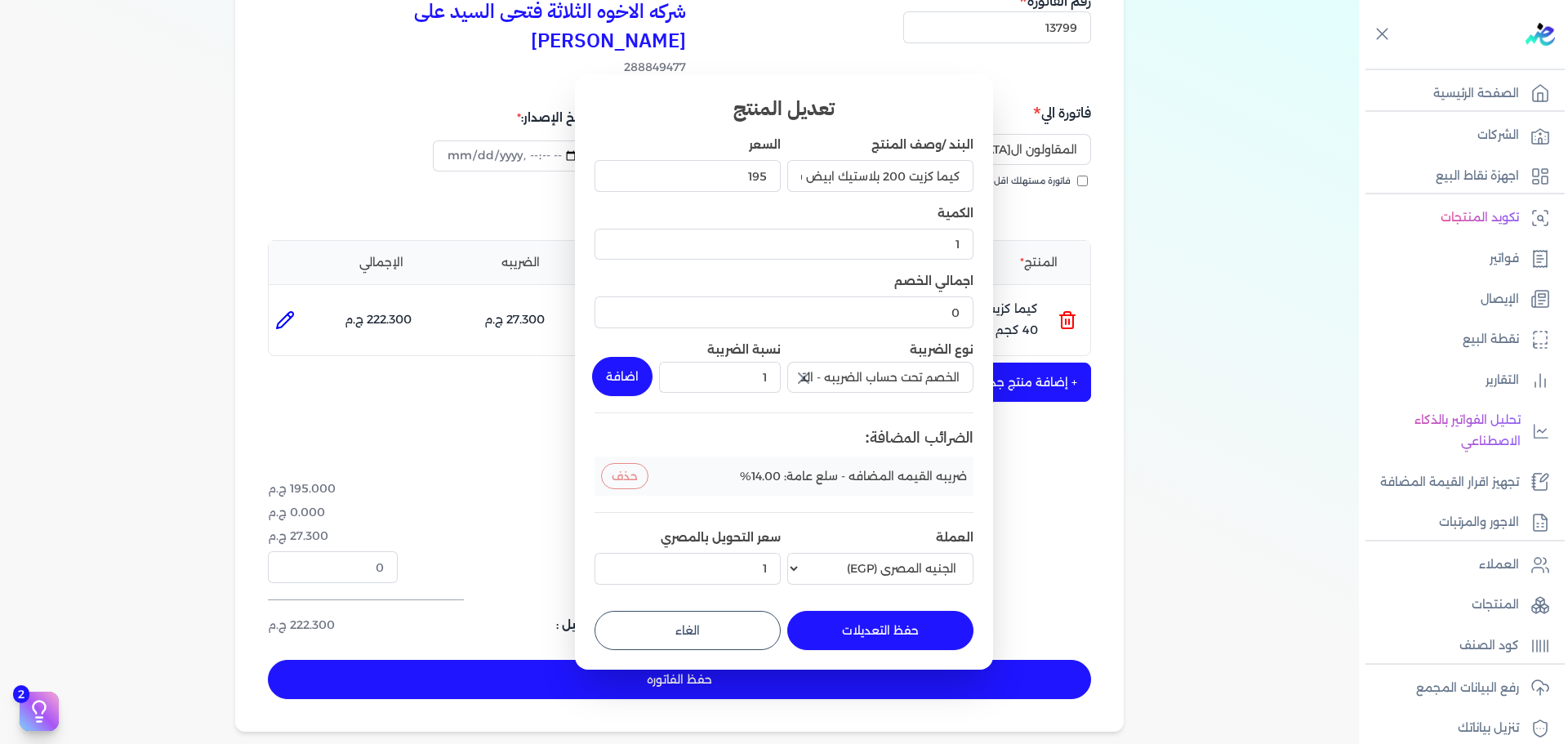
click at [619, 376] on button "اضافة" at bounding box center [622, 376] width 60 height 39
type input "0"
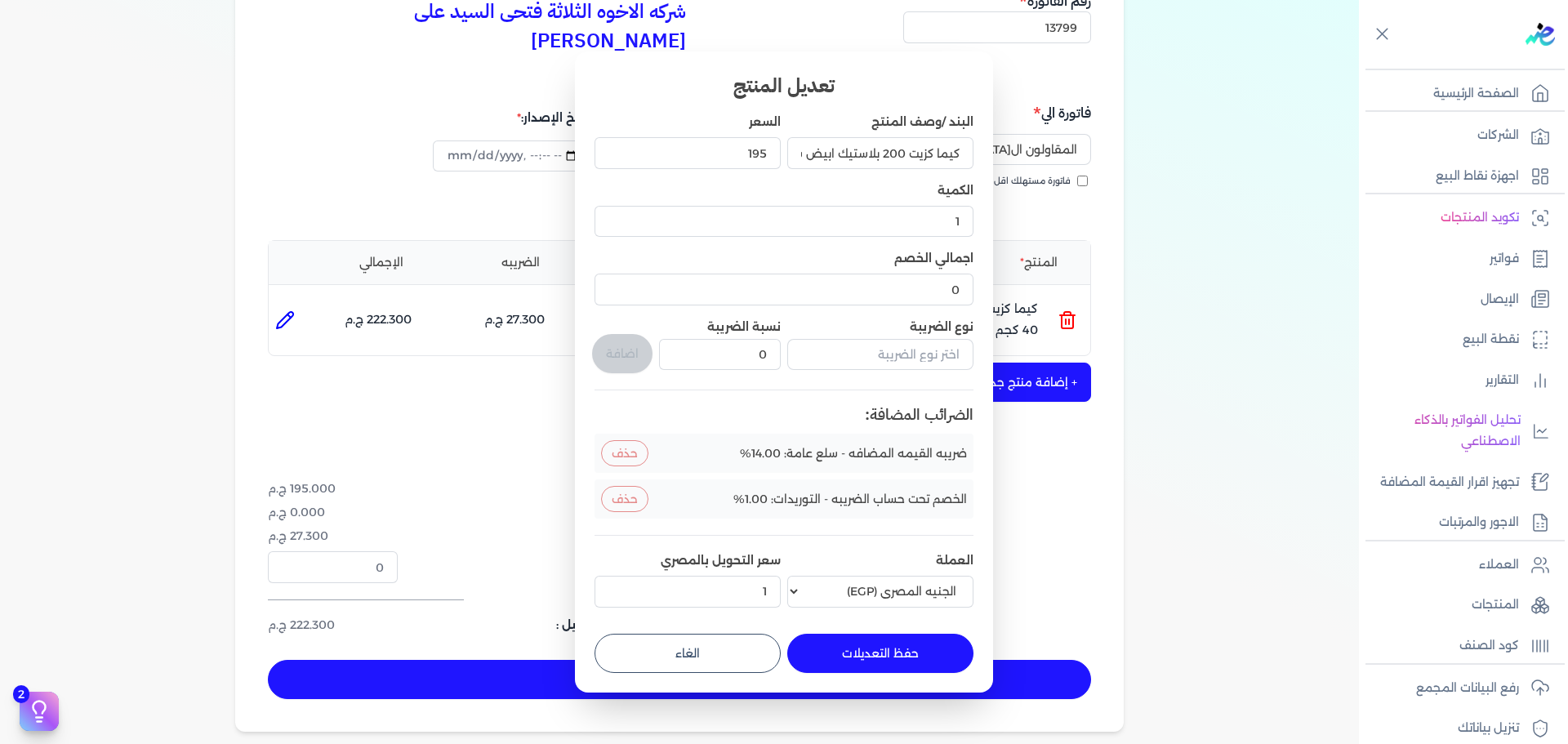
click at [912, 663] on button "حفظ التعديلات" at bounding box center [880, 652] width 186 height 39
type input "0"
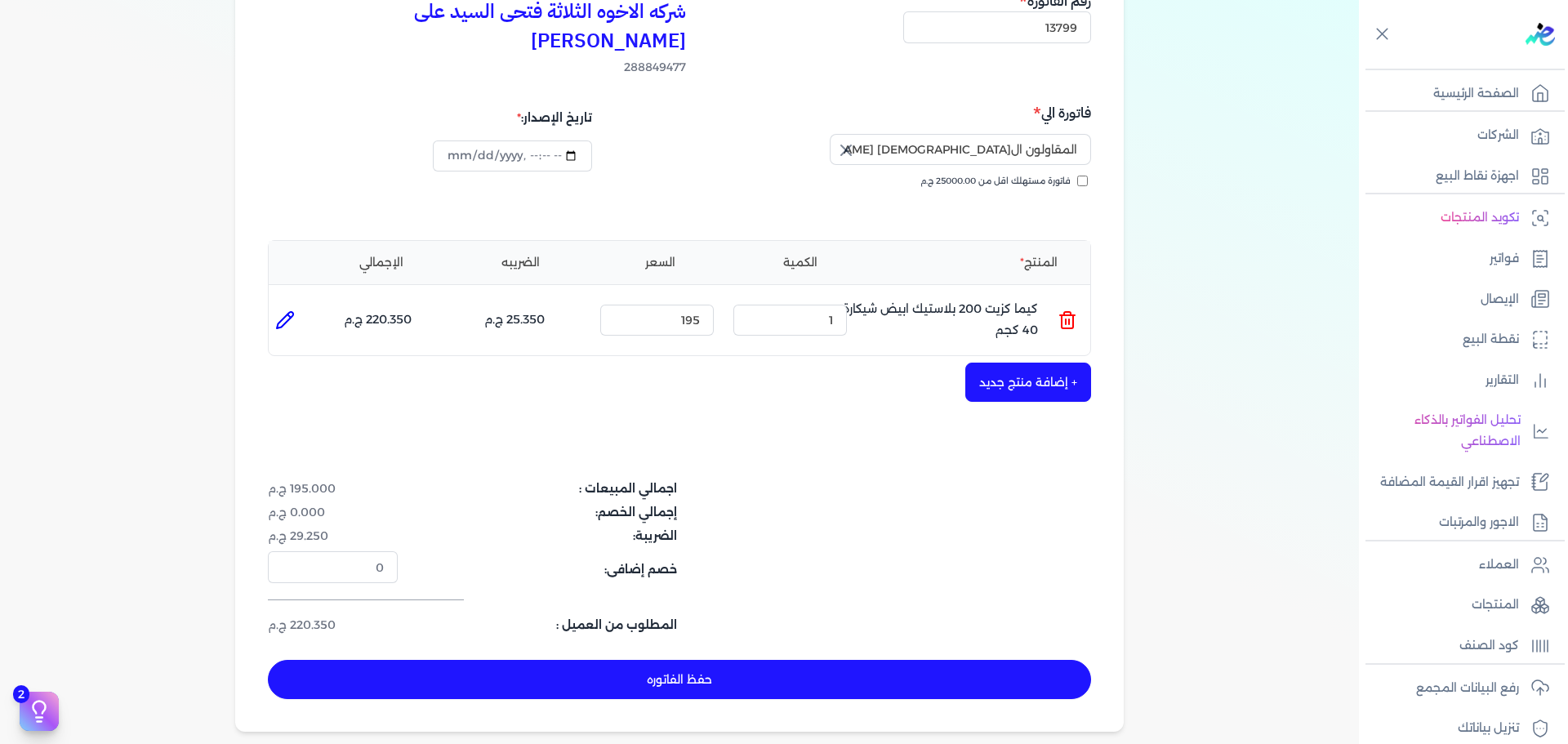
click at [984, 660] on button "حفظ الفاتوره" at bounding box center [679, 679] width 823 height 39
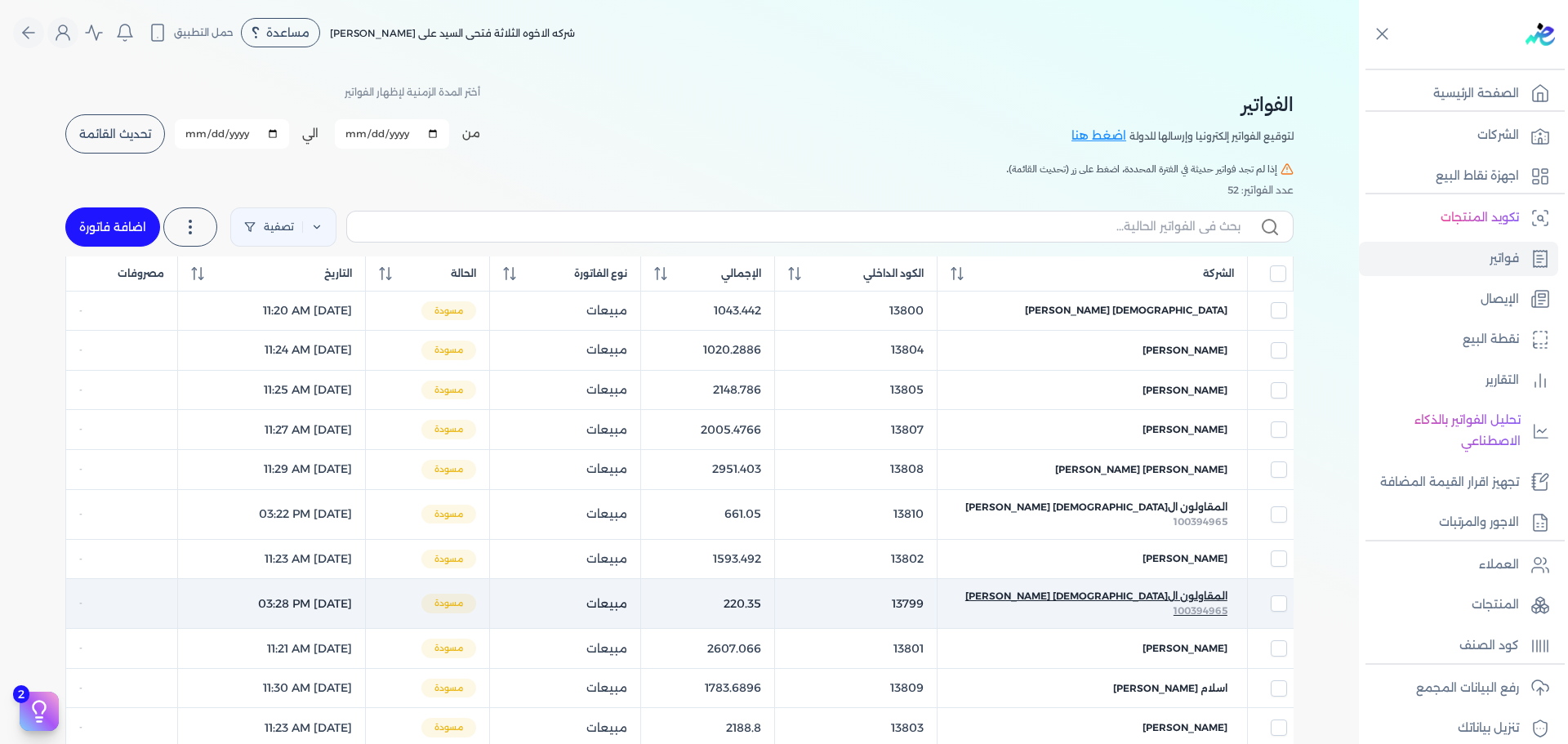
click at [1216, 592] on span "المقاولون ال[DEMOGRAPHIC_DATA] [PERSON_NAME]" at bounding box center [1096, 596] width 262 height 15
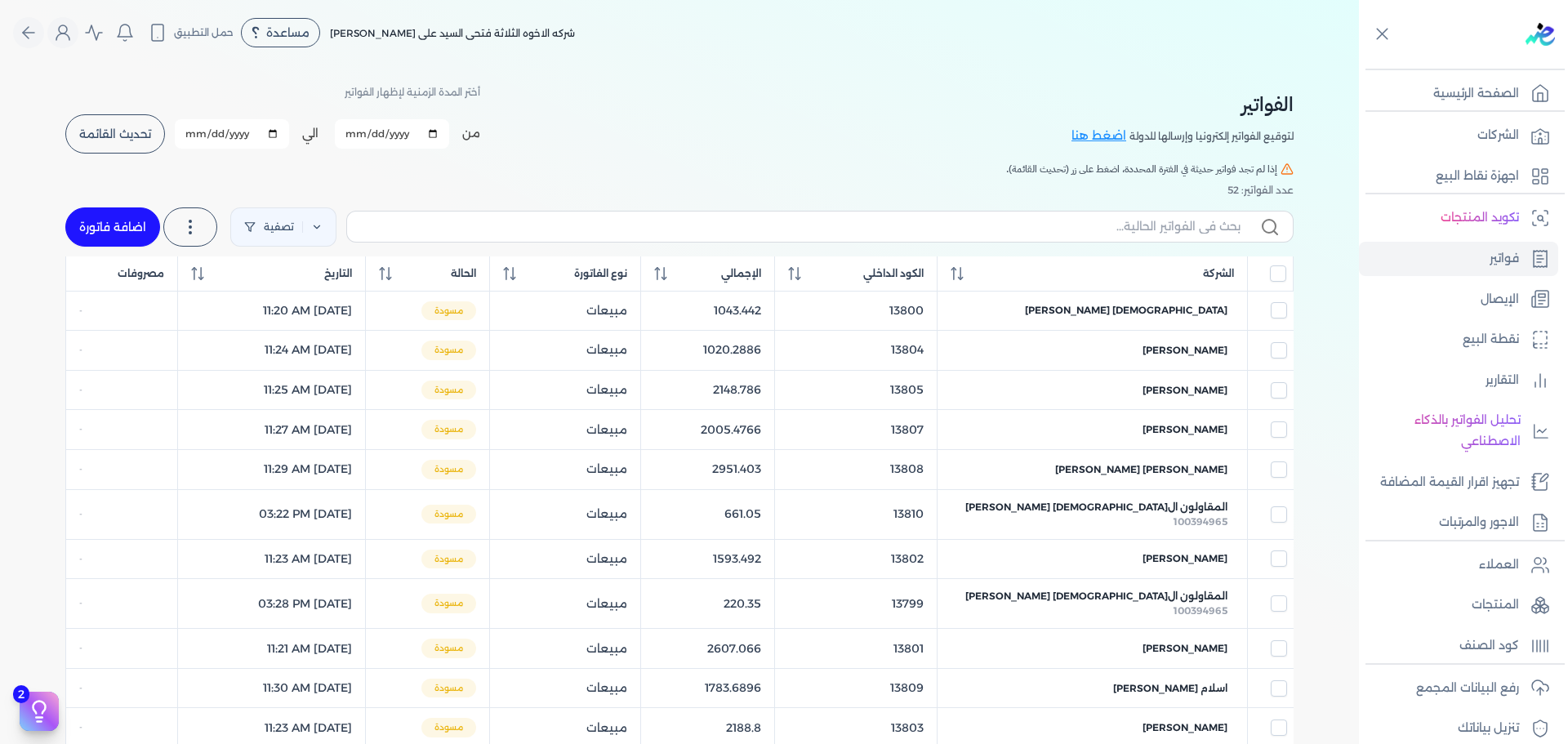
select select "EGP"
select select "B"
select select "EGS"
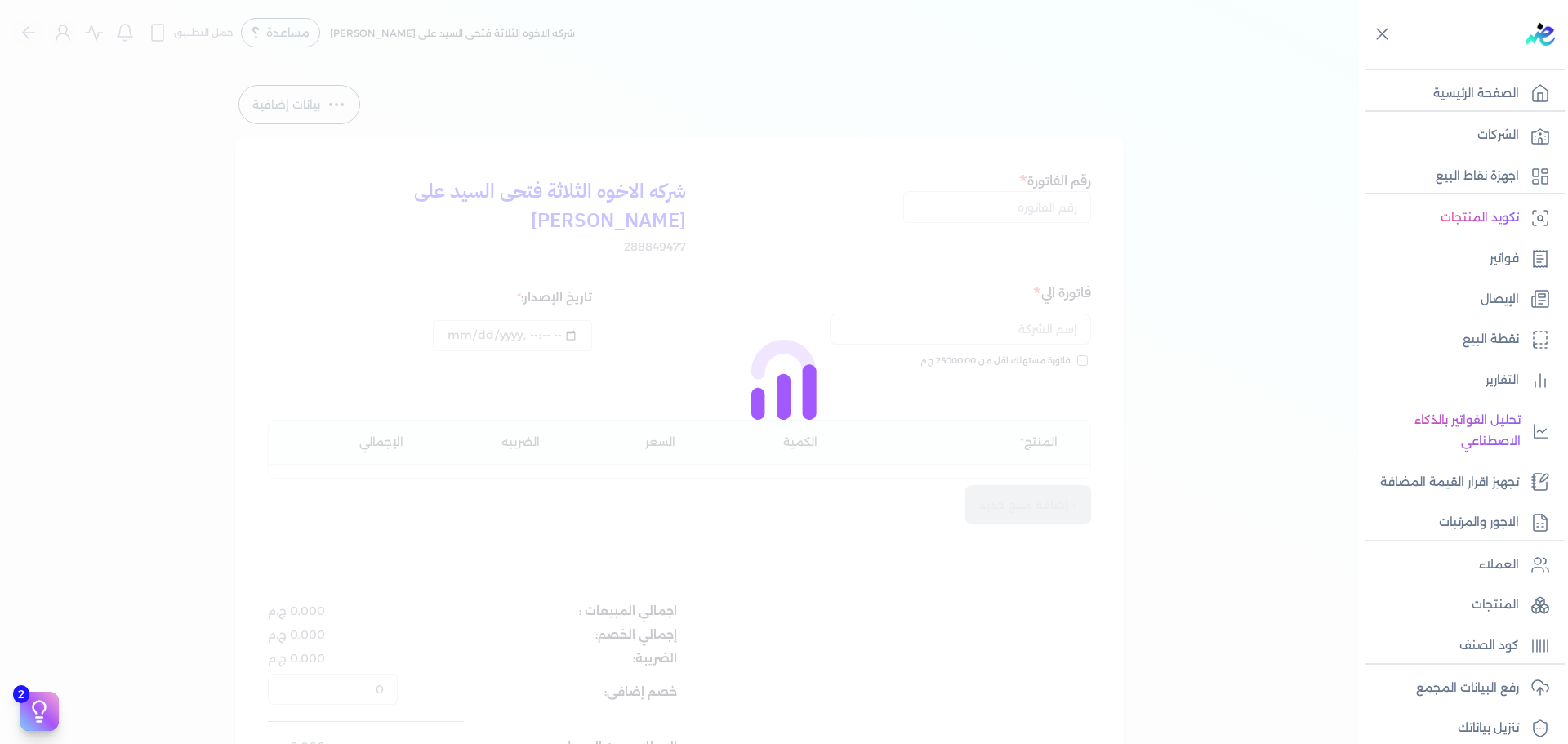
type input "13799"
type input "المقاولون ال[DEMOGRAPHIC_DATA] [PERSON_NAME]"
type input "[DATE]T15:28:23"
type input "[DATE]"
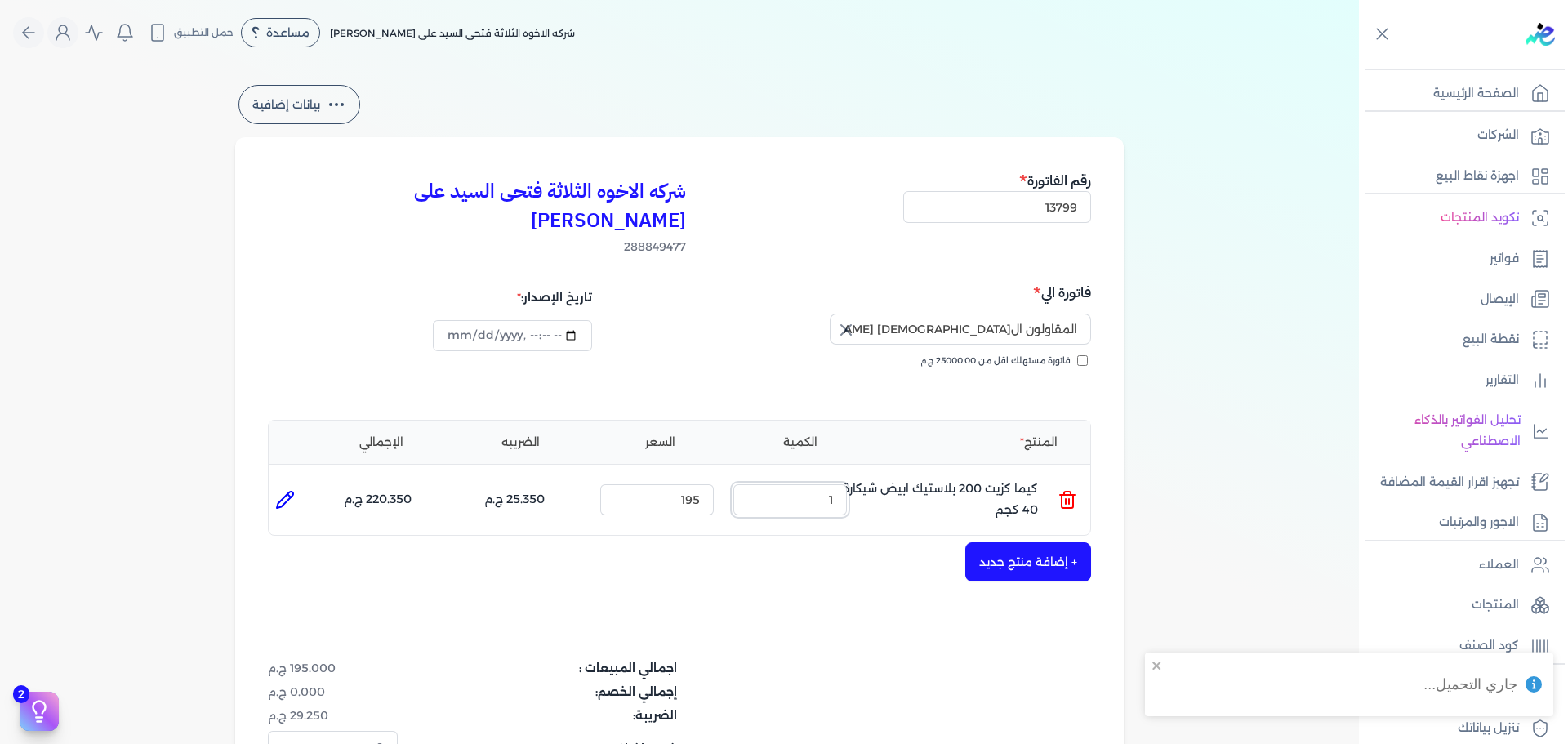
drag, startPoint x: 806, startPoint y: 472, endPoint x: 889, endPoint y: 471, distance: 83.0
click at [889, 478] on ul "المنتج : كيما كزيت 200 بلاستيك ابيض شيكارة 40 كجم الكمية : 1 السعر : 195 الضريب…" at bounding box center [678, 500] width 821 height 44
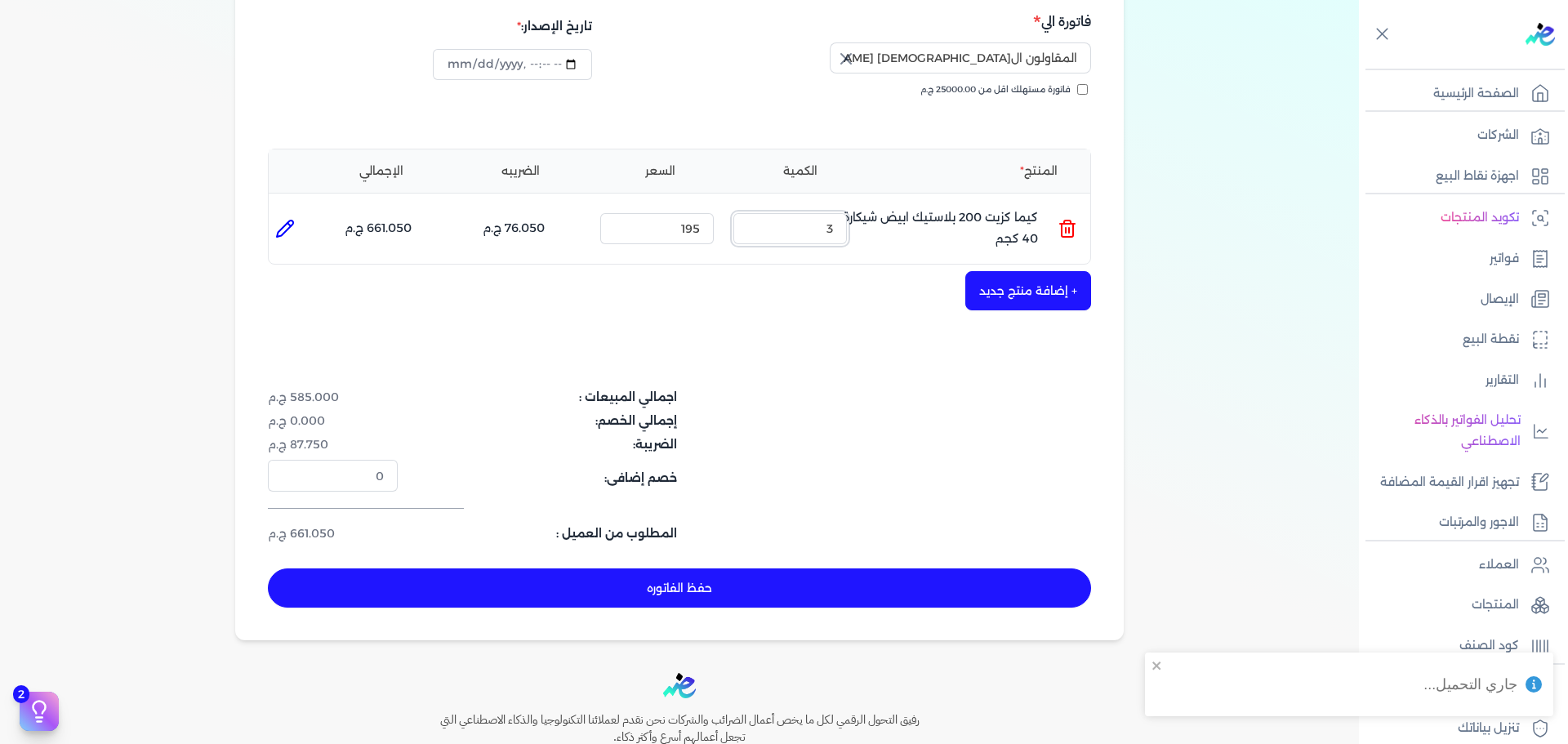
scroll to position [327, 0]
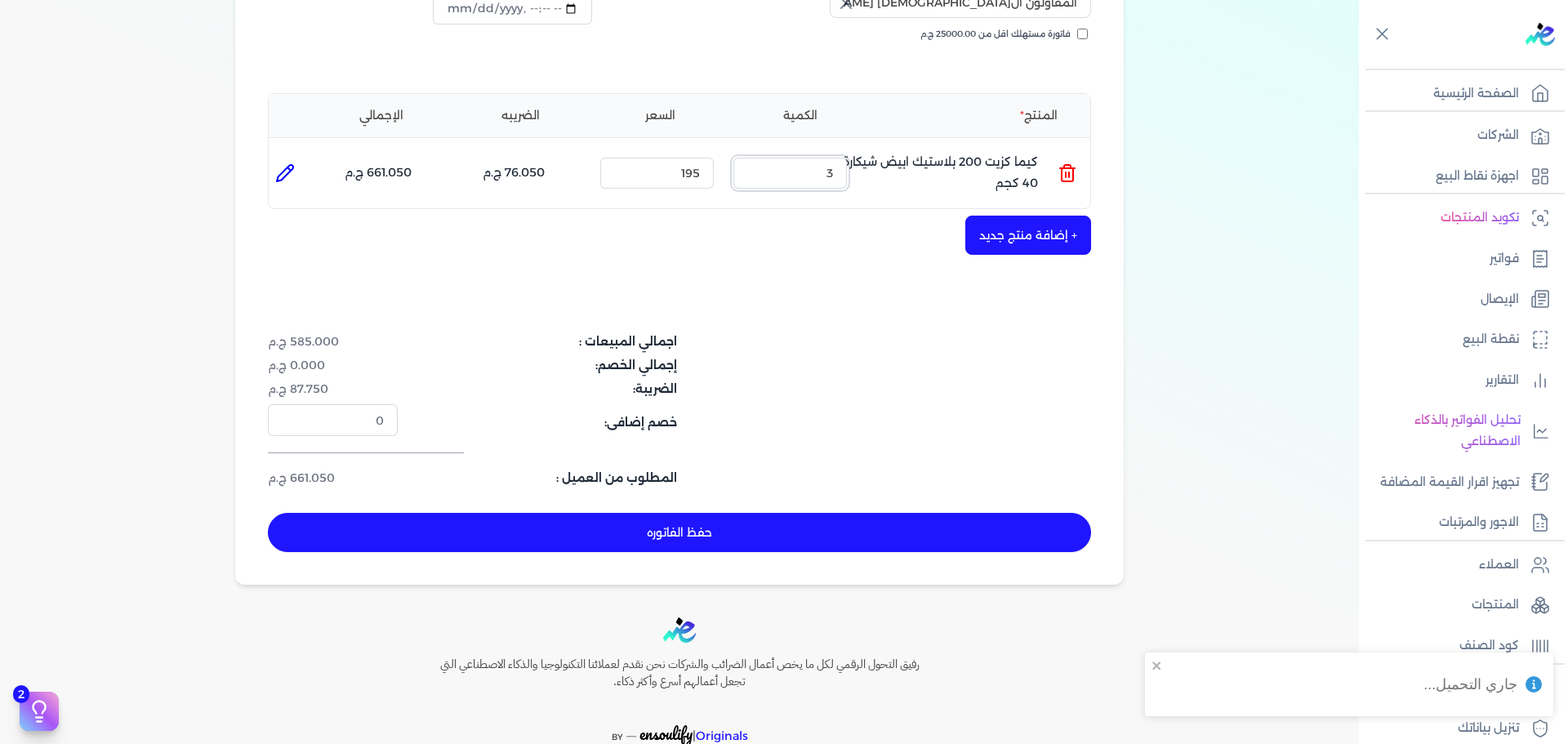
type input "3"
click at [922, 463] on div "شركه الاخوه الثلاثة فتحى السيد على [PERSON_NAME] 288849477 رقم الفاتورة 13799 ف…" at bounding box center [679, 198] width 888 height 774
click at [888, 512] on button "حفظ الفاتوره" at bounding box center [679, 532] width 823 height 39
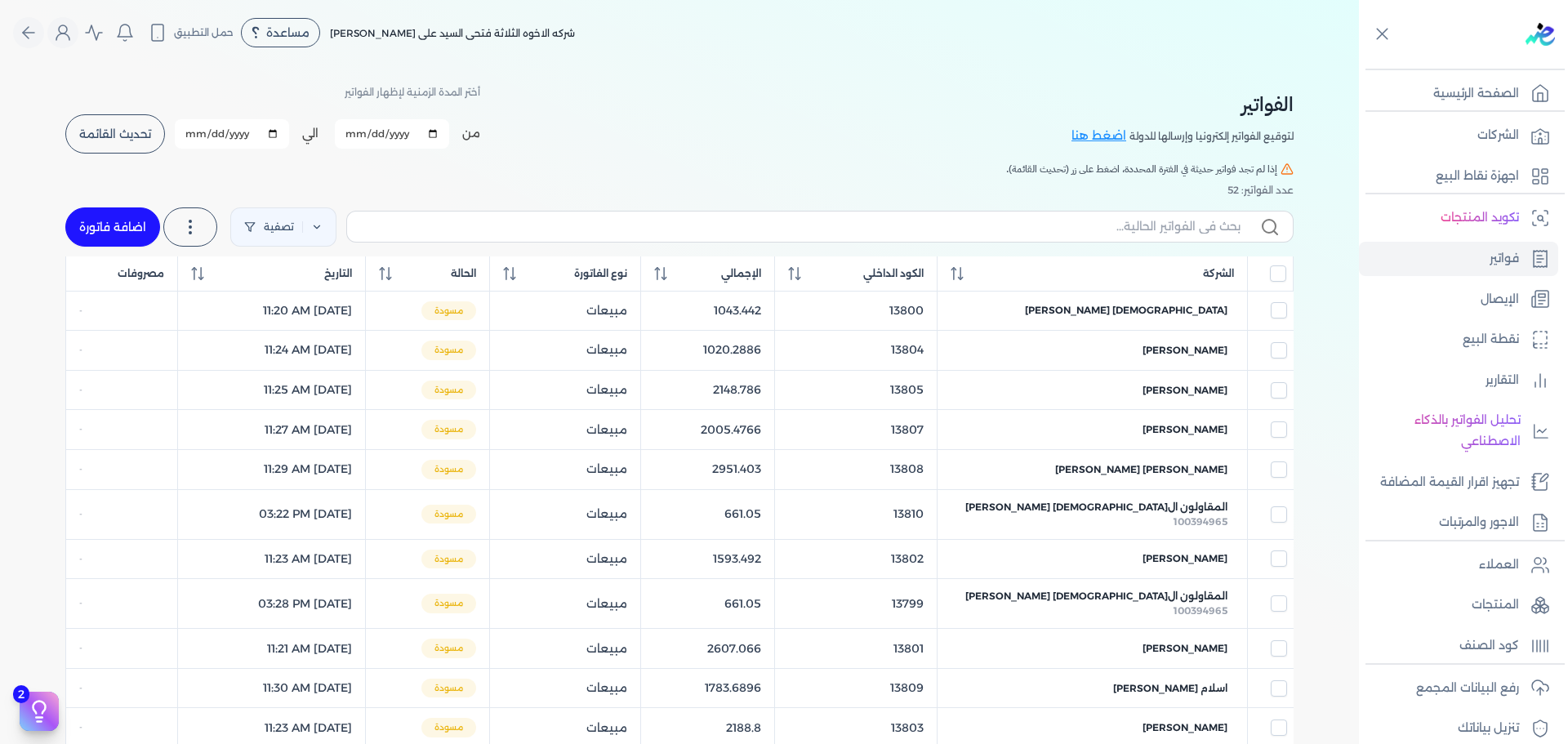
click at [121, 152] on button "تحديث القائمة" at bounding box center [114, 134] width 100 height 39
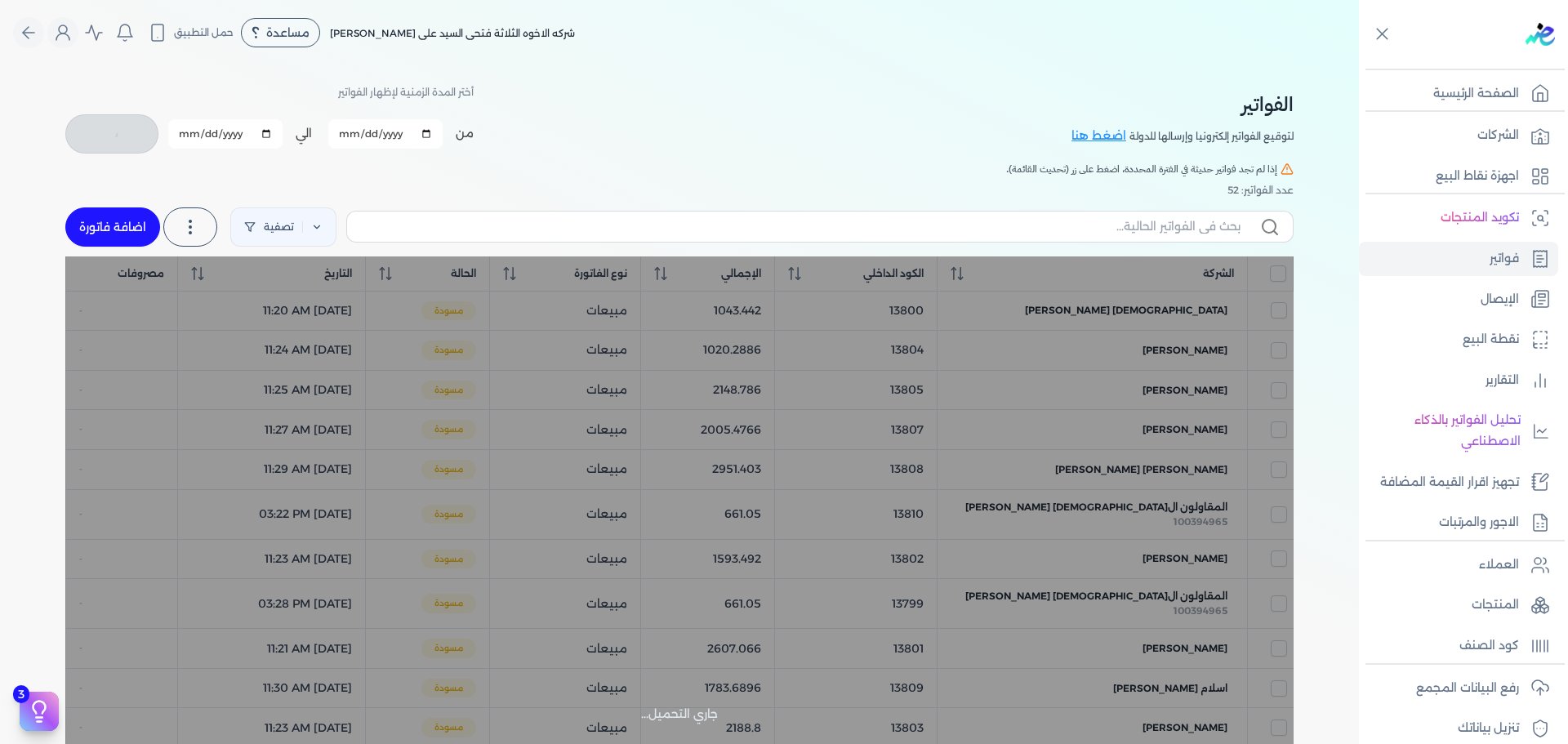
checkbox input "false"
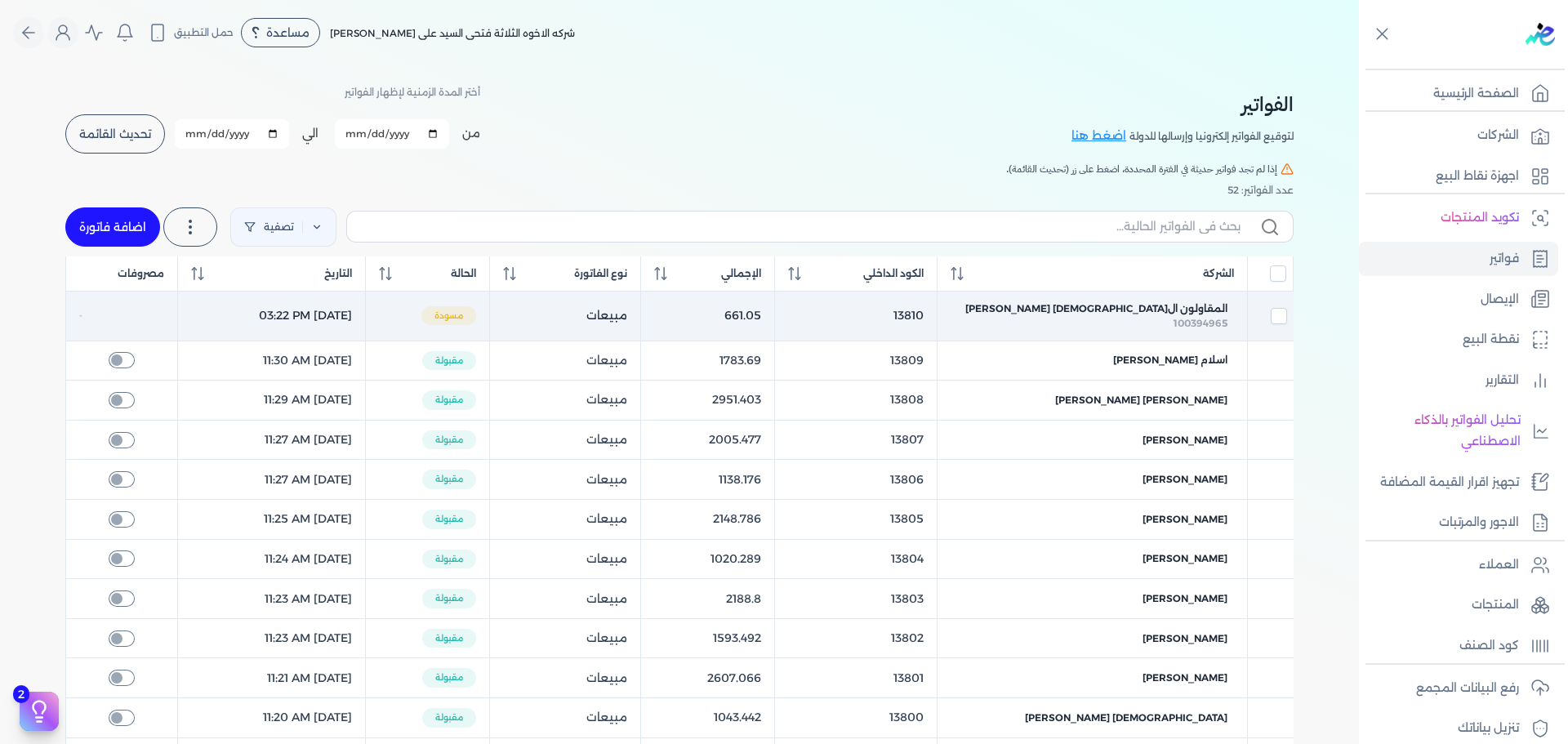
click at [1288, 305] on td at bounding box center [1270, 316] width 46 height 49
checkbox input "true"
click at [1217, 307] on span "المقاولون ال[DEMOGRAPHIC_DATA] [PERSON_NAME]" at bounding box center [1096, 308] width 262 height 15
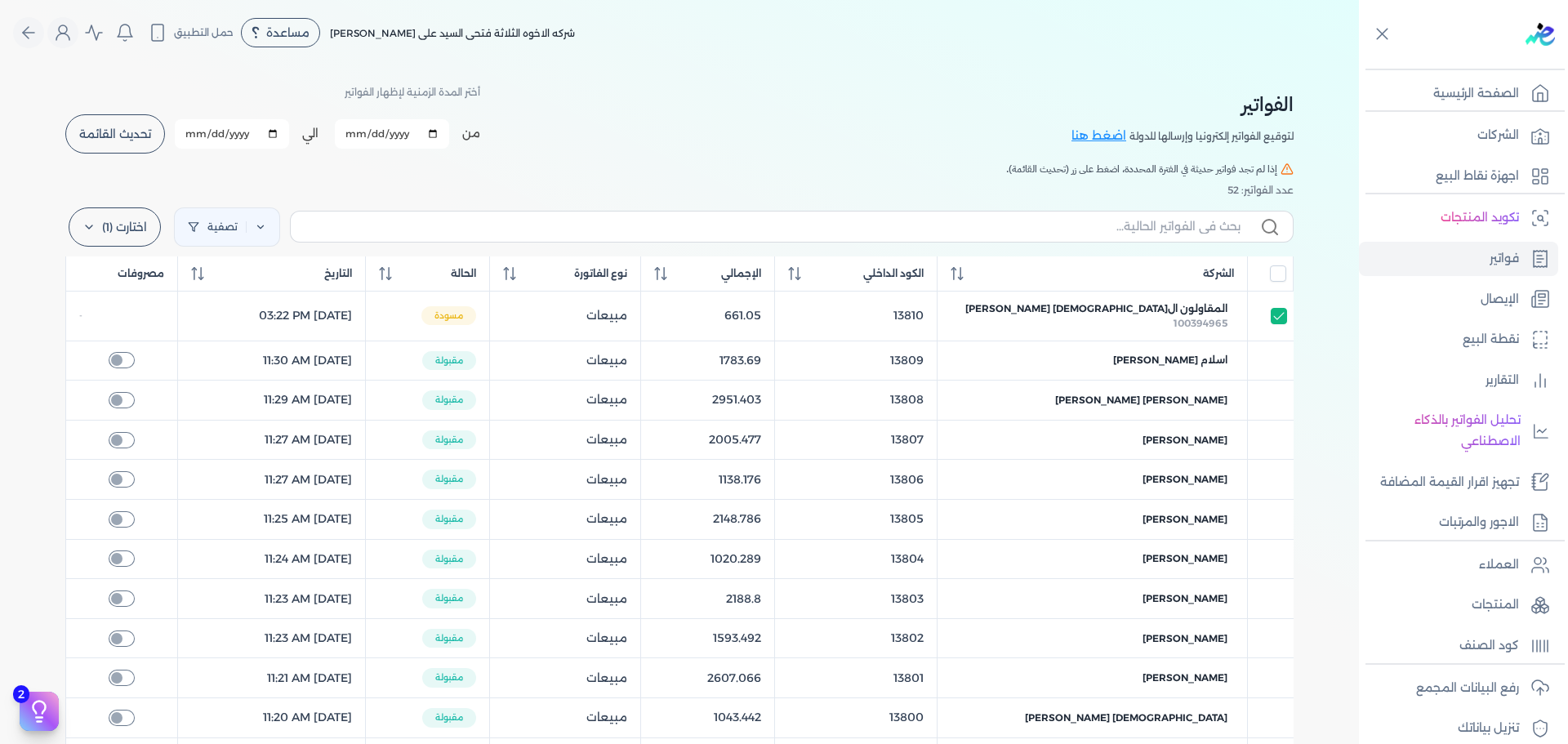
select select "EGP"
select select "B"
select select "EGS"
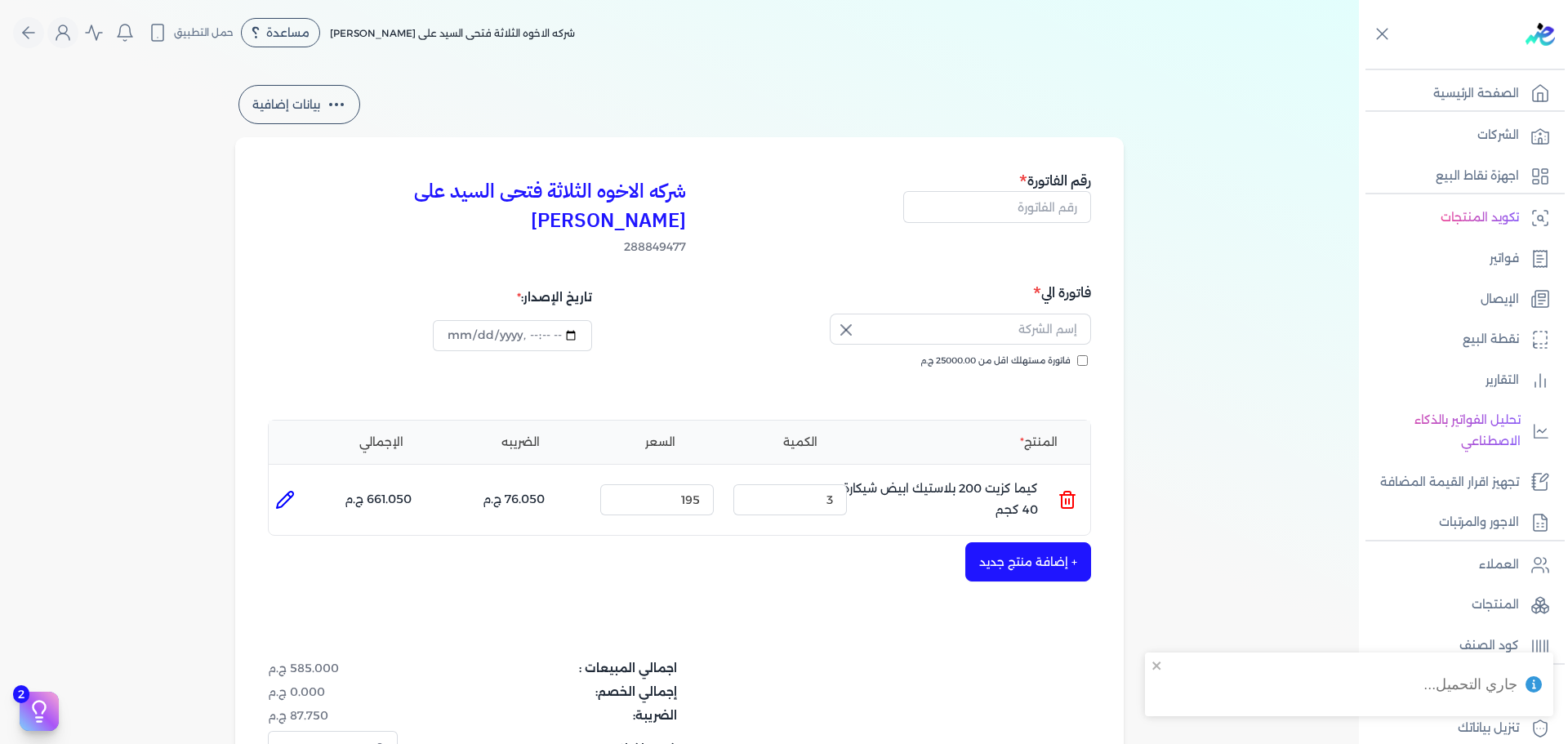
type input "13810"
type input "المقاولون ال[DEMOGRAPHIC_DATA] [PERSON_NAME]"
type input "[DATE]T15:22:53"
type input "[DATE]"
click at [856, 320] on icon "button" at bounding box center [845, 329] width 19 height 19
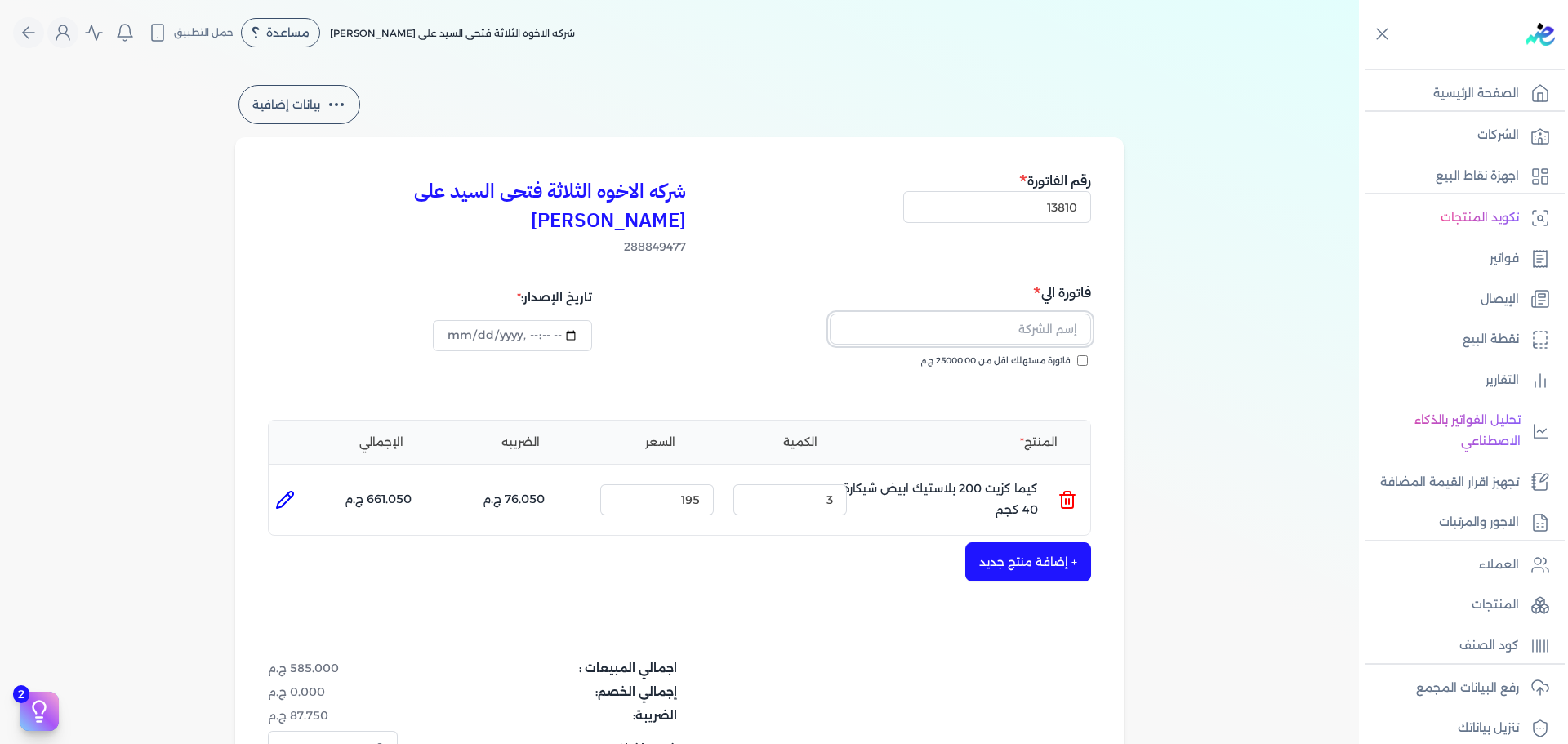
click at [903, 314] on input "text" at bounding box center [959, 329] width 261 height 31
click at [829, 314] on button "[MEDICAL_DATA]" at bounding box center [959, 332] width 261 height 38
type input "H"
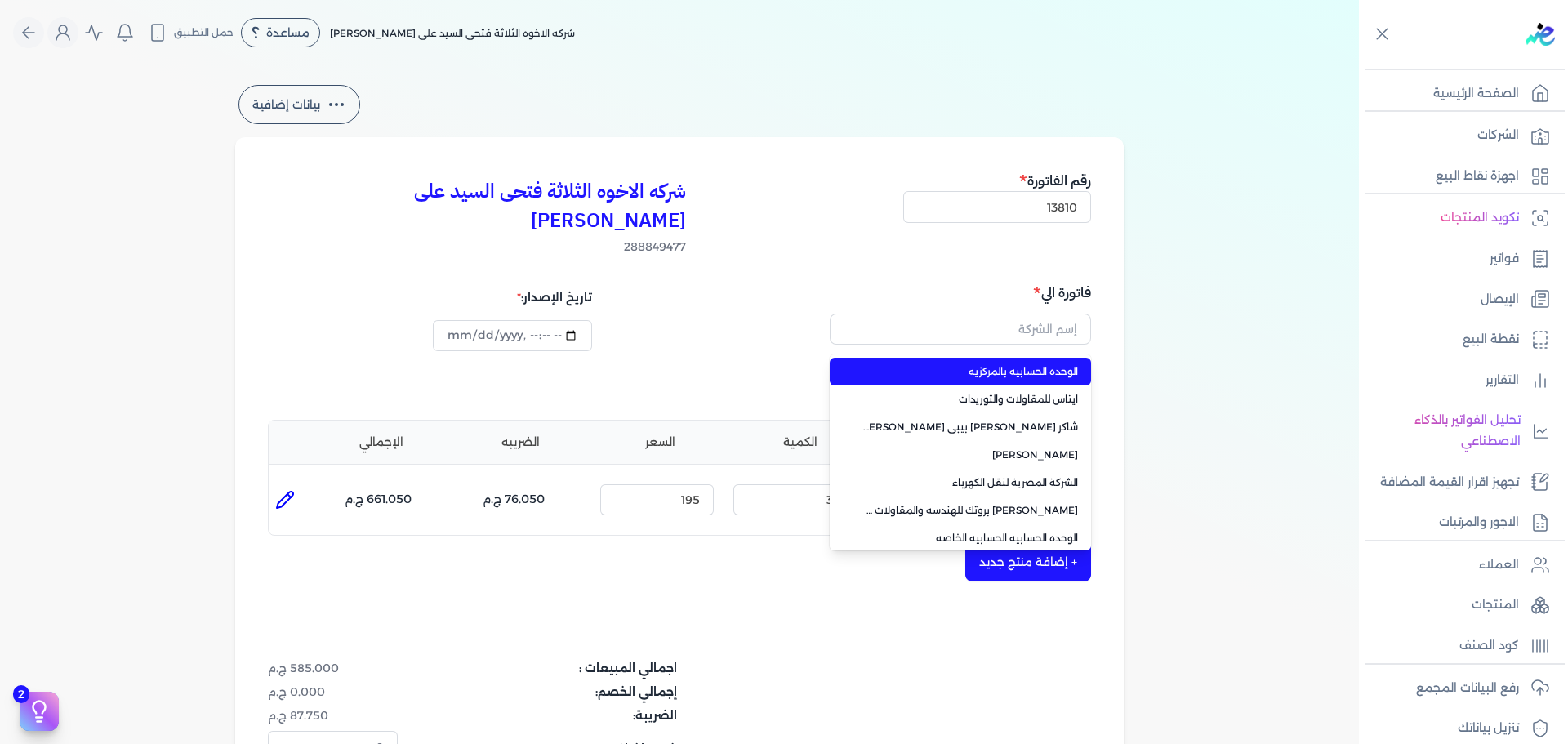
type input "الوحده الحسابيه بالمركزيه"
click at [801, 314] on div "الوحده الحسابيه بالمركزيه الوحده الحسابيه بالمركزيه ايتاس للمقاولات والتوريدات …" at bounding box center [887, 332] width 406 height 38
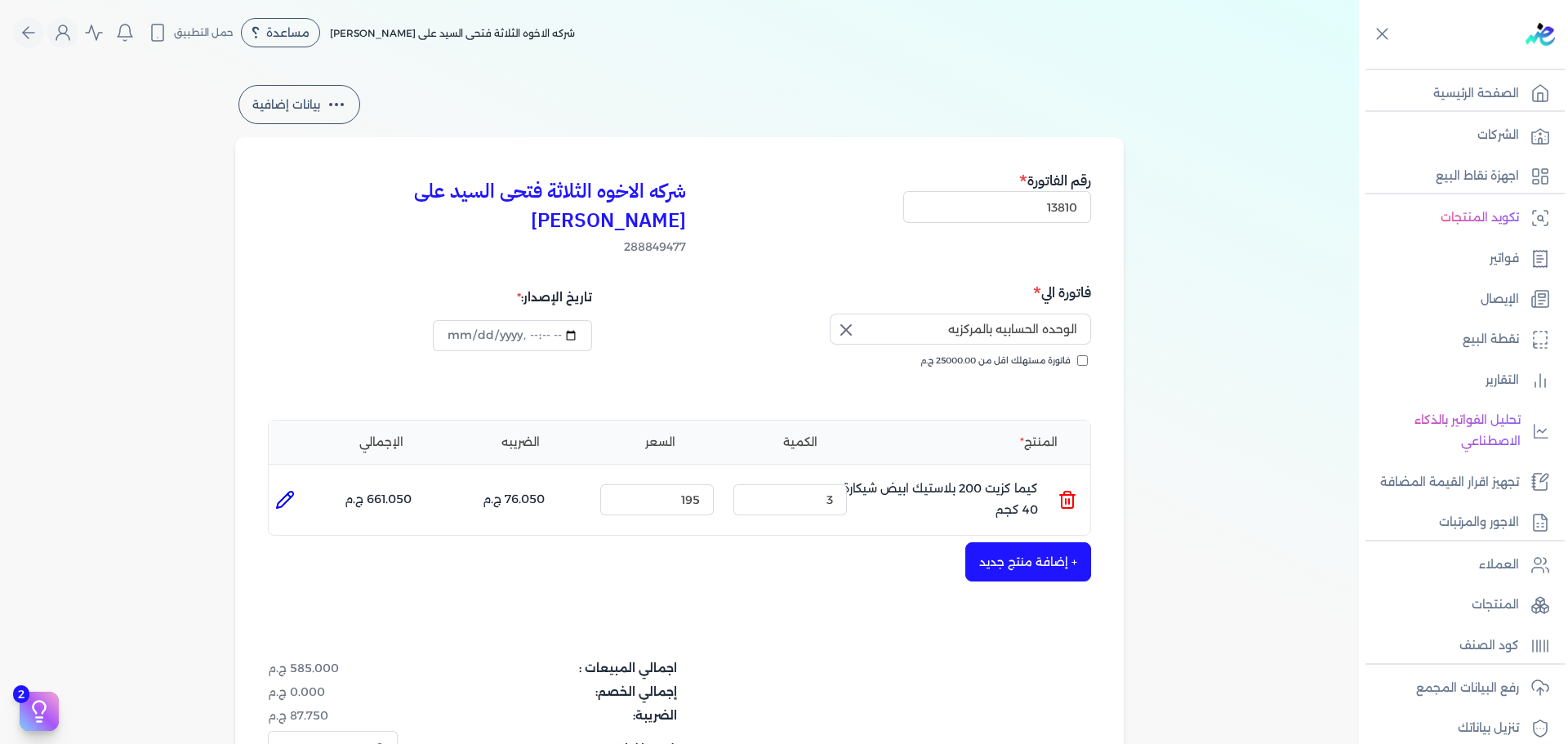
drag, startPoint x: 850, startPoint y: 303, endPoint x: 914, endPoint y: 326, distance: 68.0
click at [856, 320] on icon "button" at bounding box center [845, 329] width 19 height 19
click at [1079, 354] on label "فاتورة مستهلك اقل من 25000.00 ج.م" at bounding box center [1003, 361] width 168 height 13
click at [1079, 355] on input "فاتورة مستهلك اقل من 25000.00 ج.م" at bounding box center [1083, 361] width 11 height 11
checkbox input "true"
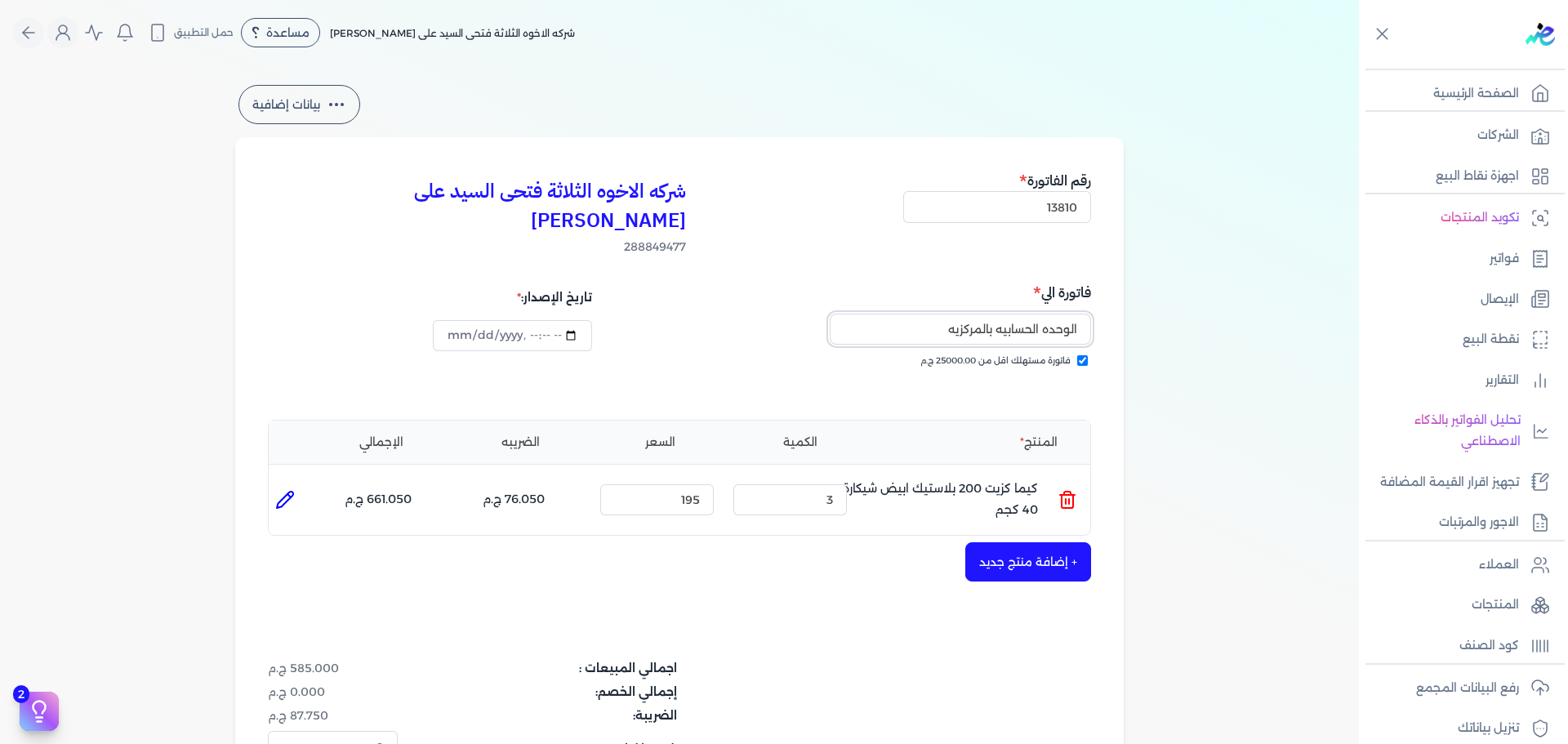
click at [952, 314] on input "الوحده الحسابيه بالمركزيه" at bounding box center [959, 329] width 261 height 31
click at [950, 314] on input "الوحده الحسابيه بالمركزيه" at bounding box center [959, 329] width 261 height 31
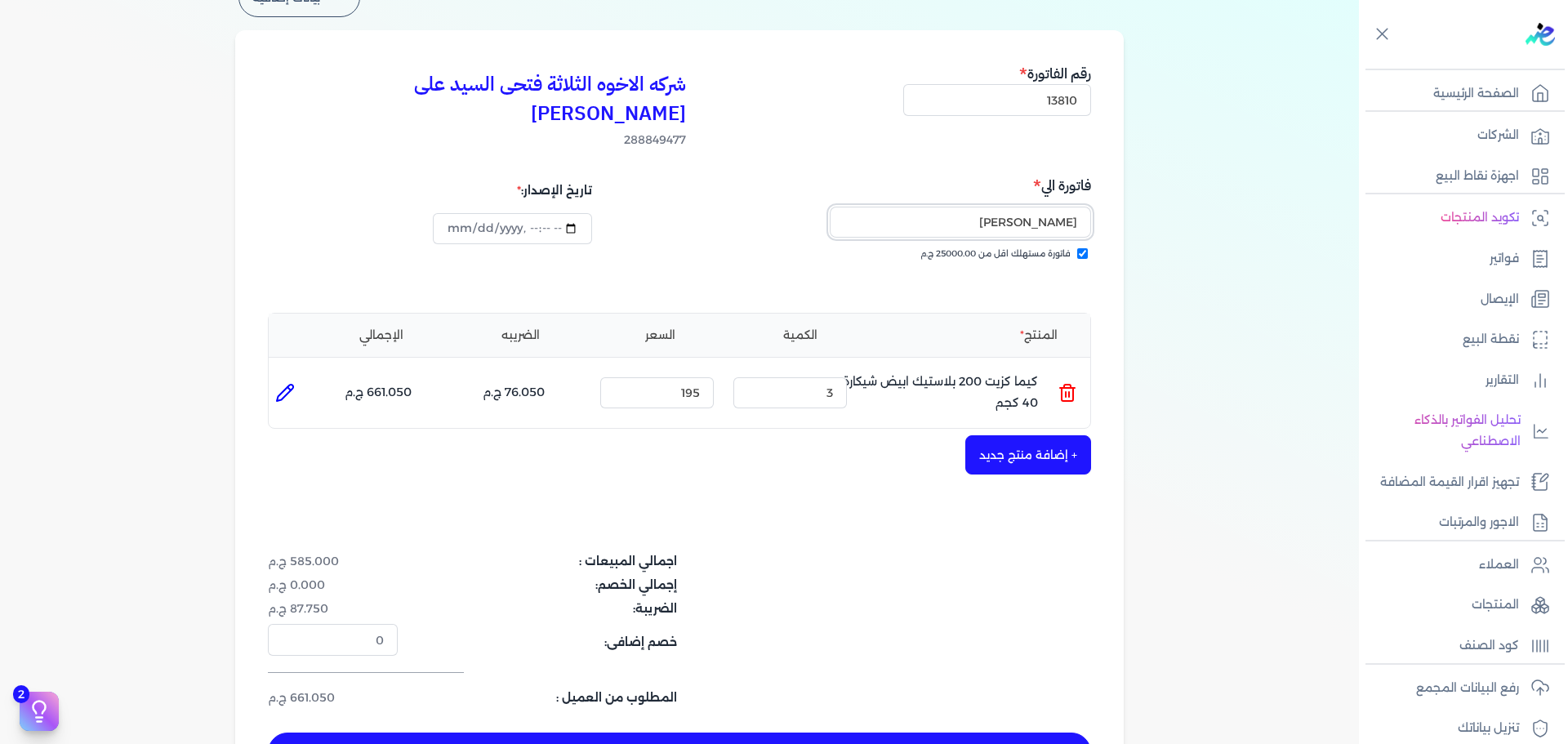
scroll to position [245, 0]
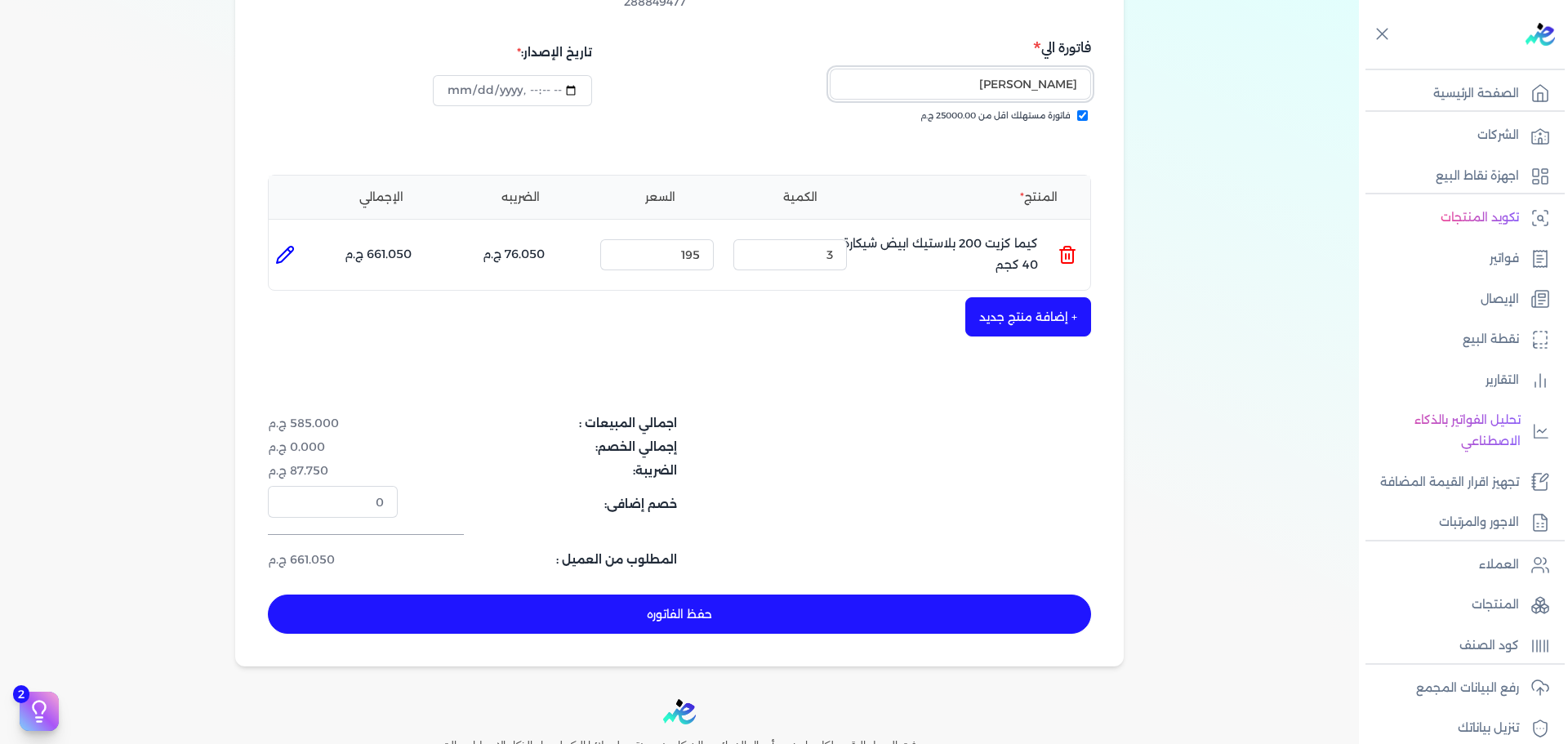
type input "[PERSON_NAME]"
click at [1077, 245] on icon at bounding box center [1066, 254] width 19 height 19
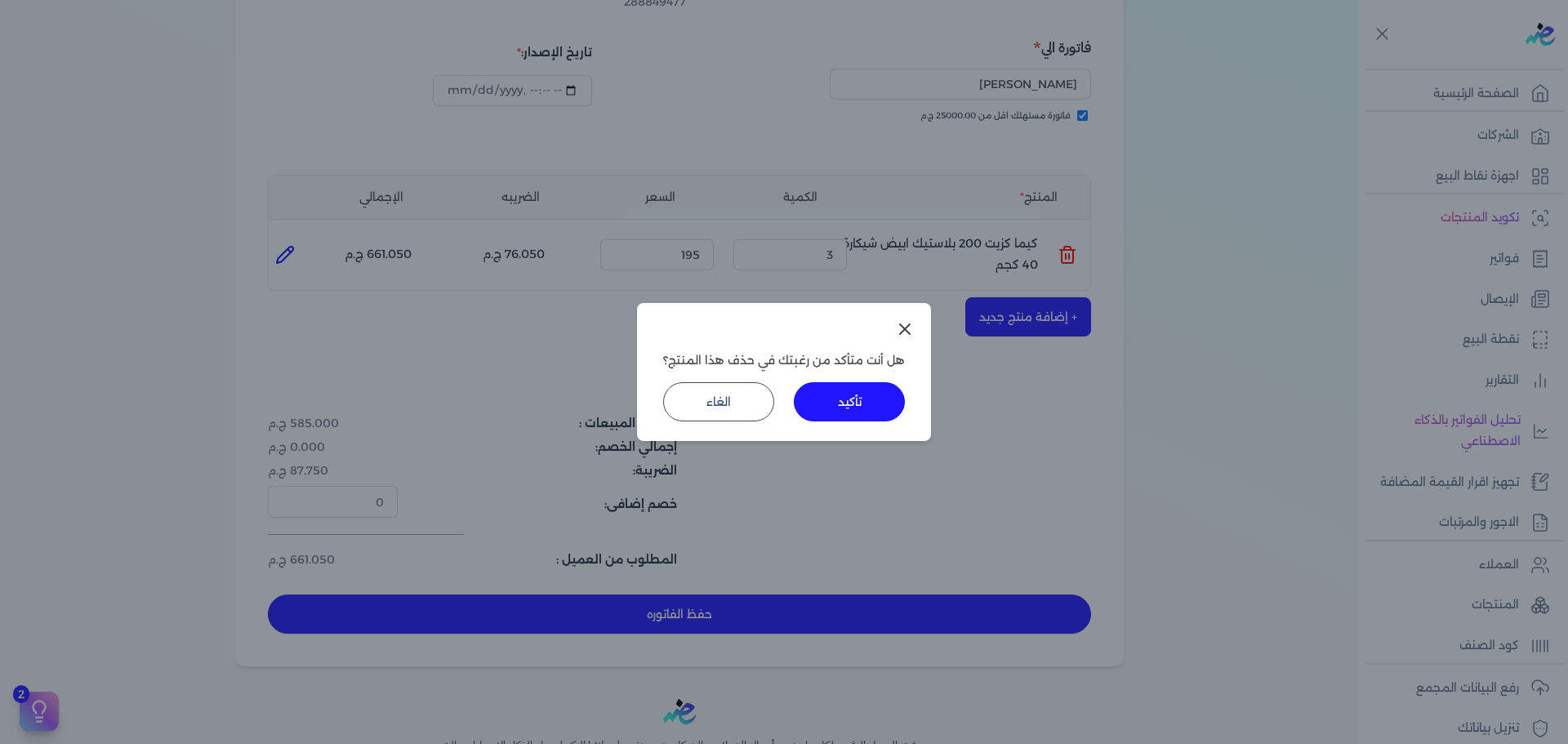
drag, startPoint x: 824, startPoint y: 394, endPoint x: 936, endPoint y: 342, distance: 123.5
click at [825, 394] on button "تأكيد" at bounding box center [849, 401] width 111 height 39
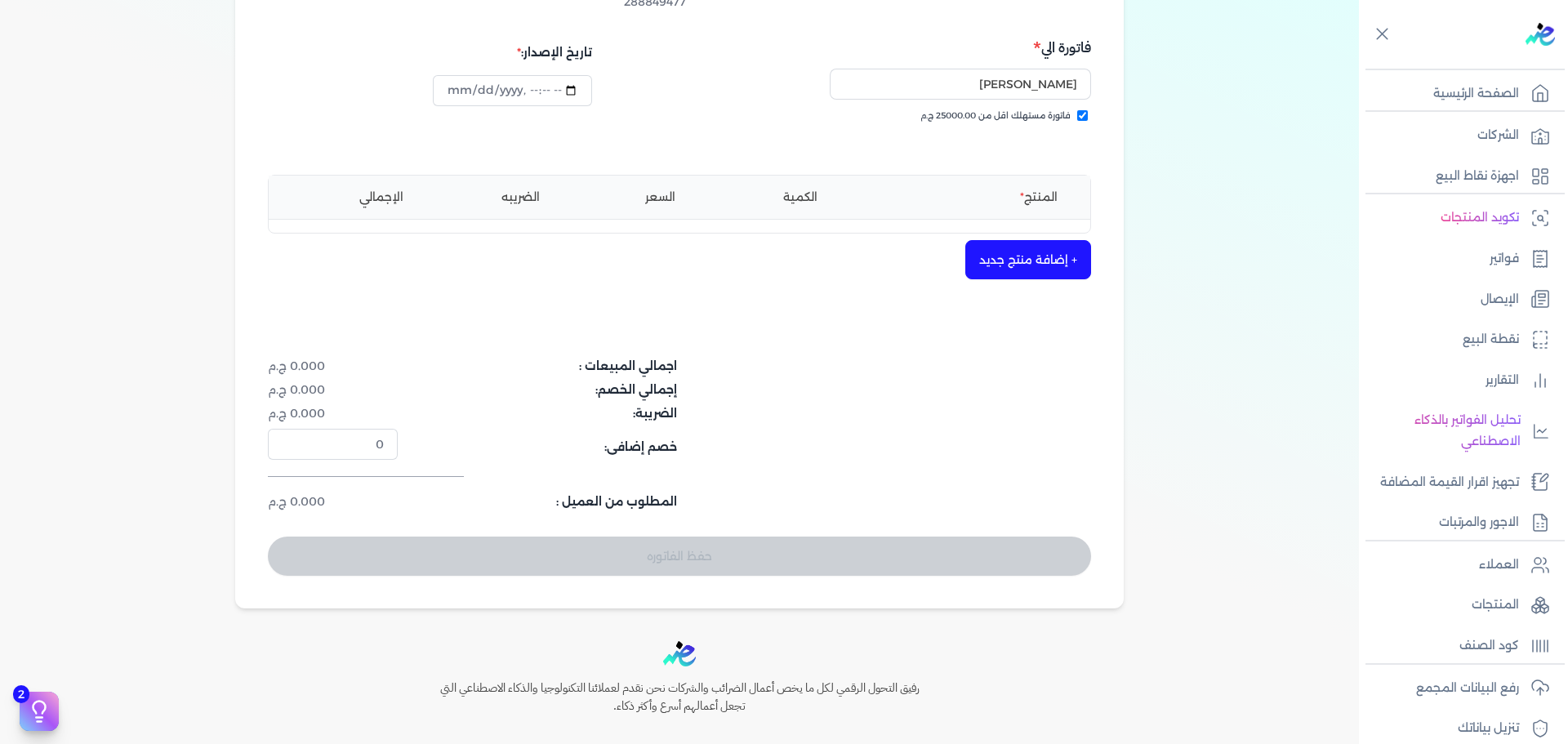
click at [1026, 240] on button "+ إضافة منتج جديد" at bounding box center [1027, 259] width 125 height 39
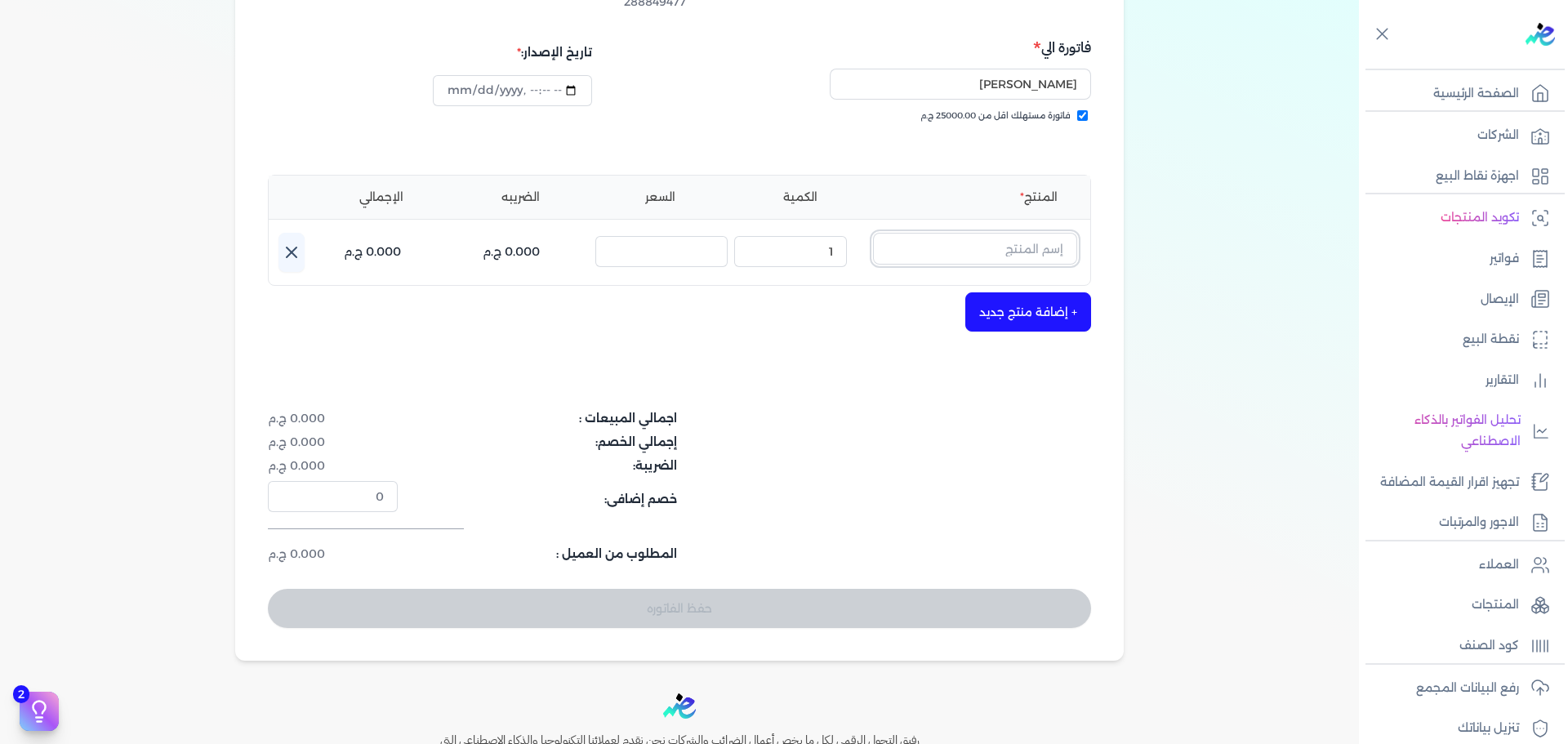
click at [1034, 232] on input "text" at bounding box center [975, 248] width 204 height 31
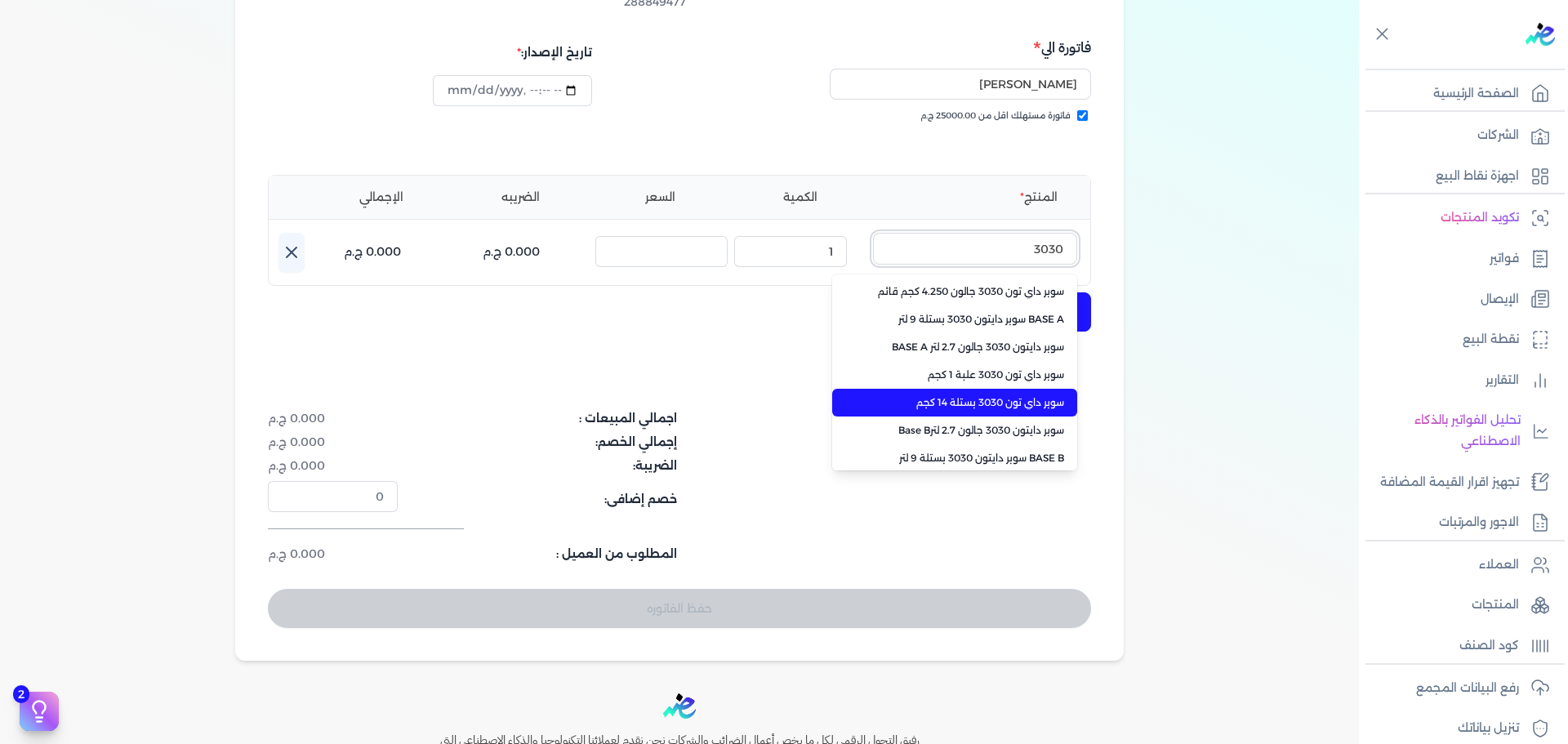
type input "3030"
drag, startPoint x: 984, startPoint y: 364, endPoint x: 828, endPoint y: 256, distance: 189.7
click at [983, 389] on li "سوبر داي تون 3030 بستلة 14 كجم" at bounding box center [955, 403] width 245 height 27
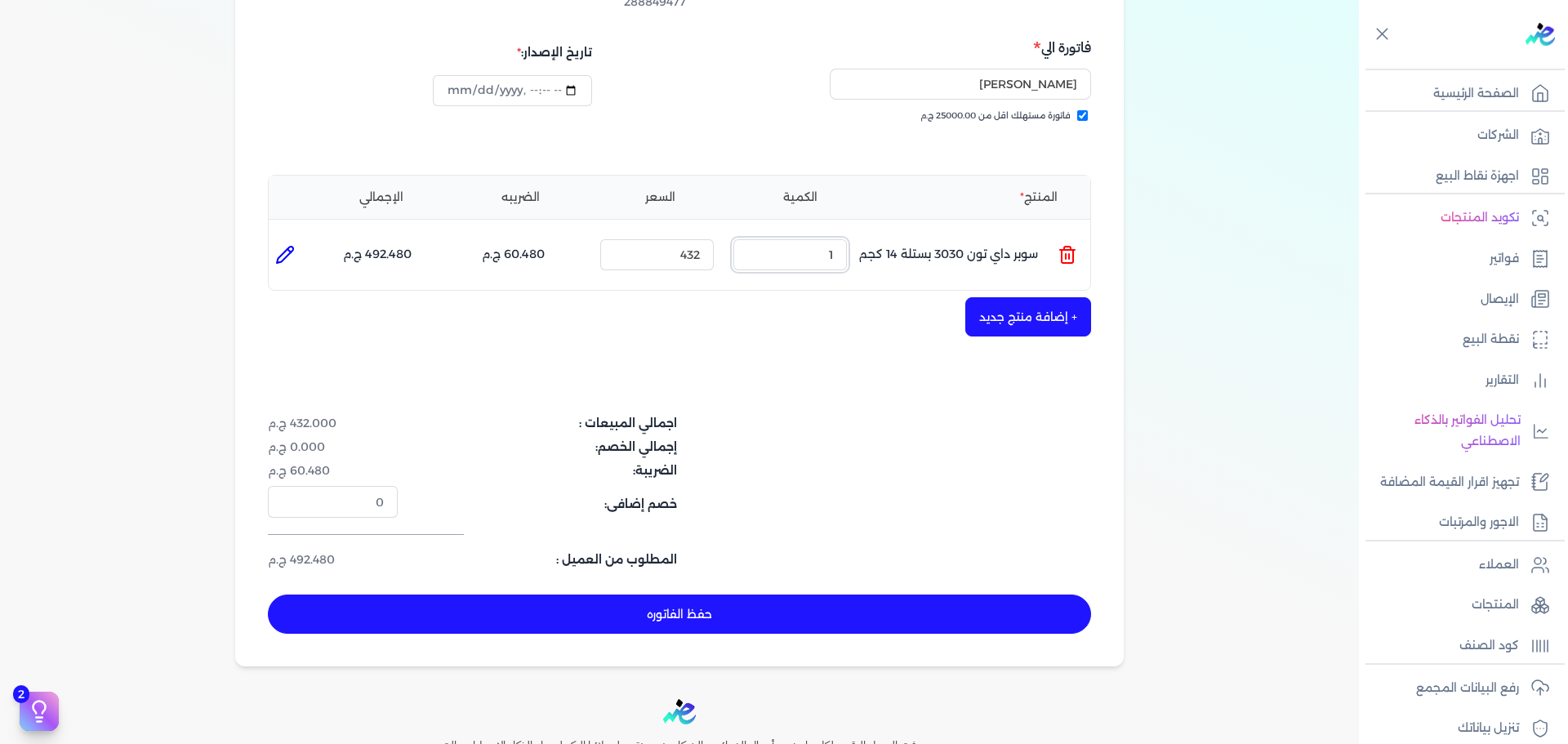
drag, startPoint x: 824, startPoint y: 225, endPoint x: 943, endPoint y: 237, distance: 119.6
click at [901, 232] on ul "المنتج : سوبر داي تون 3030 بستلة 14 كجم الكمية : 1 السعر : 432 الضريبه : 60.480…" at bounding box center [678, 254] width 821 height 44
type input "5"
type input "[DATE]T15:33:38"
type input "0"
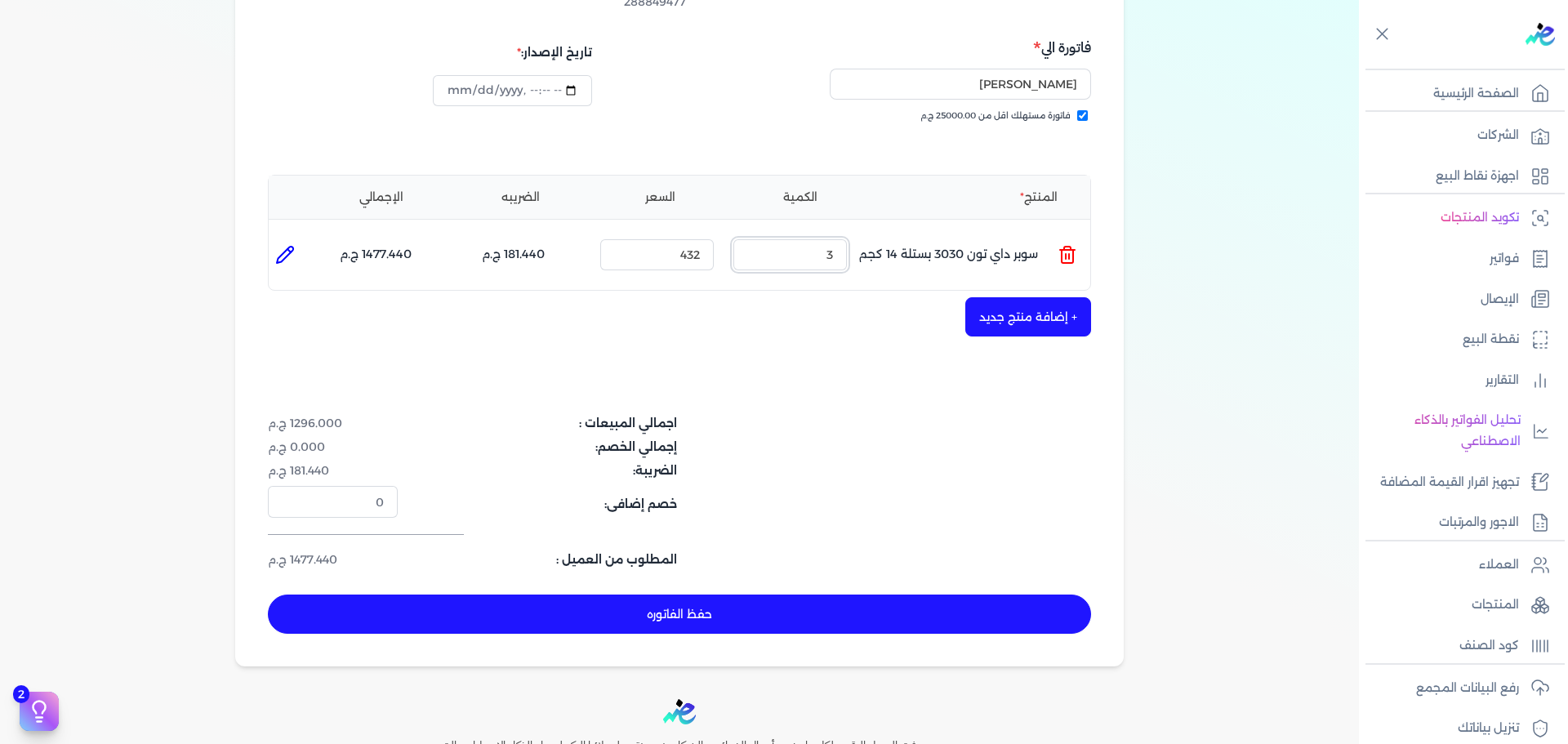
type input "3"
click at [903, 611] on div "شركه الاخوه الثلاثة فتحى السيد على [PERSON_NAME] 288849477 رقم الفاتورة 13810 ف…" at bounding box center [679, 279] width 888 height 774
click at [905, 600] on button "حفظ الفاتوره" at bounding box center [679, 613] width 823 height 39
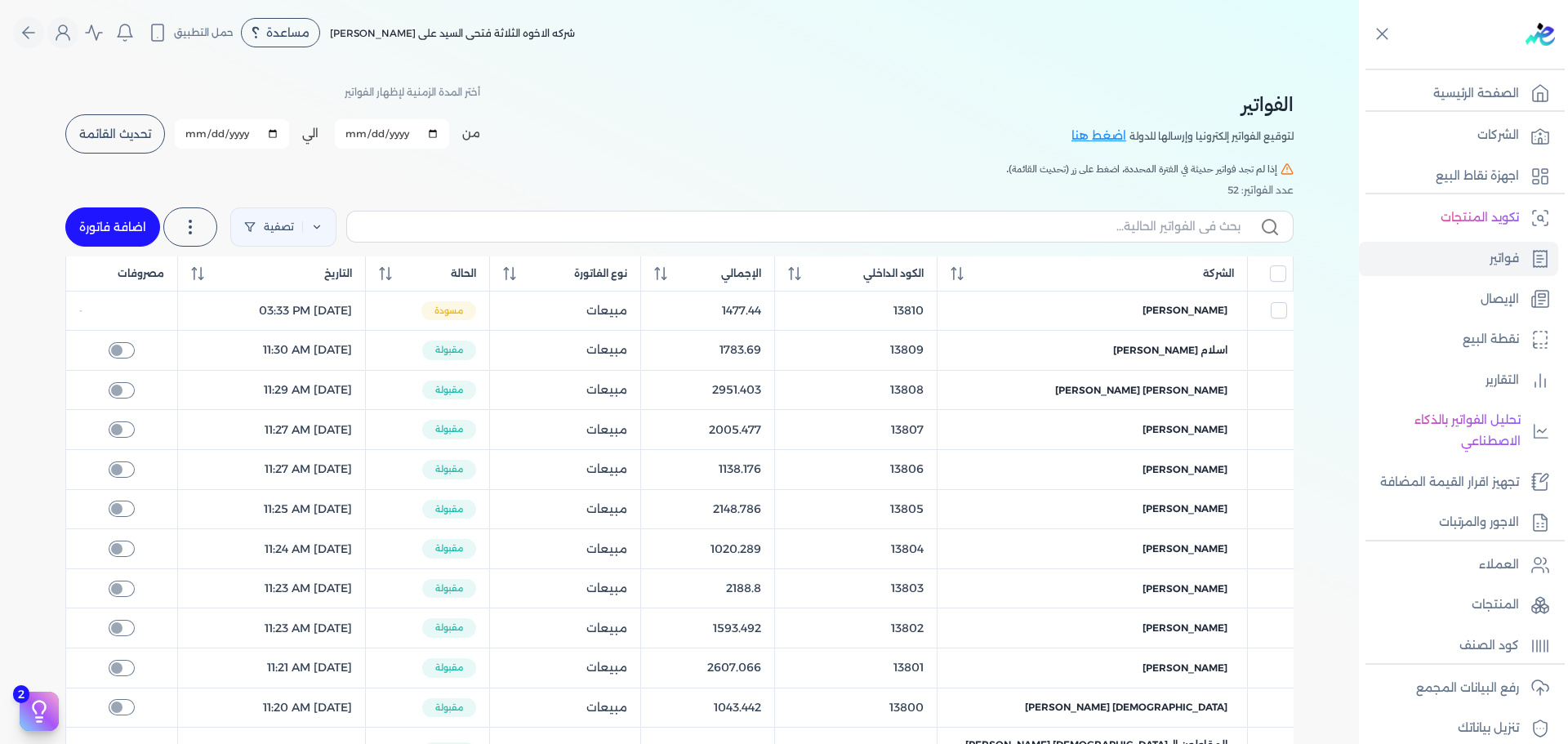
scroll to position [651, 0]
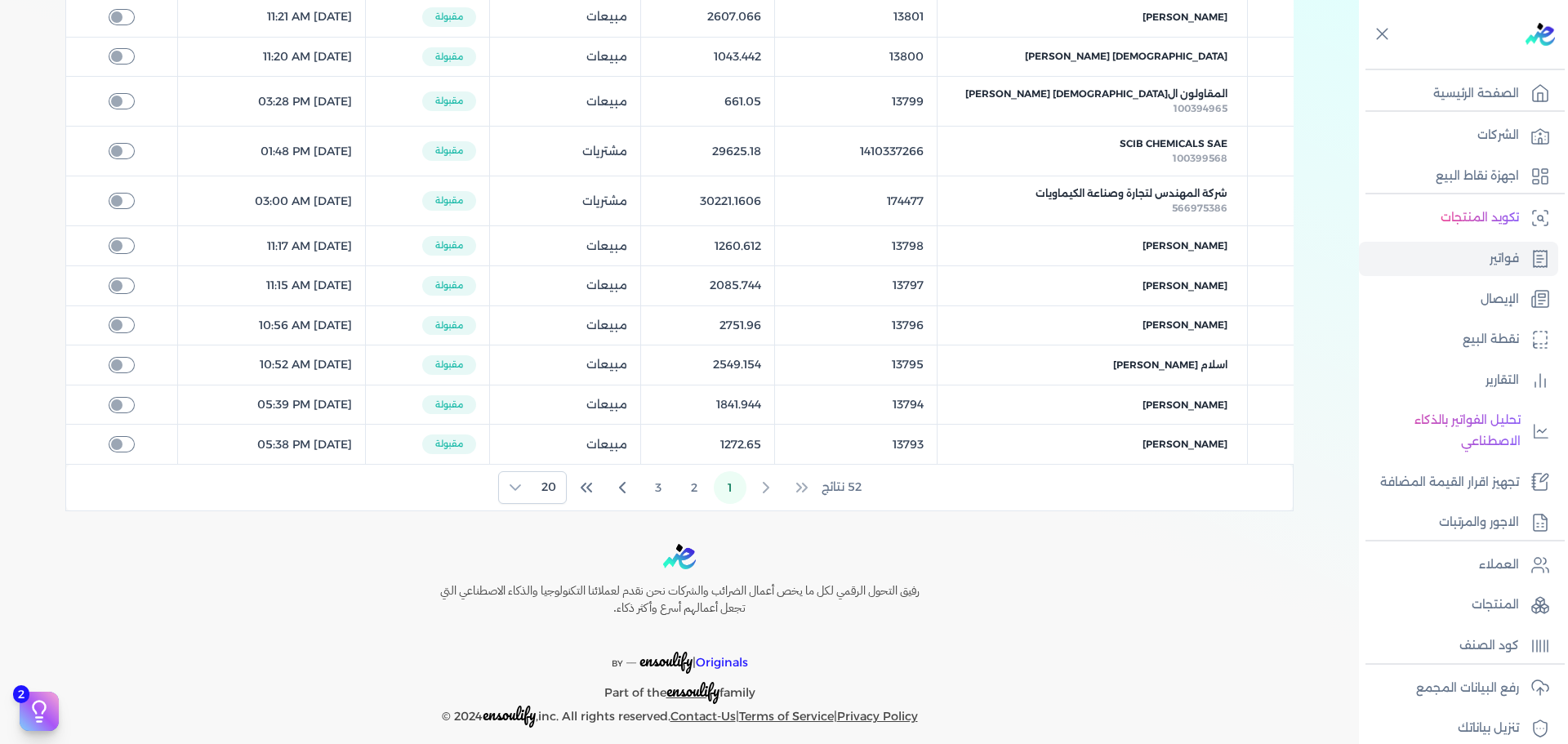
click at [1211, 598] on div "رفيق التحول الرقمي لكل ما يخص أعمال الضرائب والشركات نحن نقدم لعملائنا التكنولو…" at bounding box center [679, 635] width 1358 height 184
